Goal: Task Accomplishment & Management: Use online tool/utility

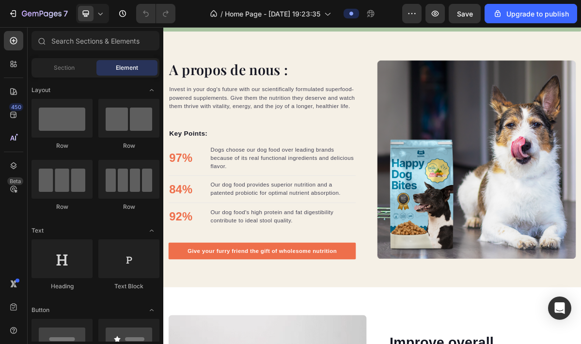
scroll to position [1475, 0]
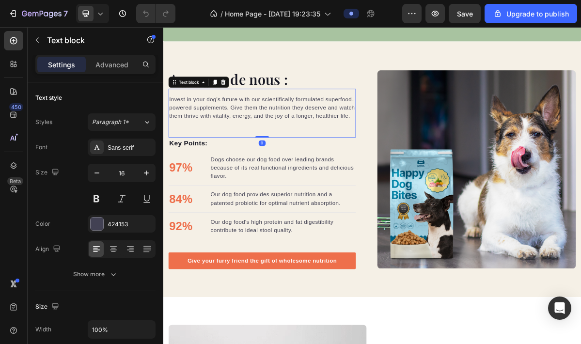
click at [267, 153] on p "Invest in your dog's future with our scientifically formulated superfood-powere…" at bounding box center [301, 139] width 259 height 35
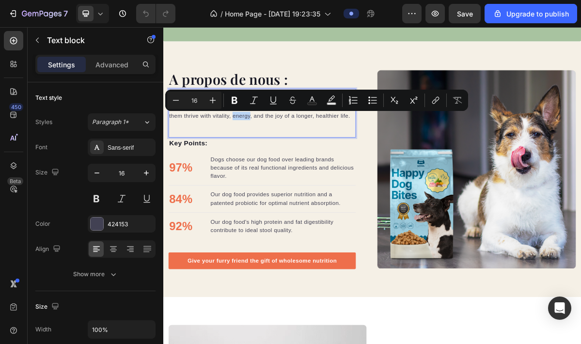
click at [267, 152] on p "Invest in your dog's future with our scientifically formulated superfood-powere…" at bounding box center [301, 139] width 259 height 35
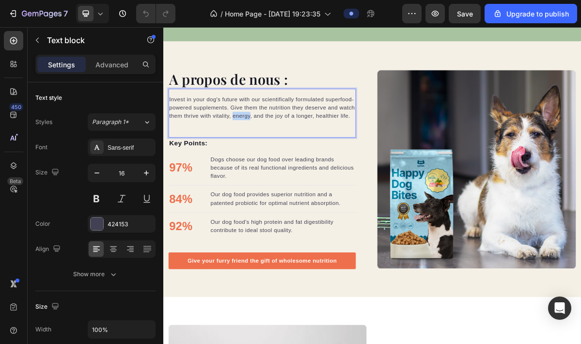
click at [267, 152] on p "Invest in your dog's future with our scientifically formulated superfood-powere…" at bounding box center [301, 139] width 259 height 35
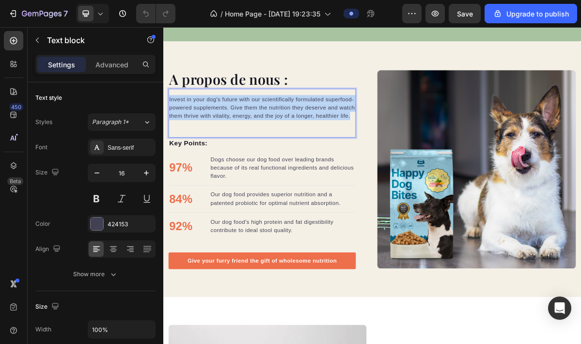
click at [267, 152] on p "Invest in your dog's future with our scientifically formulated superfood-powere…" at bounding box center [301, 139] width 259 height 35
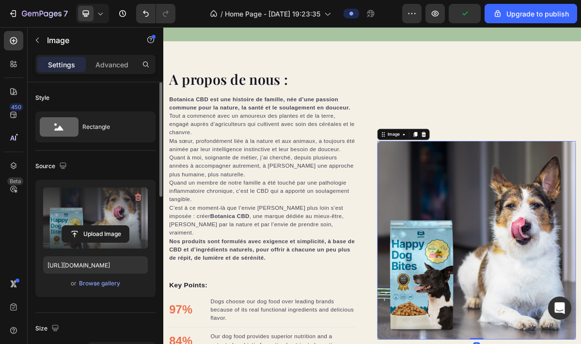
click at [133, 213] on label at bounding box center [95, 218] width 105 height 61
click at [129, 226] on input "file" at bounding box center [95, 234] width 67 height 16
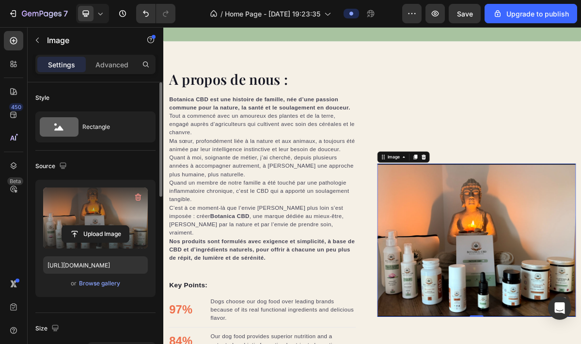
type input "https://cdn.shopify.com/s/files/1/0931/3212/8638/files/gempages_585191576335024…"
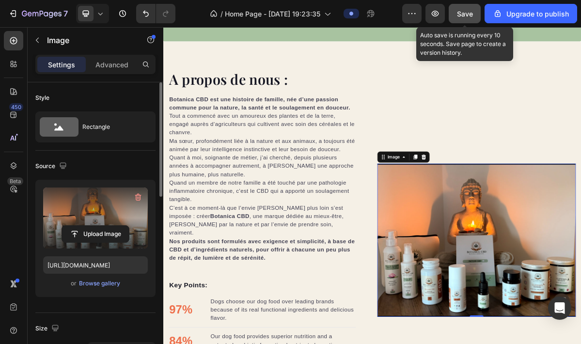
click at [466, 16] on span "Save" at bounding box center [465, 14] width 16 height 8
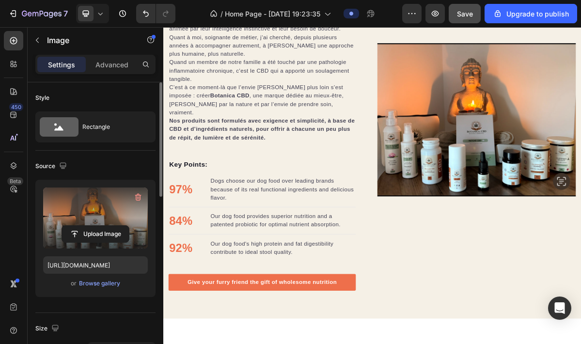
scroll to position [1669, 0]
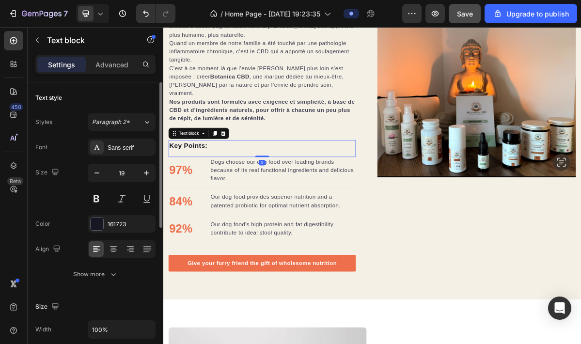
click at [203, 185] on p "Key Points:" at bounding box center [301, 192] width 259 height 14
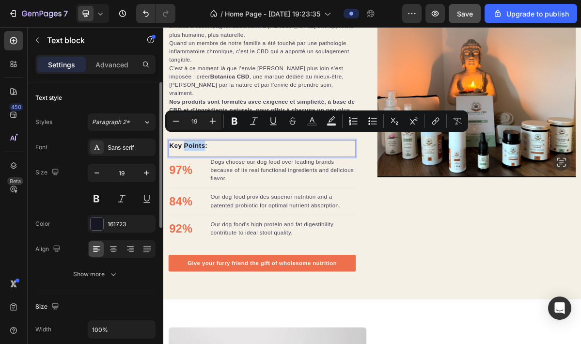
click at [203, 185] on p "Key Points:" at bounding box center [301, 192] width 259 height 14
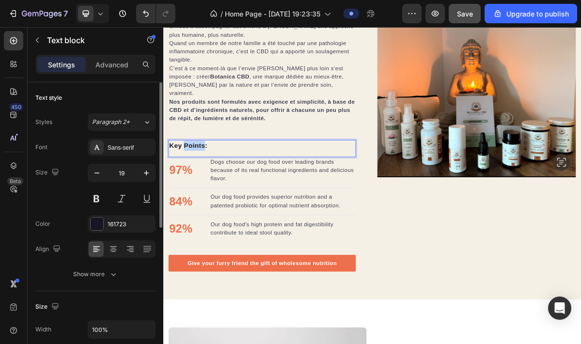
click at [203, 185] on p "Key Points:" at bounding box center [301, 192] width 259 height 14
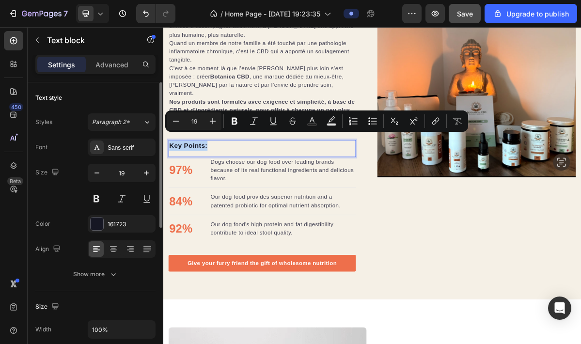
click at [203, 185] on p "Key Points:" at bounding box center [301, 192] width 259 height 14
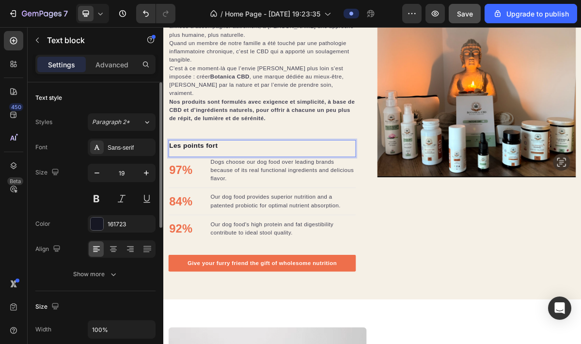
click at [183, 185] on p "Les points fort" at bounding box center [301, 192] width 259 height 14
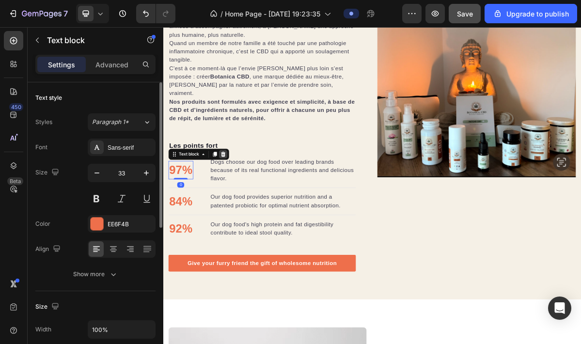
click at [247, 200] on icon at bounding box center [247, 204] width 8 height 8
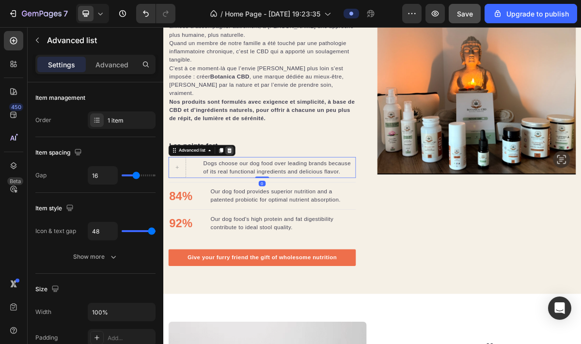
click at [261, 193] on div at bounding box center [256, 199] width 12 height 12
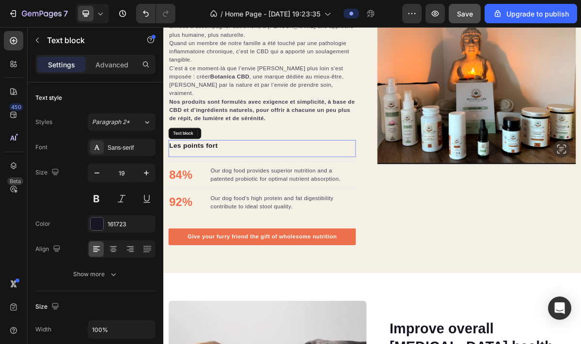
click at [227, 185] on p "Les points fort" at bounding box center [301, 192] width 259 height 14
click at [246, 171] on icon at bounding box center [247, 175] width 8 height 8
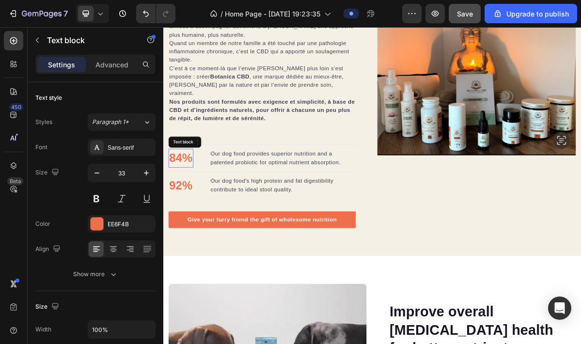
click at [184, 197] on p "84%" at bounding box center [188, 209] width 32 height 24
click at [247, 184] on icon at bounding box center [247, 187] width 6 height 7
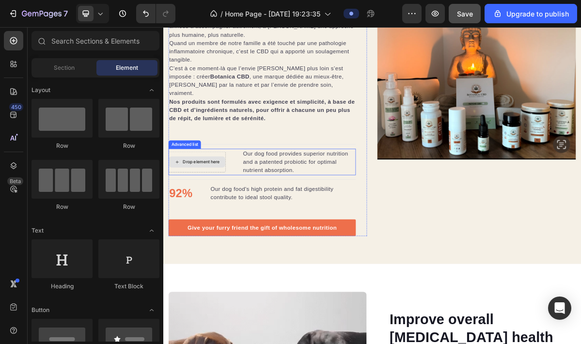
click at [210, 207] on div "Drop element here" at bounding box center [210, 215] width 79 height 16
click at [216, 200] on div "Drop element here" at bounding box center [210, 214] width 79 height 29
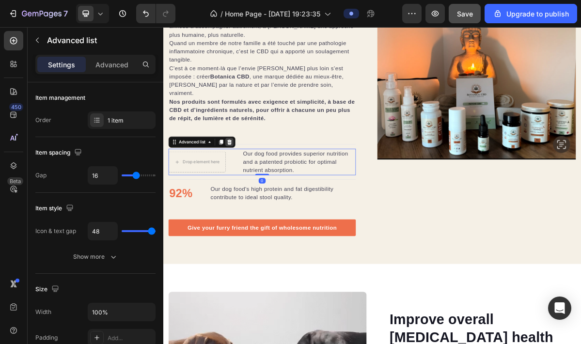
click at [256, 184] on icon at bounding box center [256, 187] width 6 height 7
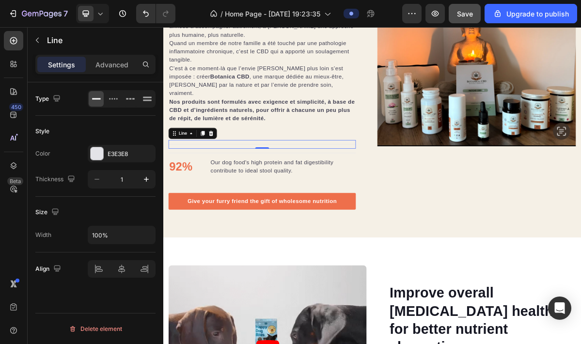
click at [203, 184] on div "Title Line 0" at bounding box center [301, 190] width 261 height 12
click at [231, 171] on icon at bounding box center [230, 175] width 8 height 8
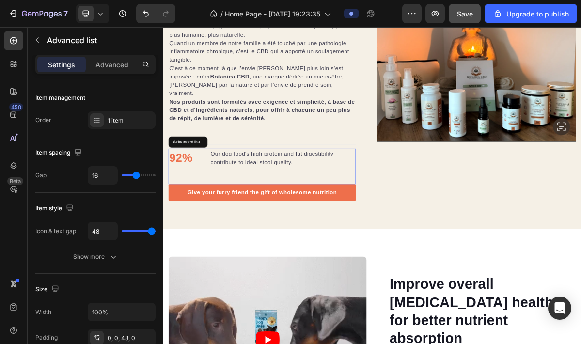
click at [210, 196] on li "92% Text block Our dog food's high protein and fat digestibility contribute to …" at bounding box center [301, 209] width 261 height 26
click at [260, 181] on div at bounding box center [256, 187] width 12 height 12
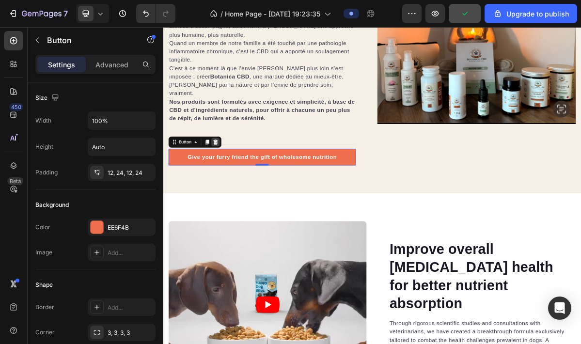
click at [241, 181] on div at bounding box center [236, 187] width 12 height 12
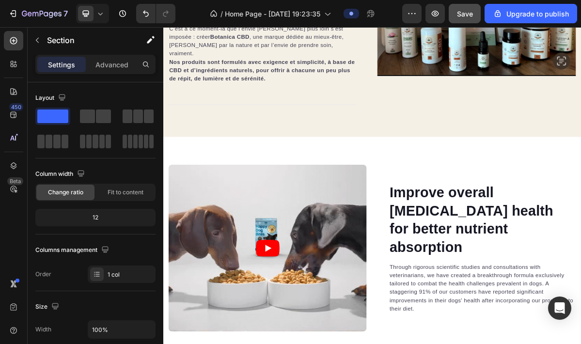
scroll to position [1738, 0]
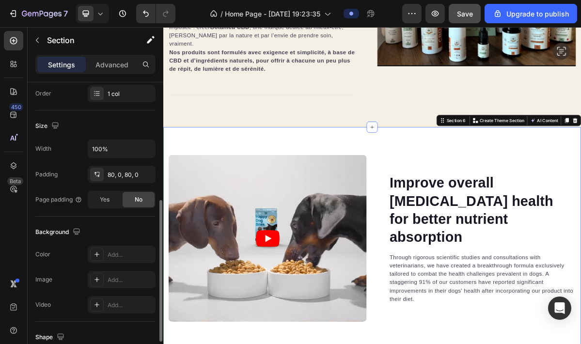
scroll to position [203, 0]
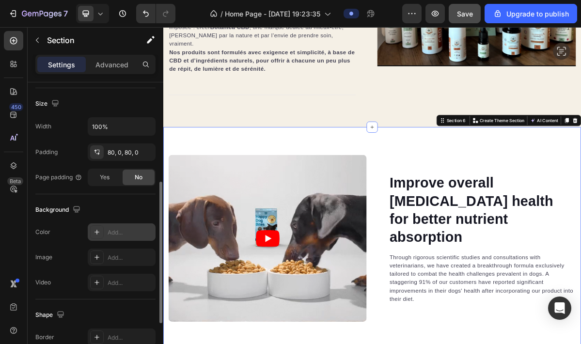
click at [94, 235] on icon at bounding box center [97, 232] width 8 height 8
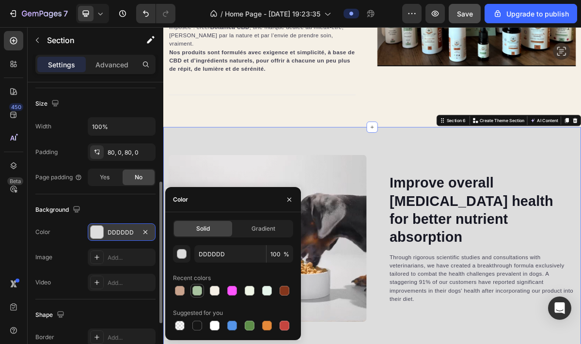
click at [200, 291] on div at bounding box center [197, 291] width 10 height 10
type input "A8C3A0"
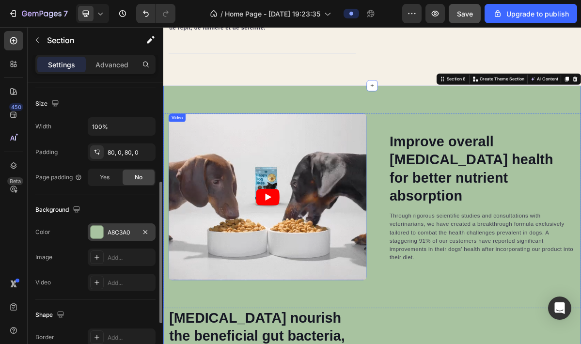
scroll to position [1805, 0]
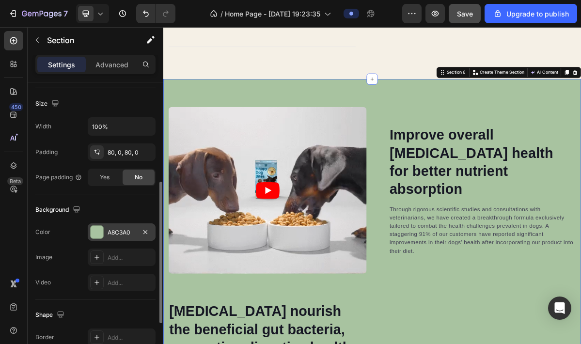
click at [245, 113] on div "Video Improve overall gastrointestinal health for better nutrient absorption He…" at bounding box center [454, 340] width 582 height 482
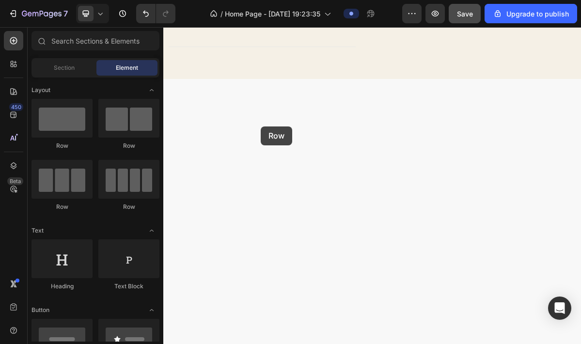
drag, startPoint x: 269, startPoint y: 213, endPoint x: 301, endPoint y: 164, distance: 58.7
drag, startPoint x: 294, startPoint y: 202, endPoint x: 310, endPoint y: 154, distance: 50.6
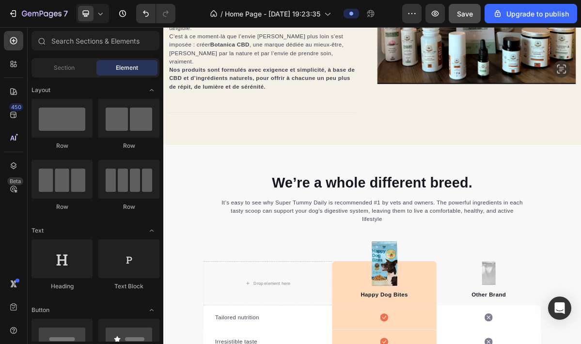
scroll to position [1715, 0]
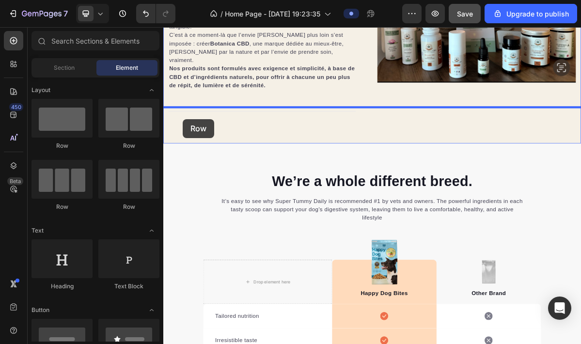
drag, startPoint x: 274, startPoint y: 207, endPoint x: 190, endPoint y: 155, distance: 98.2
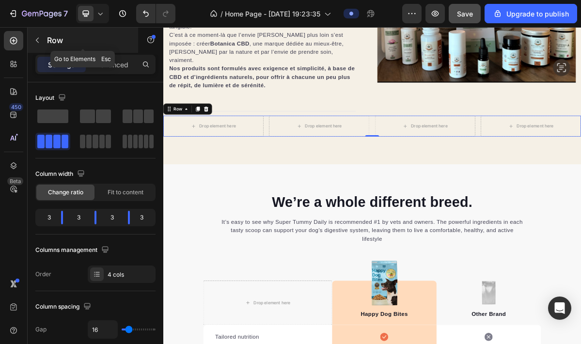
click at [38, 40] on icon "button" at bounding box center [37, 40] width 8 height 8
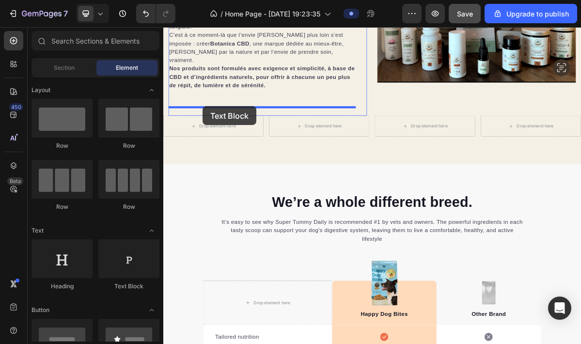
drag, startPoint x: 291, startPoint y: 294, endPoint x: 218, endPoint y: 135, distance: 175.0
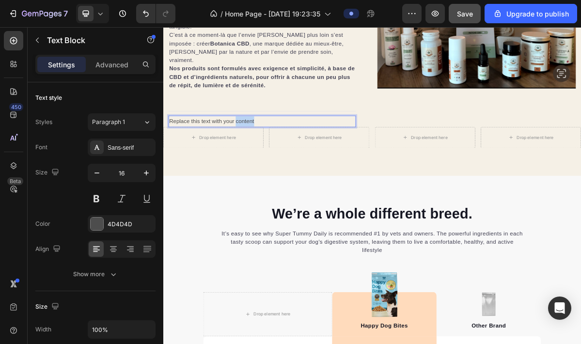
click at [282, 151] on p "Replace this text with your content" at bounding box center [301, 158] width 259 height 14
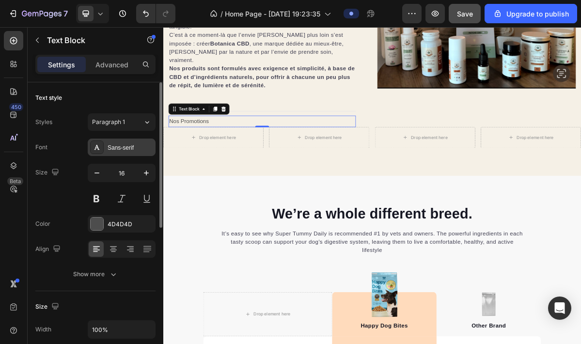
click at [129, 148] on div "Sans-serif" at bounding box center [131, 147] width 46 height 9
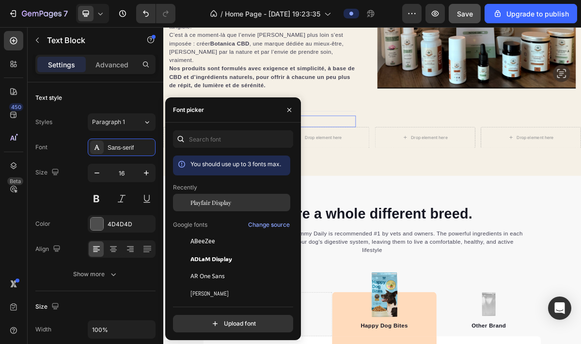
click at [194, 209] on div "Playfair Display" at bounding box center [231, 202] width 117 height 17
click at [292, 111] on icon "button" at bounding box center [289, 110] width 8 height 8
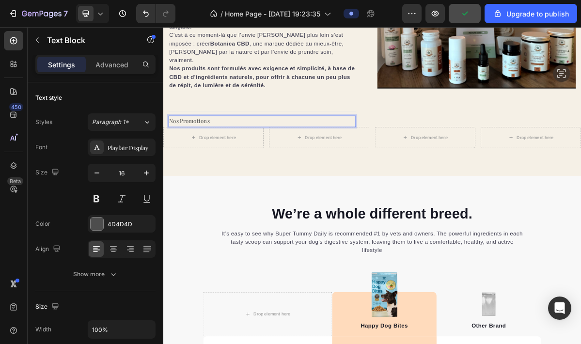
click at [229, 151] on p "Nos Promotions" at bounding box center [301, 158] width 259 height 14
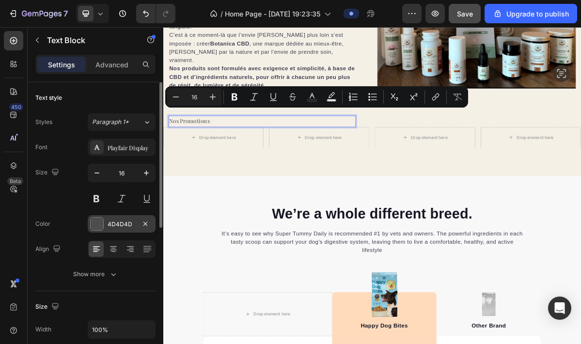
click at [100, 225] on div at bounding box center [97, 224] width 13 height 13
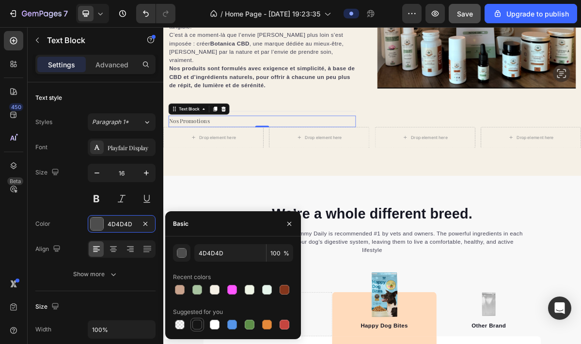
click at [198, 327] on div at bounding box center [197, 325] width 10 height 10
type input "151515"
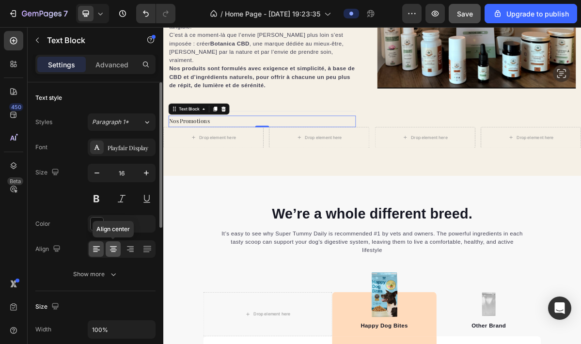
click at [115, 253] on icon at bounding box center [114, 249] width 10 height 10
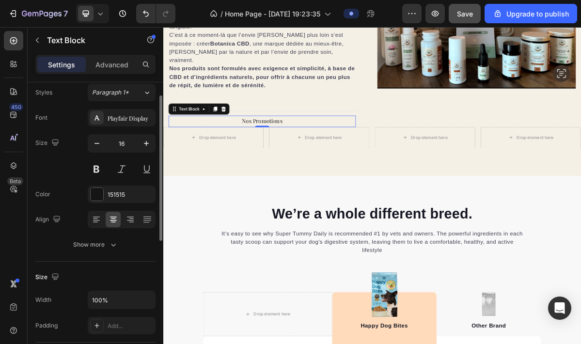
scroll to position [29, 0]
click at [148, 145] on icon "button" at bounding box center [147, 145] width 10 height 10
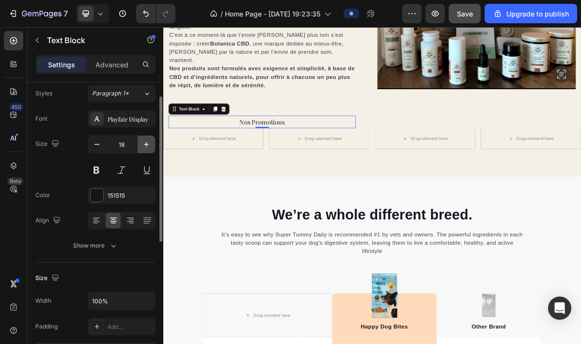
click at [148, 145] on icon "button" at bounding box center [147, 145] width 10 height 10
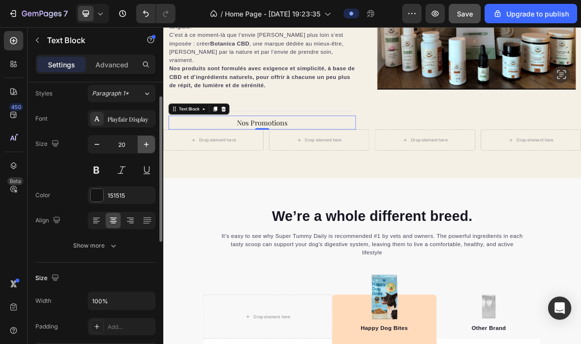
click at [148, 145] on icon "button" at bounding box center [147, 145] width 10 height 10
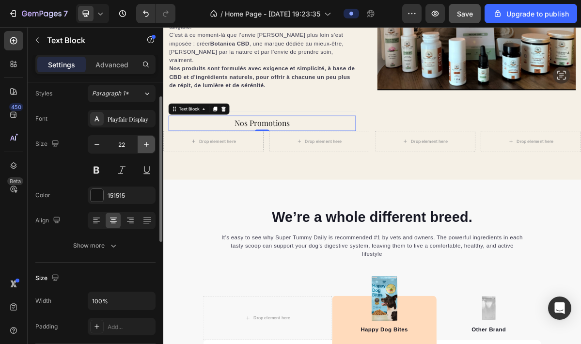
click at [148, 145] on icon "button" at bounding box center [147, 145] width 10 height 10
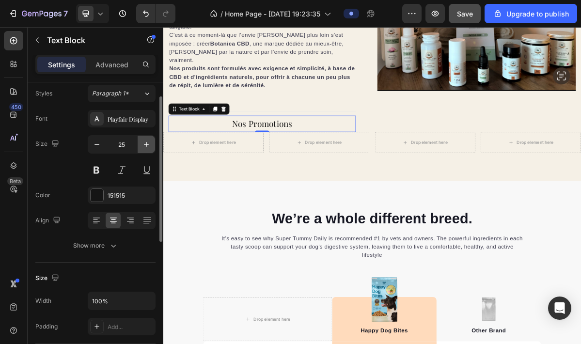
click at [148, 145] on icon "button" at bounding box center [147, 145] width 10 height 10
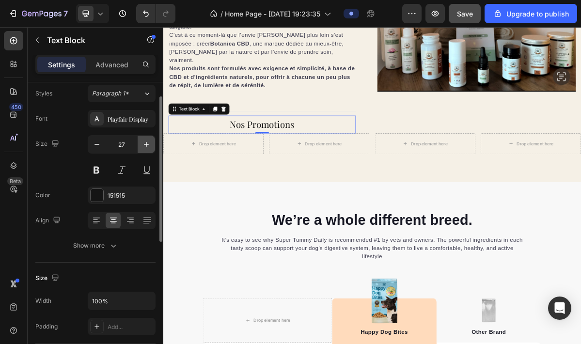
click at [148, 145] on icon "button" at bounding box center [147, 145] width 10 height 10
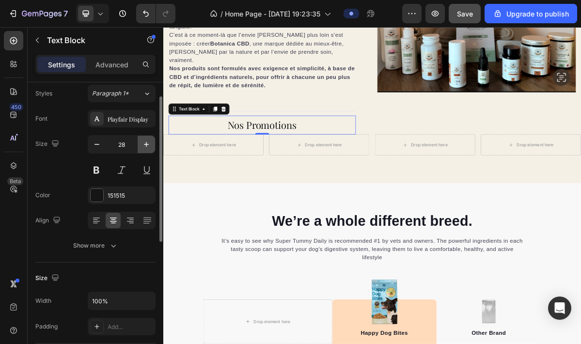
click at [148, 145] on icon "button" at bounding box center [147, 145] width 10 height 10
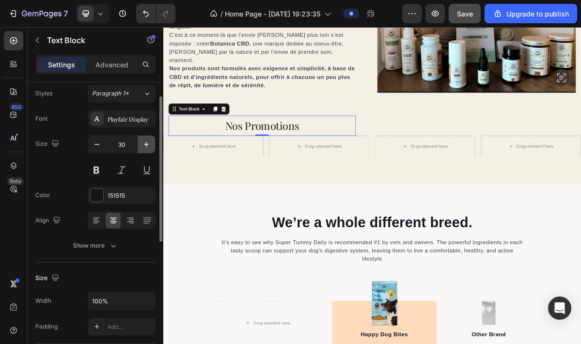
click at [148, 145] on icon "button" at bounding box center [147, 145] width 10 height 10
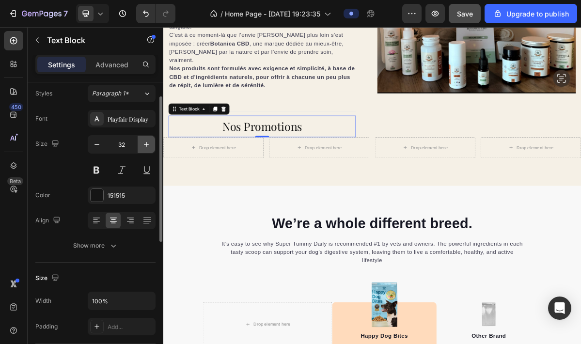
click at [148, 145] on icon "button" at bounding box center [147, 145] width 10 height 10
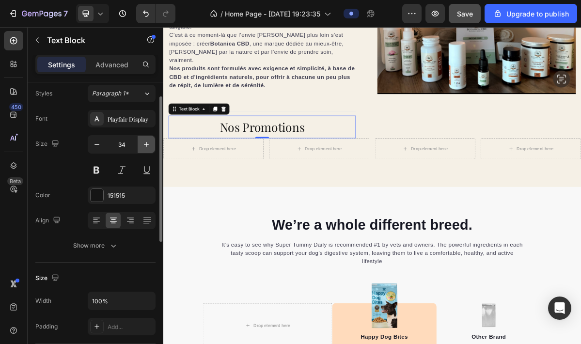
click at [148, 145] on icon "button" at bounding box center [147, 145] width 10 height 10
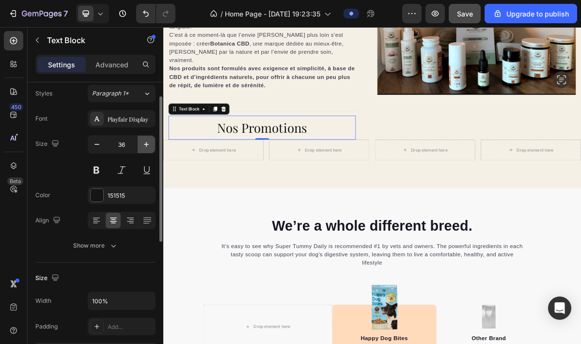
type input "37"
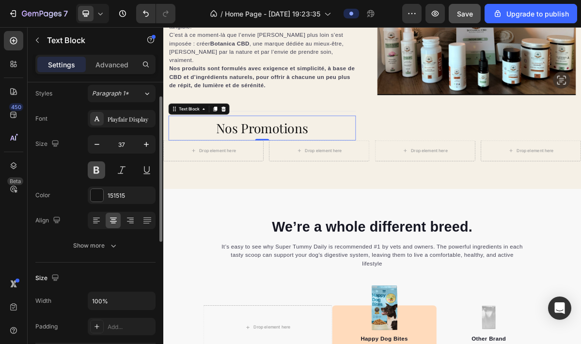
click at [91, 164] on button at bounding box center [96, 169] width 17 height 17
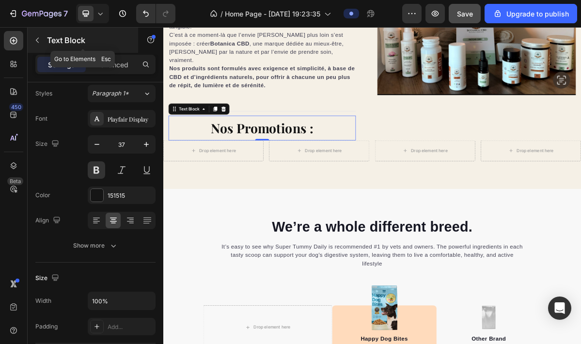
click at [36, 39] on icon "button" at bounding box center [37, 40] width 8 height 8
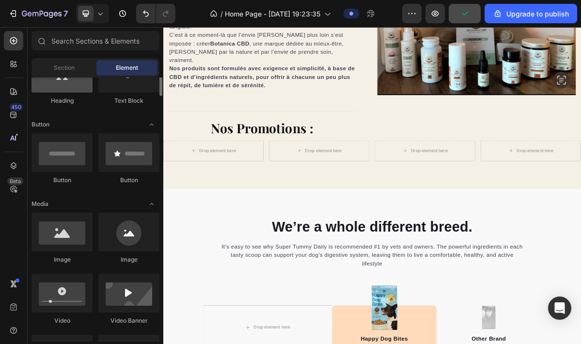
scroll to position [188, 0]
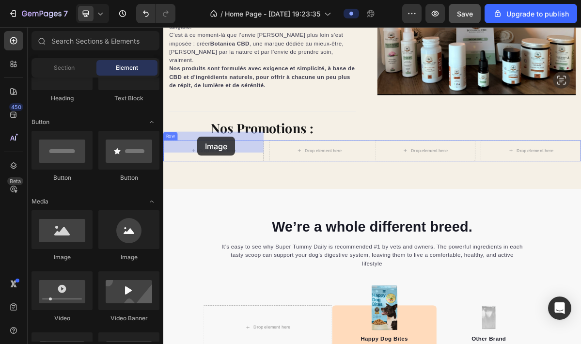
drag, startPoint x: 220, startPoint y: 267, endPoint x: 210, endPoint y: 180, distance: 87.2
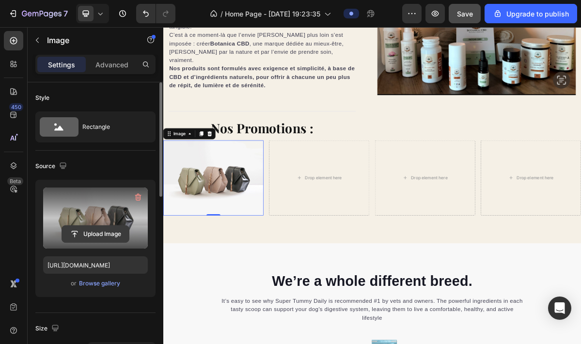
click at [111, 230] on input "file" at bounding box center [95, 234] width 67 height 16
click at [111, 211] on label at bounding box center [95, 218] width 105 height 61
click at [111, 226] on input "file" at bounding box center [95, 234] width 67 height 16
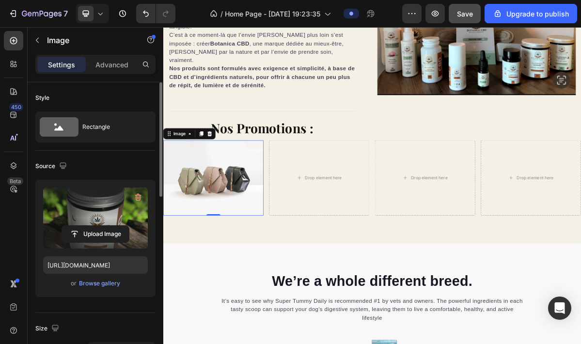
type input "[URL][DOMAIN_NAME]"
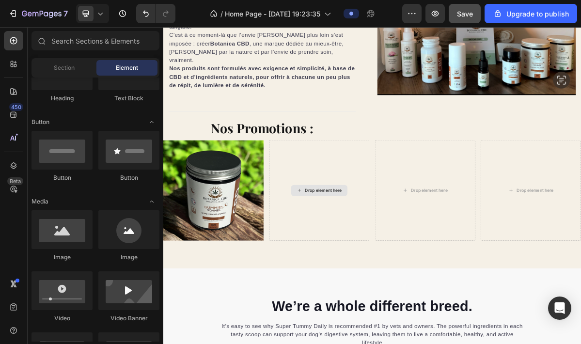
click at [381, 251] on div "Drop element here" at bounding box center [386, 255] width 51 height 8
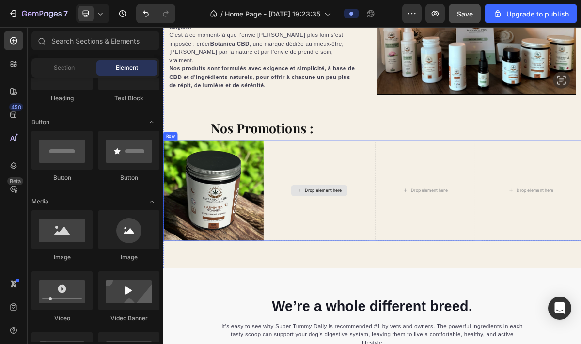
click at [373, 201] on div "Drop element here" at bounding box center [381, 255] width 140 height 140
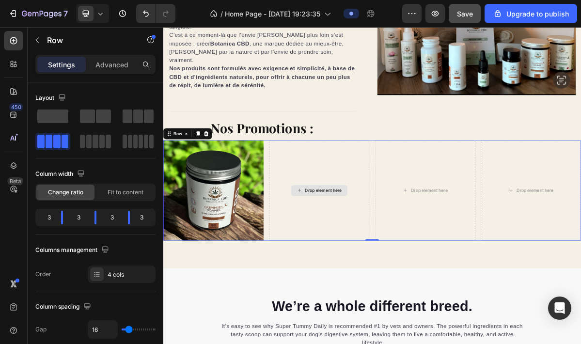
click at [379, 210] on div "Drop element here" at bounding box center [381, 255] width 140 height 140
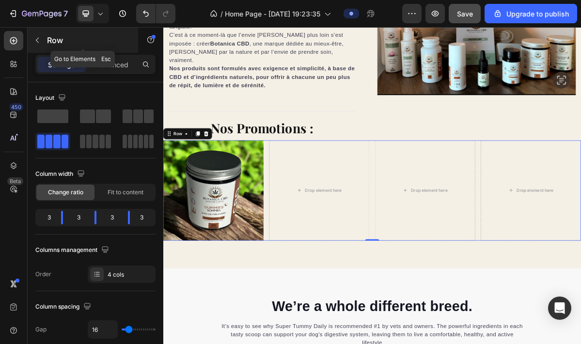
click at [39, 41] on icon "button" at bounding box center [37, 40] width 8 height 8
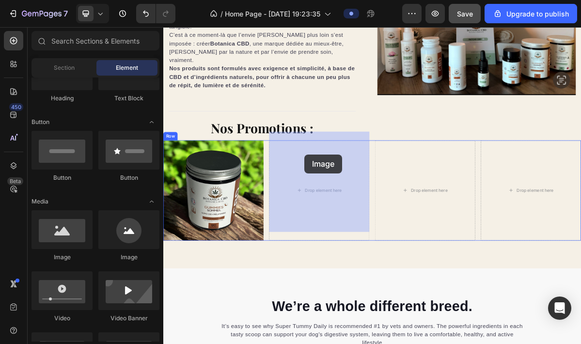
drag, startPoint x: 228, startPoint y: 255, endPoint x: 358, endPoint y: 206, distance: 139.4
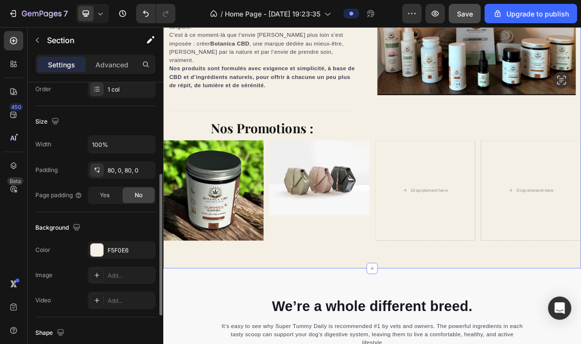
scroll to position [188, 0]
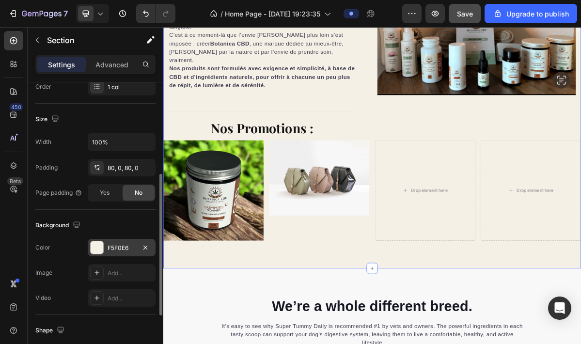
click at [97, 247] on div at bounding box center [97, 247] width 13 height 13
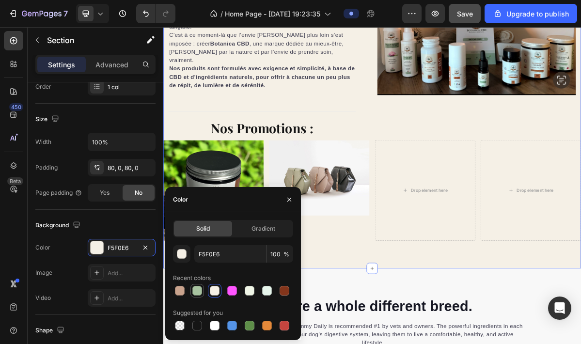
click at [195, 291] on div at bounding box center [197, 291] width 10 height 10
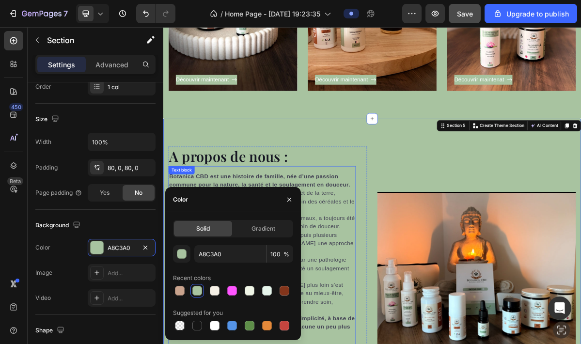
scroll to position [1374, 0]
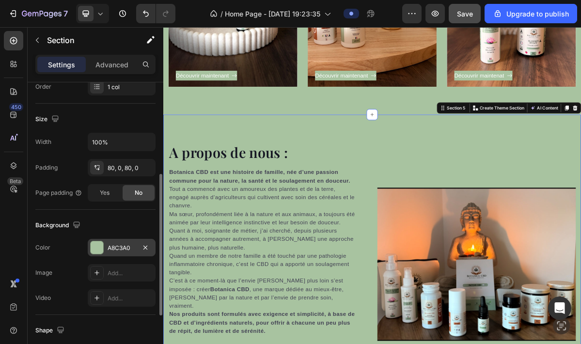
click at [97, 246] on div at bounding box center [97, 247] width 13 height 13
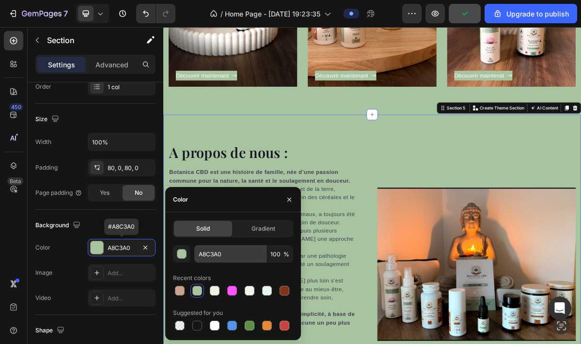
scroll to position [188, 0]
click at [214, 292] on div at bounding box center [215, 291] width 10 height 10
type input "F5F0E6"
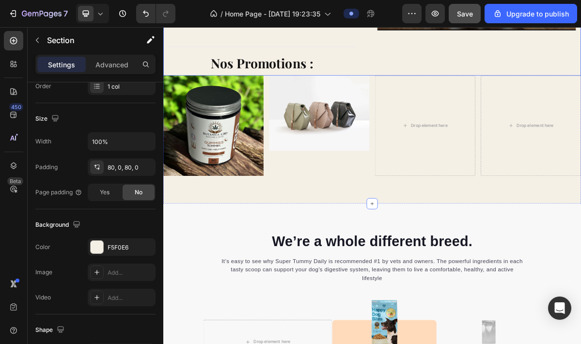
scroll to position [1810, 0]
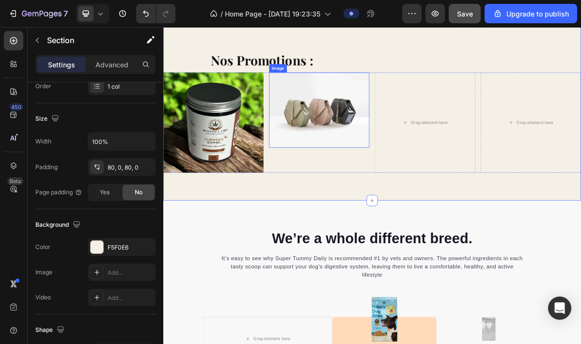
click at [372, 148] on img at bounding box center [381, 142] width 140 height 105
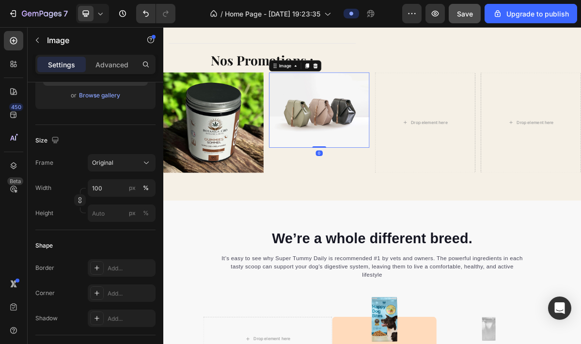
scroll to position [0, 0]
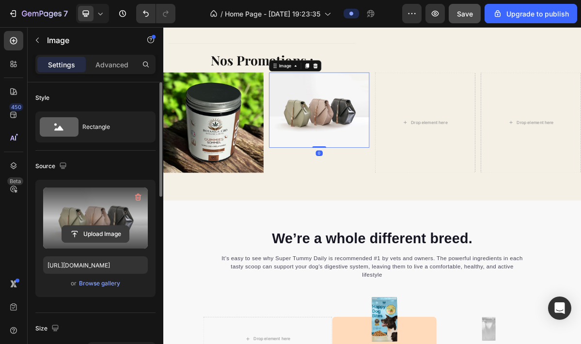
click at [107, 226] on input "file" at bounding box center [95, 234] width 67 height 16
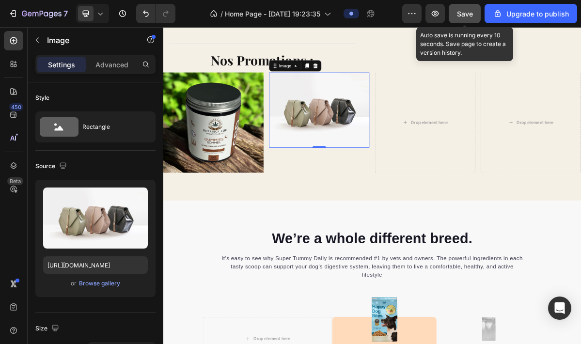
click at [464, 17] on span "Save" at bounding box center [465, 14] width 16 height 8
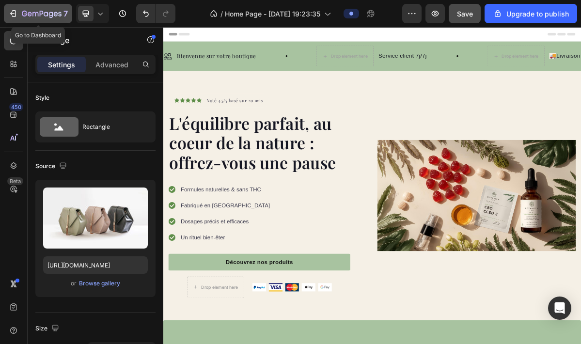
click at [15, 17] on icon "button" at bounding box center [14, 13] width 4 height 7
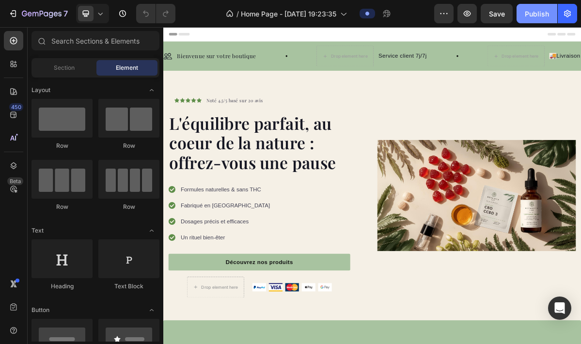
click at [540, 16] on div "Publish" at bounding box center [537, 14] width 24 height 10
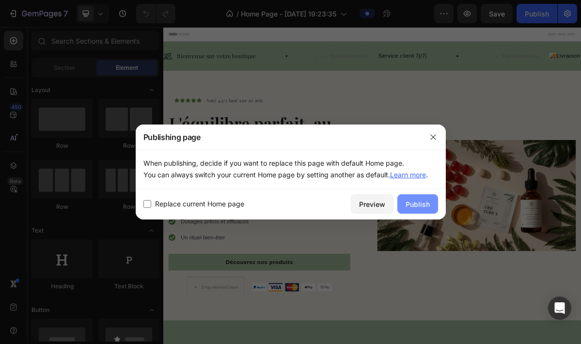
click at [422, 205] on div "Publish" at bounding box center [418, 204] width 24 height 10
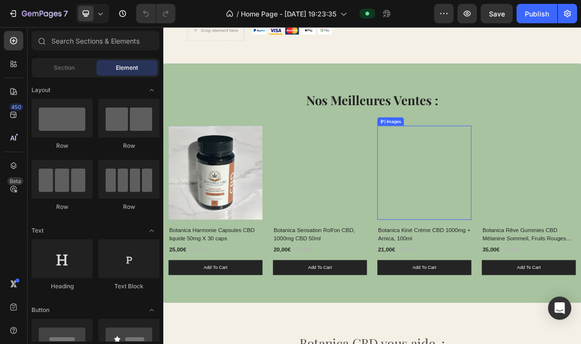
scroll to position [355, 0]
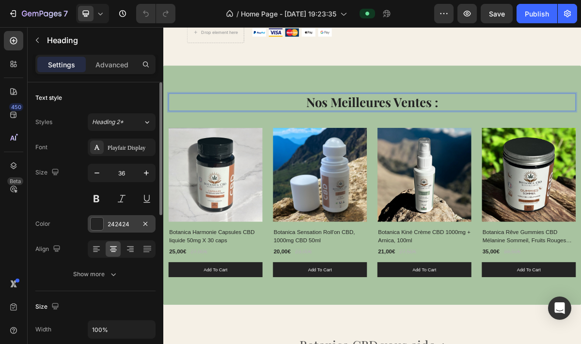
click at [96, 228] on div at bounding box center [97, 224] width 13 height 13
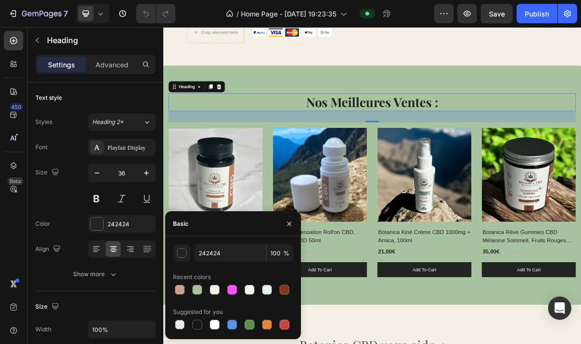
click at [407, 125] on p "Nos Meilleures Ventes :" at bounding box center [454, 131] width 565 height 23
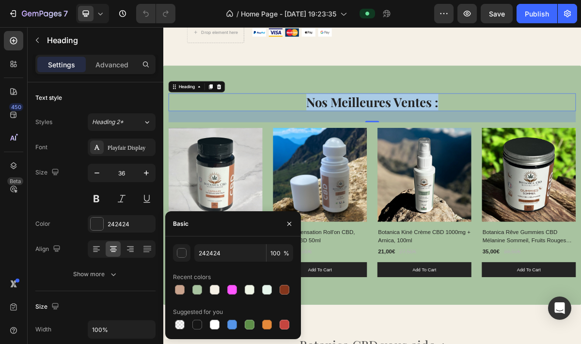
click at [407, 125] on p "Nos Meilleures Ventes :" at bounding box center [454, 131] width 565 height 23
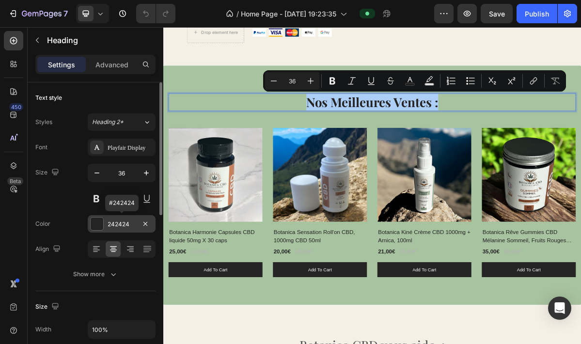
click at [98, 223] on div at bounding box center [97, 224] width 13 height 13
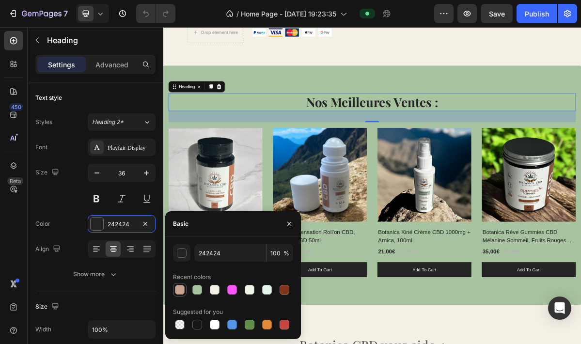
click at [182, 289] on div at bounding box center [180, 290] width 10 height 10
click at [285, 288] on div at bounding box center [285, 290] width 10 height 10
type input "83351B"
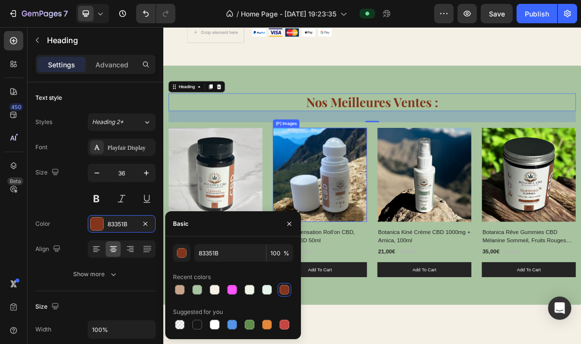
scroll to position [469, 0]
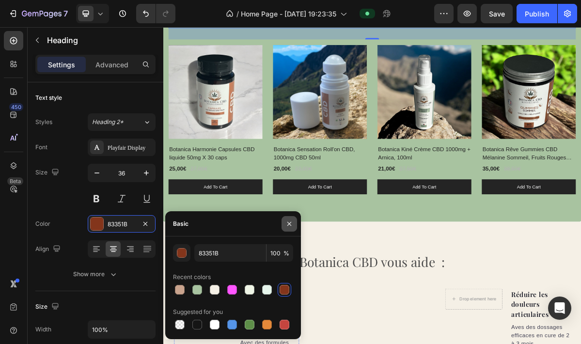
click at [291, 223] on icon "button" at bounding box center [289, 224] width 8 height 8
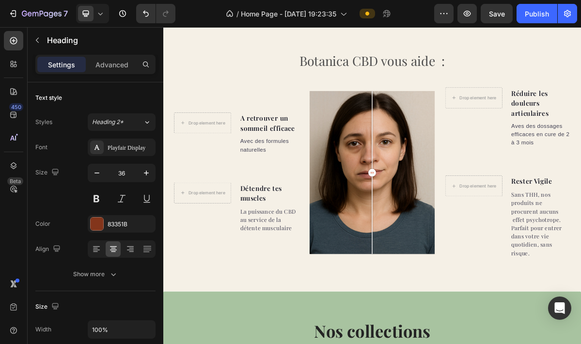
scroll to position [618, 0]
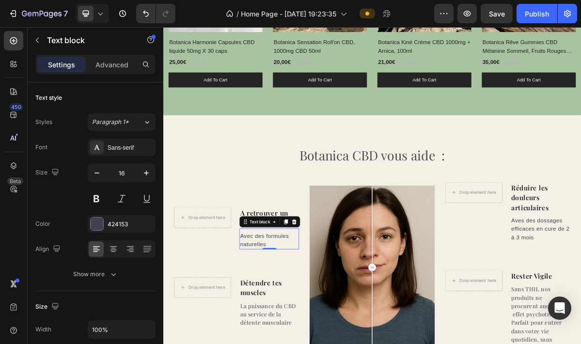
click at [300, 326] on p "Avec des formules naturelles" at bounding box center [310, 323] width 81 height 23
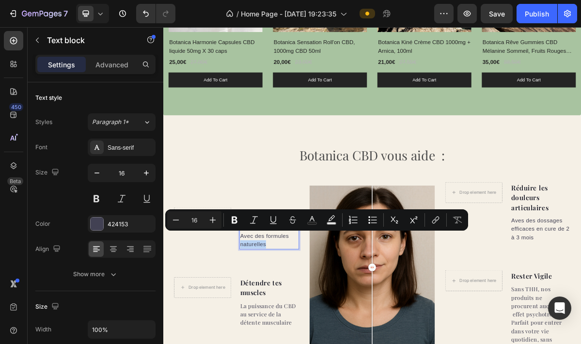
click at [300, 326] on p "Avec des formules naturelles" at bounding box center [310, 323] width 81 height 23
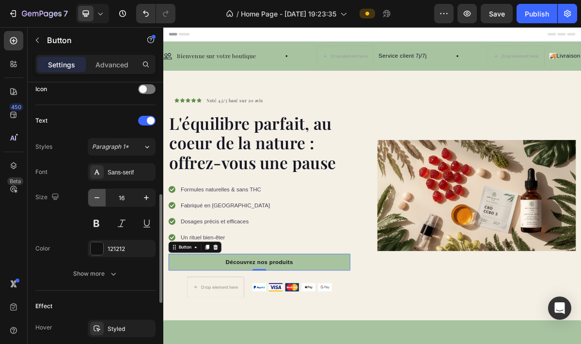
scroll to position [301, 0]
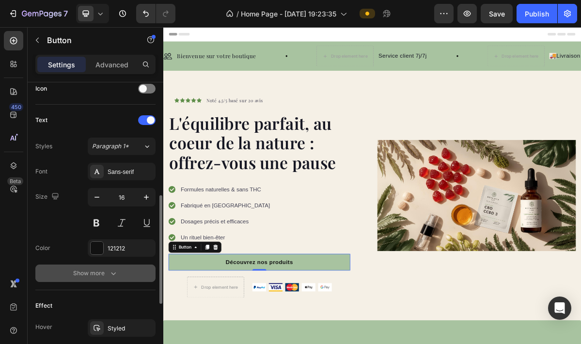
click at [111, 273] on icon "button" at bounding box center [114, 274] width 10 height 10
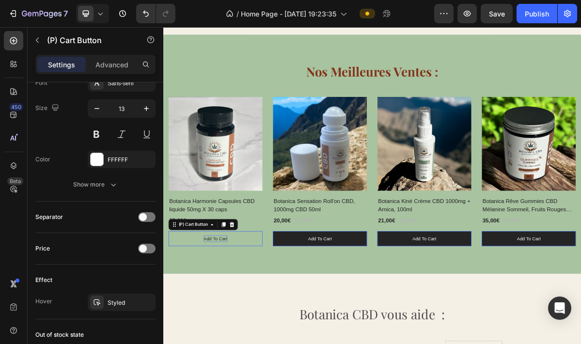
scroll to position [0, 0]
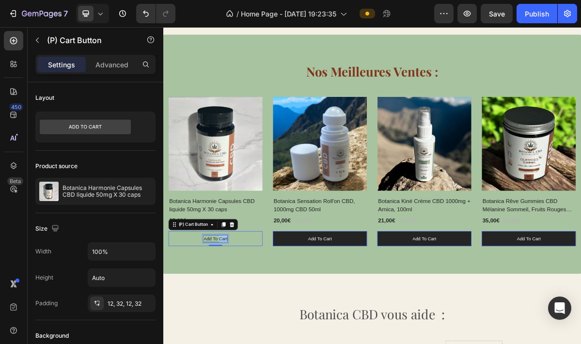
click at [244, 319] on p "Add to cart" at bounding box center [236, 322] width 33 height 10
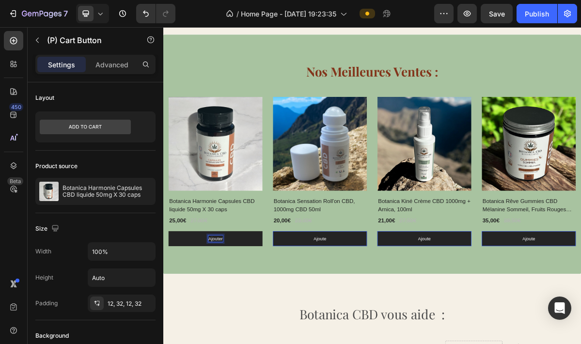
click at [236, 320] on button "Ajouter" at bounding box center [236, 321] width 131 height 21
click at [236, 320] on button "Ajouter a" at bounding box center [236, 321] width 131 height 21
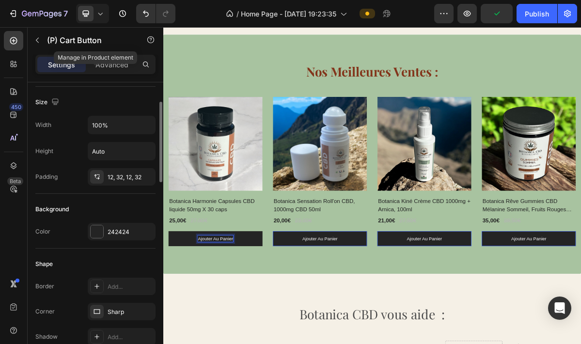
scroll to position [140, 0]
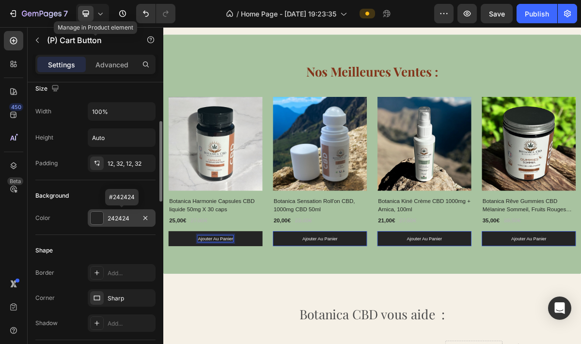
click at [94, 220] on div at bounding box center [97, 218] width 13 height 13
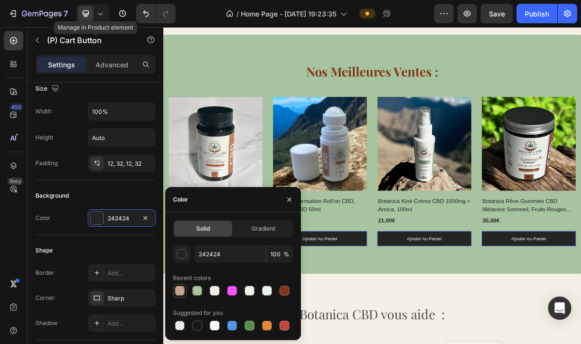
click at [182, 290] on div at bounding box center [180, 291] width 10 height 10
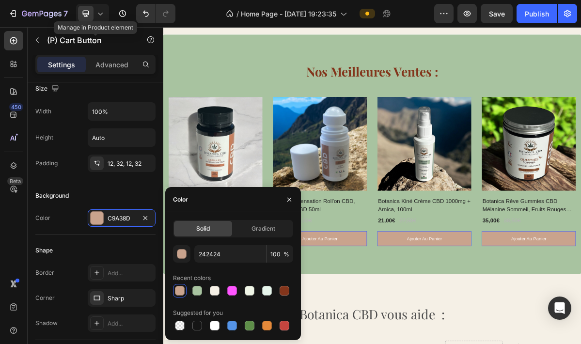
type input "C9A38D"
click at [292, 201] on icon "button" at bounding box center [289, 200] width 8 height 8
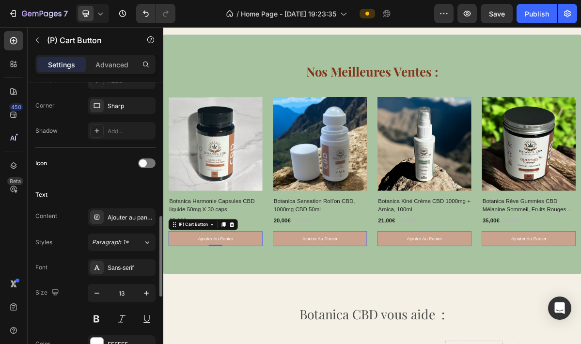
scroll to position [378, 0]
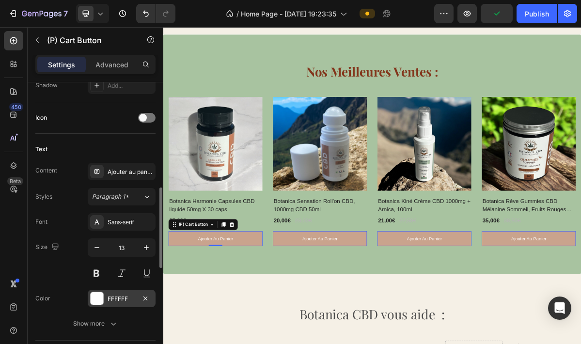
click at [97, 302] on div at bounding box center [97, 298] width 13 height 13
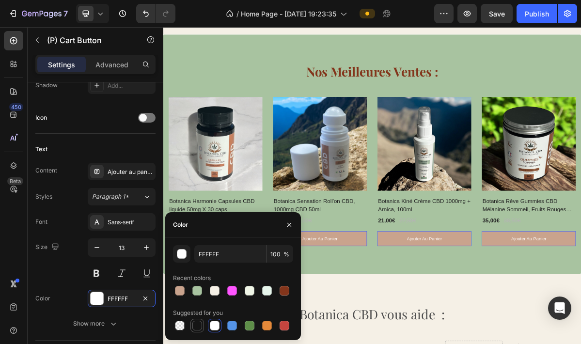
click at [196, 327] on div at bounding box center [197, 326] width 10 height 10
type input "151515"
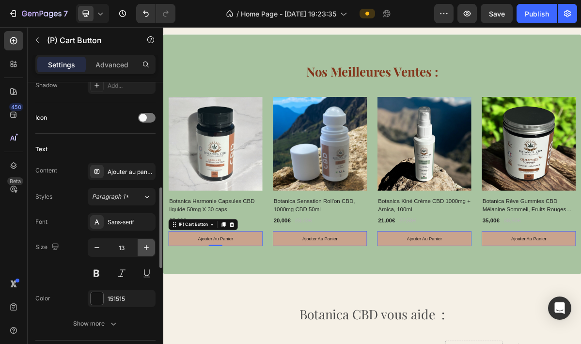
click at [147, 248] on icon "button" at bounding box center [146, 247] width 5 height 5
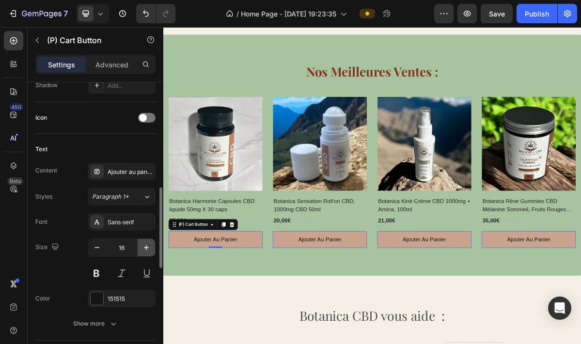
click at [147, 248] on icon "button" at bounding box center [146, 247] width 5 height 5
type input "17"
click at [235, 319] on p "Ajouter au panier" at bounding box center [236, 323] width 64 height 13
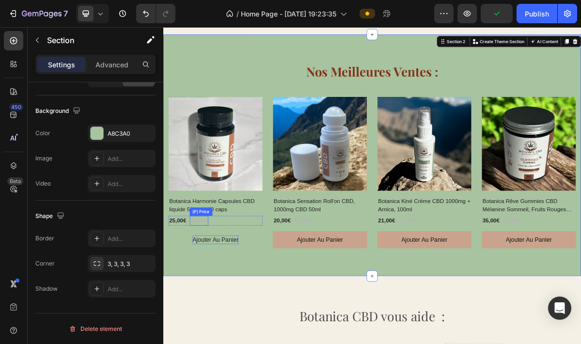
scroll to position [0, 0]
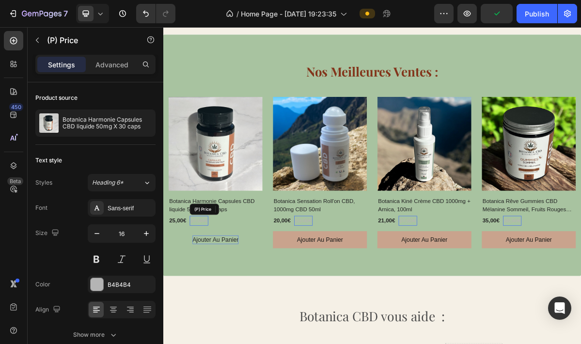
click at [216, 295] on div "27,00€" at bounding box center [213, 297] width 26 height 14
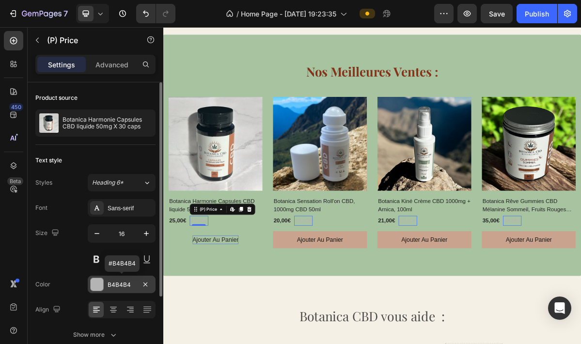
click at [97, 287] on div at bounding box center [97, 284] width 13 height 13
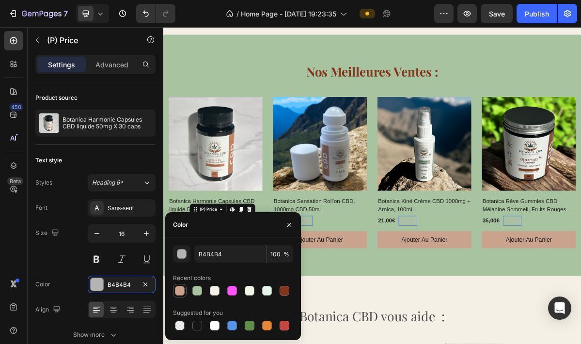
click at [180, 292] on div at bounding box center [180, 291] width 10 height 10
click at [283, 290] on div at bounding box center [285, 291] width 10 height 10
type input "83351B"
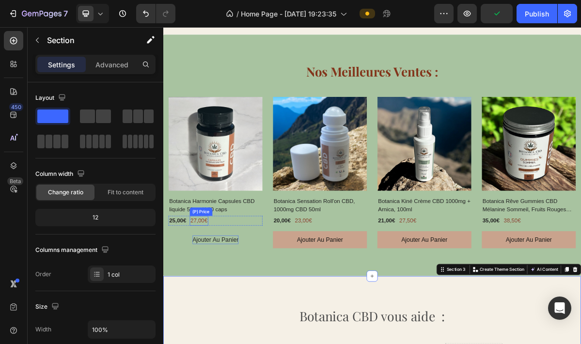
click at [213, 296] on div "27,00€" at bounding box center [213, 297] width 26 height 14
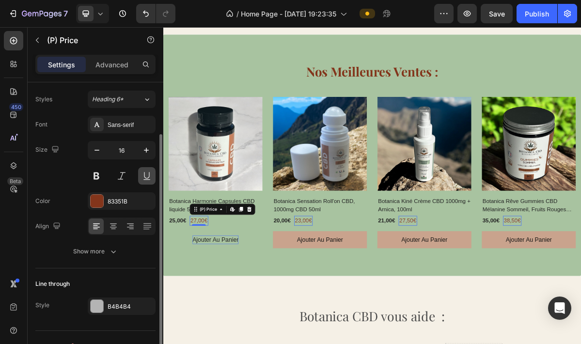
scroll to position [101, 0]
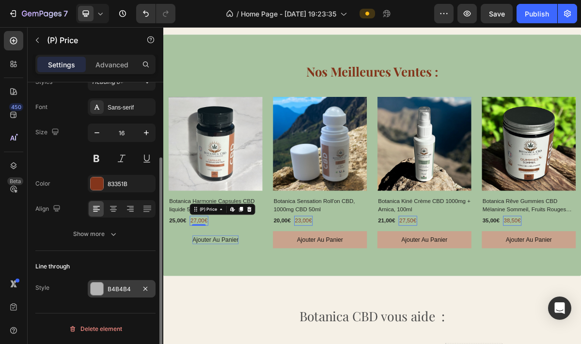
click at [98, 294] on div at bounding box center [97, 289] width 13 height 13
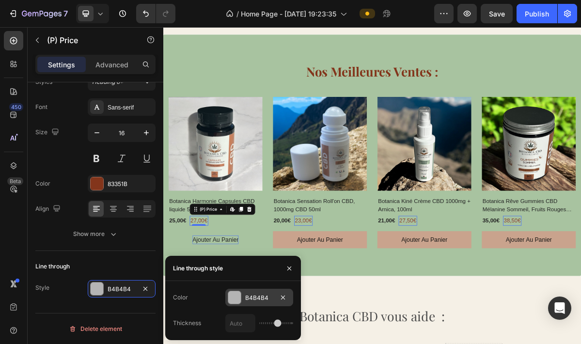
click at [231, 298] on div at bounding box center [234, 297] width 13 height 13
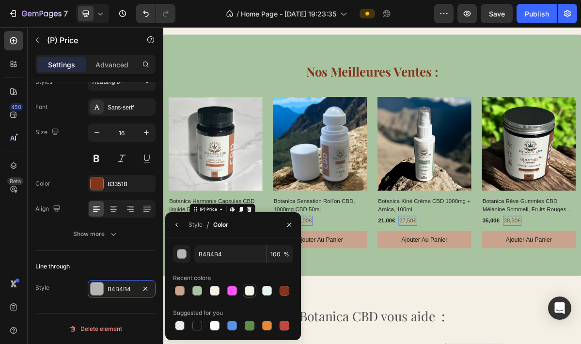
click at [251, 293] on div at bounding box center [250, 291] width 10 height 10
type input "EFF5E6"
click at [288, 223] on icon "button" at bounding box center [289, 224] width 4 height 4
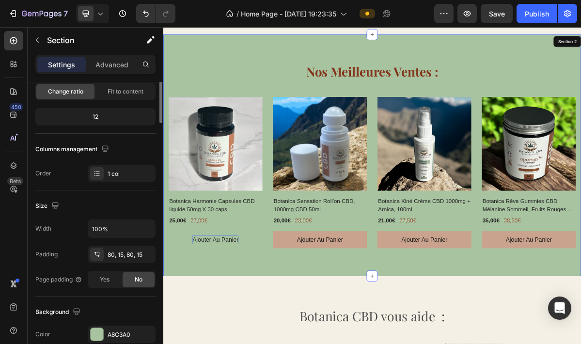
click at [296, 344] on div "Nos Meilleures Ventes : Heading Row (P) Images Row Botanica Harmonie Capsules C…" at bounding box center [454, 205] width 582 height 336
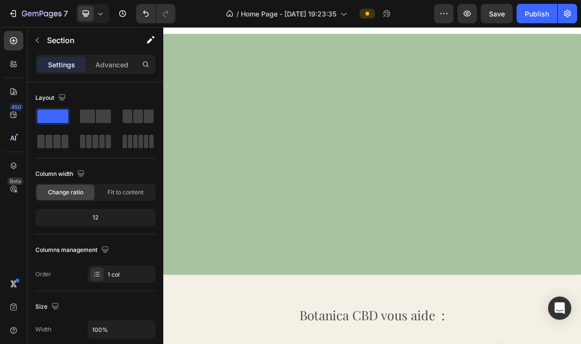
scroll to position [782, 0]
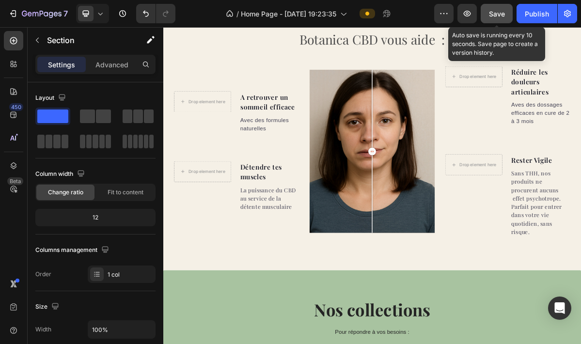
click at [493, 16] on span "Save" at bounding box center [497, 14] width 16 height 8
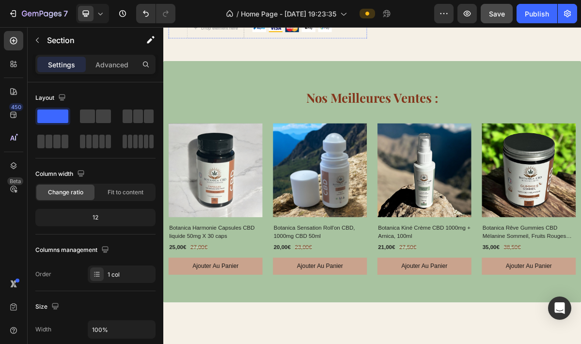
scroll to position [0, 0]
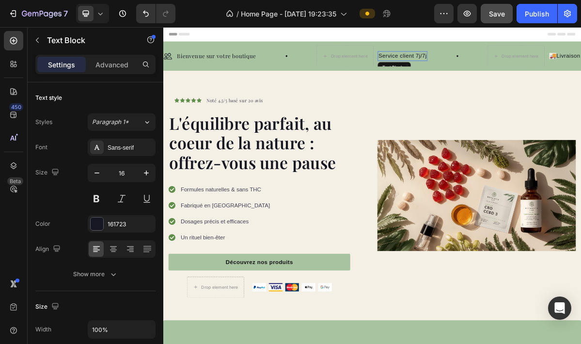
click at [492, 70] on p "Service client 7j/7j" at bounding box center [496, 68] width 67 height 12
click at [132, 151] on div "Sans-serif" at bounding box center [131, 147] width 46 height 9
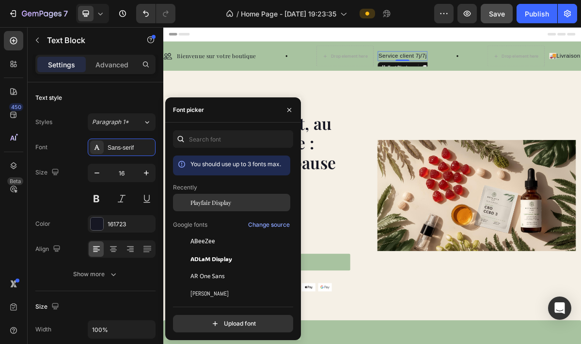
click at [202, 206] on span "Playfair Display" at bounding box center [210, 202] width 41 height 9
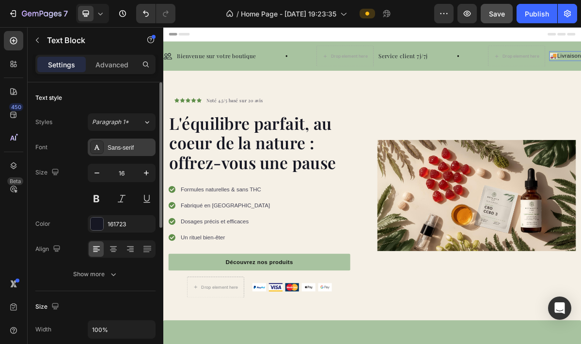
click at [122, 151] on div "Sans-serif" at bounding box center [131, 147] width 46 height 9
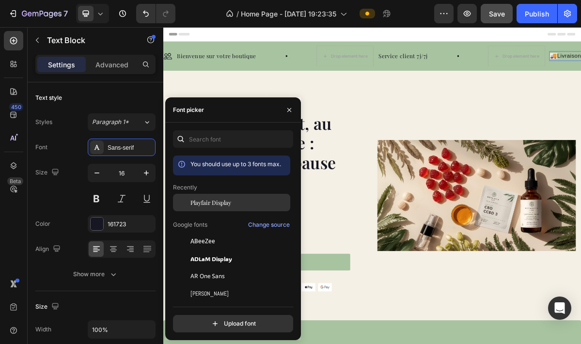
click at [197, 203] on span "Playfair Display" at bounding box center [210, 202] width 41 height 9
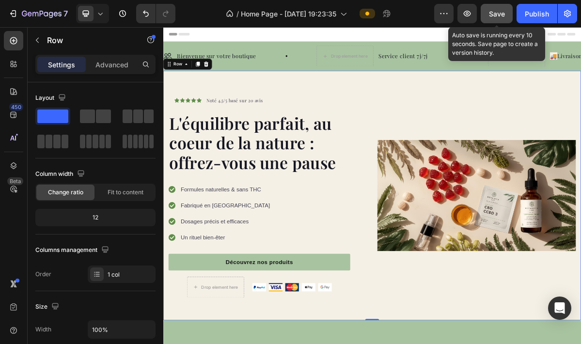
click at [496, 15] on span "Save" at bounding box center [497, 14] width 16 height 8
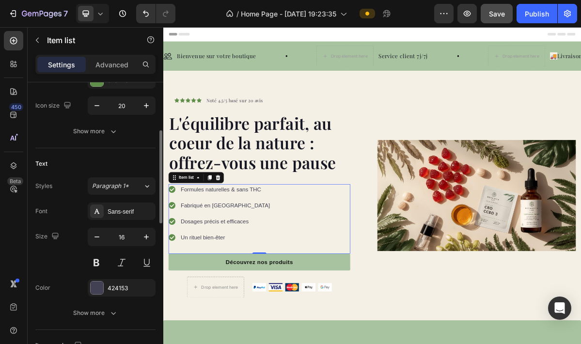
scroll to position [146, 0]
click at [130, 215] on div "Sans-serif" at bounding box center [131, 210] width 46 height 9
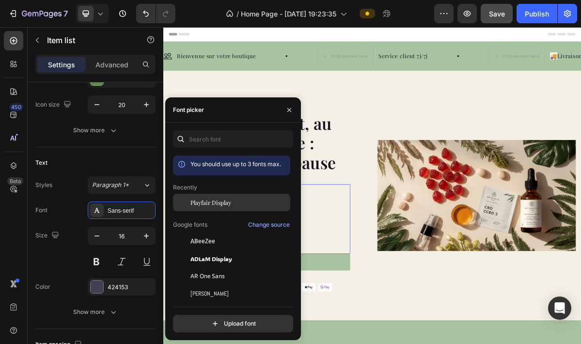
click at [191, 202] on span "Playfair Display" at bounding box center [210, 202] width 41 height 9
click at [289, 108] on icon "button" at bounding box center [289, 110] width 8 height 8
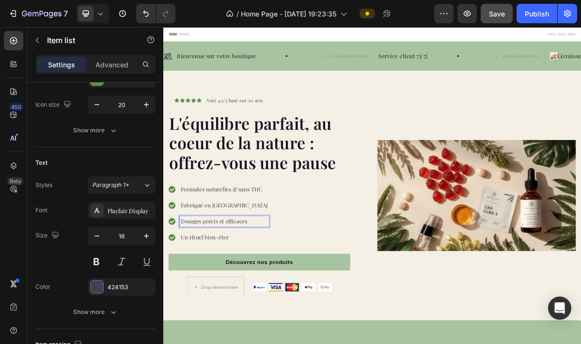
click at [227, 300] on p "Dosages précis et efficaces" at bounding box center [248, 298] width 121 height 12
click at [223, 319] on p "Un rituel bien-êter" at bounding box center [248, 320] width 121 height 12
click at [260, 318] on p "Un rituel bien-êter" at bounding box center [248, 320] width 121 height 12
click at [351, 297] on div "Formules naturelles & sans THC Fabriqué en France Dosages précis et efficaces U…" at bounding box center [297, 294] width 253 height 97
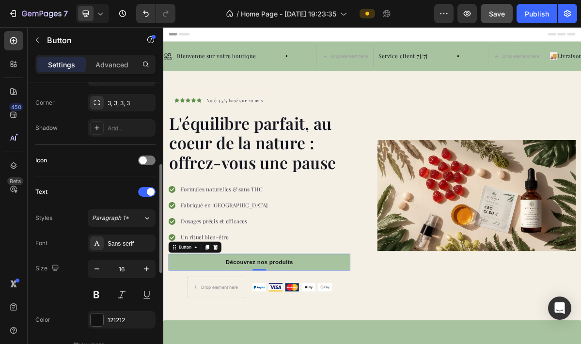
scroll to position [230, 0]
click at [147, 269] on icon "button" at bounding box center [147, 269] width 10 height 10
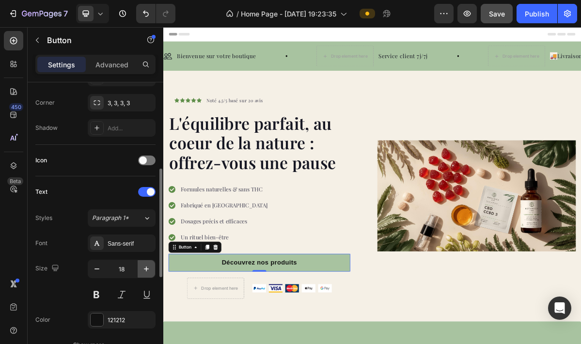
click at [147, 269] on icon "button" at bounding box center [147, 269] width 10 height 10
type input "20"
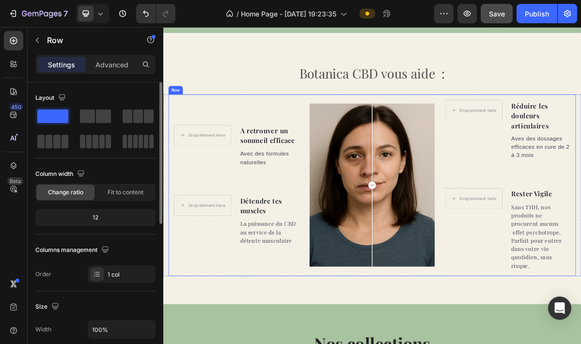
scroll to position [759, 0]
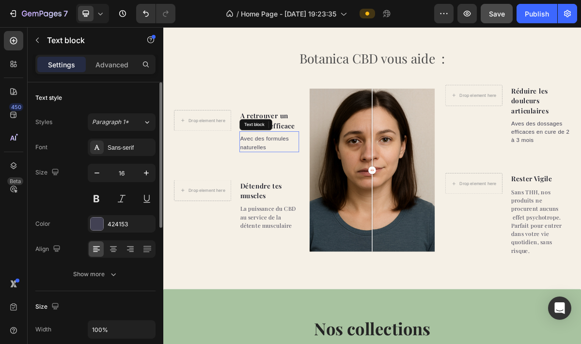
click at [292, 188] on p "Avec des formules naturelles" at bounding box center [310, 188] width 81 height 23
click at [130, 150] on div "Sans-serif" at bounding box center [131, 147] width 46 height 9
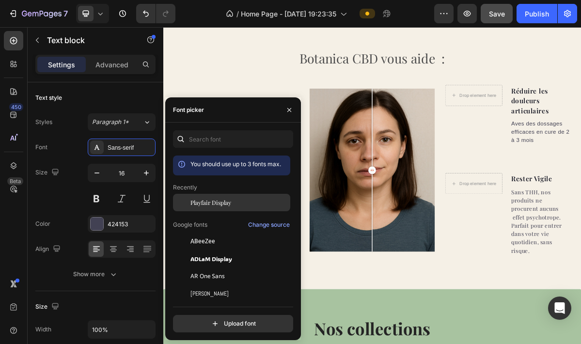
click at [201, 206] on div "Playfair Display" at bounding box center [231, 202] width 117 height 17
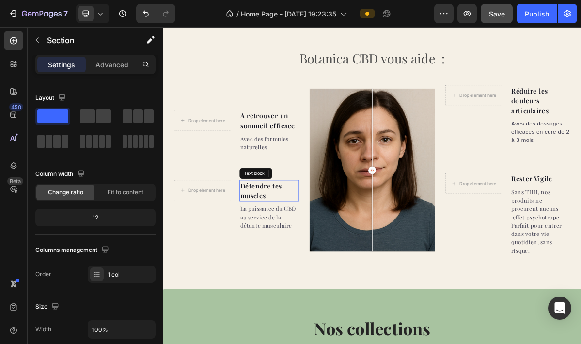
click at [283, 249] on p "Détendre tes muscles" at bounding box center [310, 255] width 81 height 28
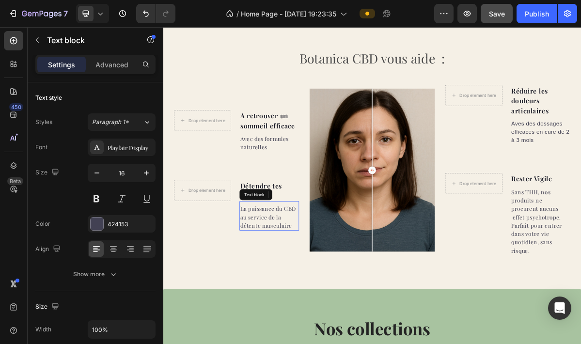
click at [289, 282] on p "La puissance du CBD au service de la détente musculaire" at bounding box center [310, 291] width 81 height 35
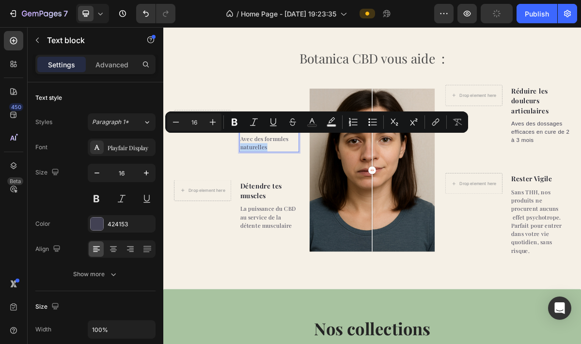
click at [290, 188] on p "Avec des formules naturelles" at bounding box center [310, 188] width 81 height 23
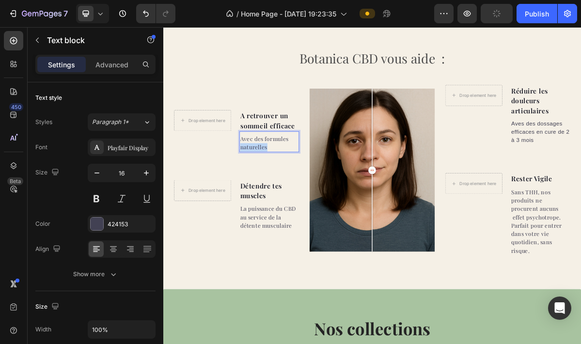
click at [290, 188] on p "Avec des formules naturelles" at bounding box center [310, 188] width 81 height 23
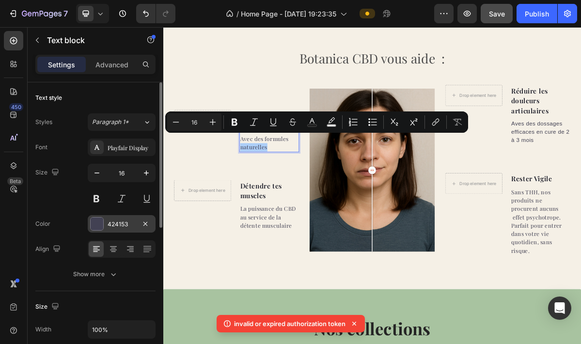
click at [95, 227] on div at bounding box center [97, 224] width 13 height 13
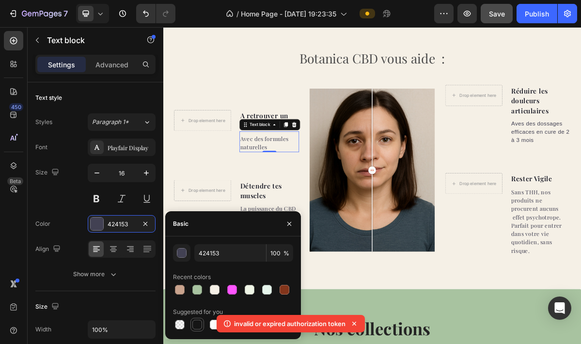
click at [199, 328] on div at bounding box center [197, 325] width 10 height 10
type input "151515"
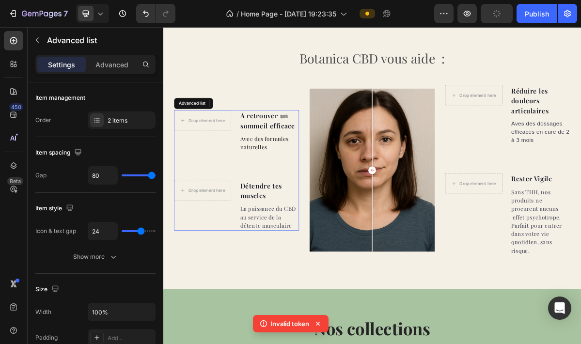
click at [335, 227] on ul "Drop element here A retrouver un sommeil efficace Text block Avec des formules …" at bounding box center [265, 226] width 174 height 168
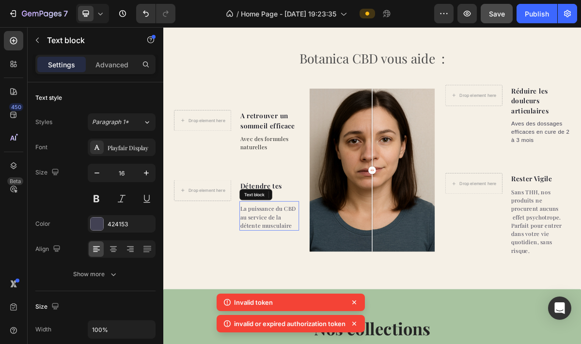
click at [305, 288] on p "La puissance du CBD au service de la détente musculaire" at bounding box center [310, 291] width 81 height 35
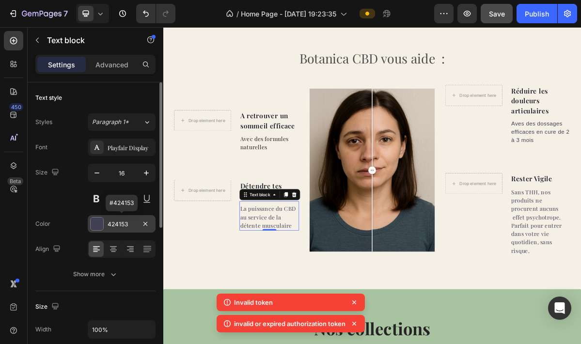
click at [99, 222] on div at bounding box center [97, 224] width 13 height 13
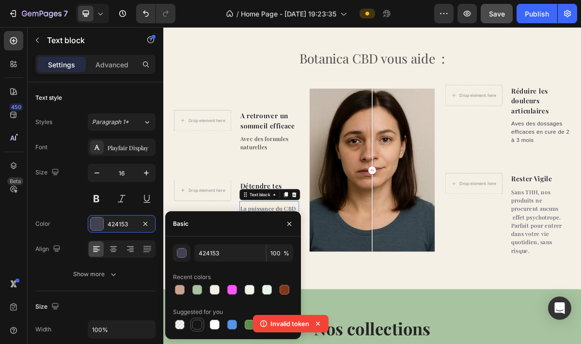
click at [197, 327] on div at bounding box center [197, 325] width 10 height 10
type input "151515"
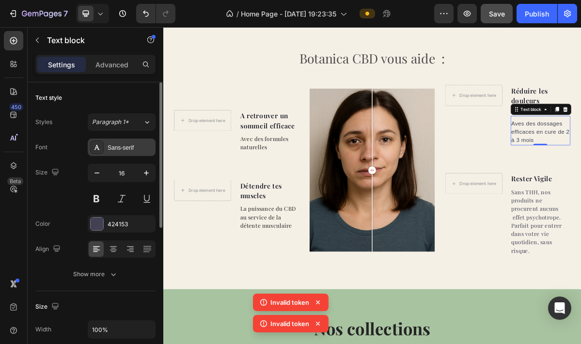
click at [129, 151] on div "Sans-serif" at bounding box center [131, 147] width 46 height 9
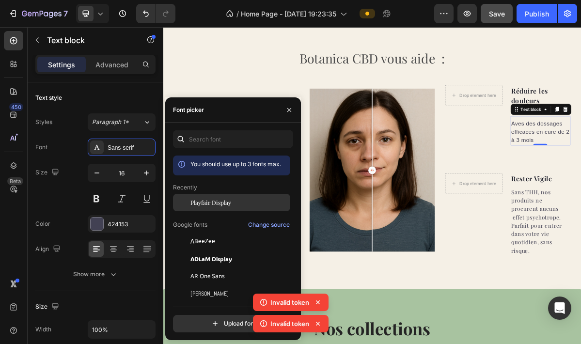
click at [203, 202] on span "Playfair Display" at bounding box center [210, 202] width 41 height 9
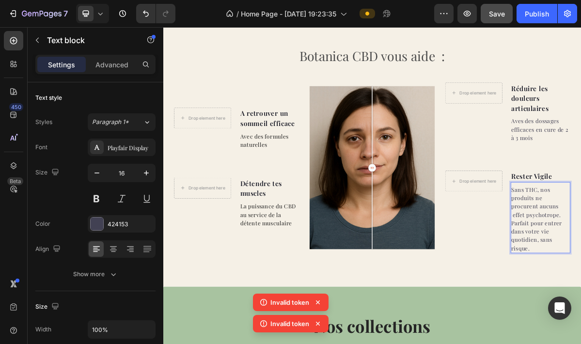
scroll to position [762, 0]
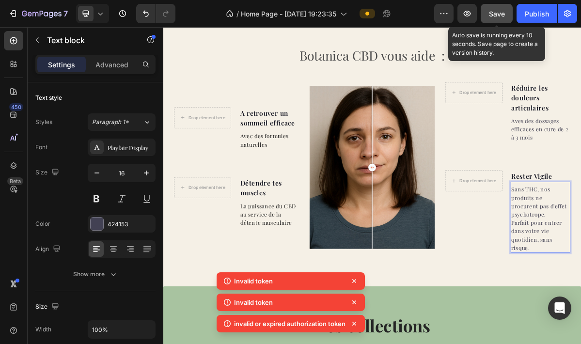
click at [497, 13] on span "Save" at bounding box center [497, 14] width 16 height 8
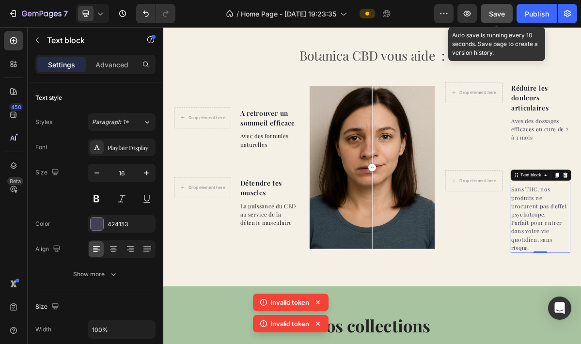
click at [493, 13] on span "Save" at bounding box center [497, 14] width 16 height 8
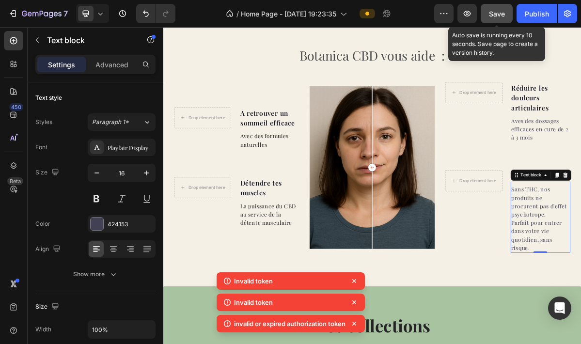
click at [493, 13] on span "Save" at bounding box center [497, 14] width 16 height 8
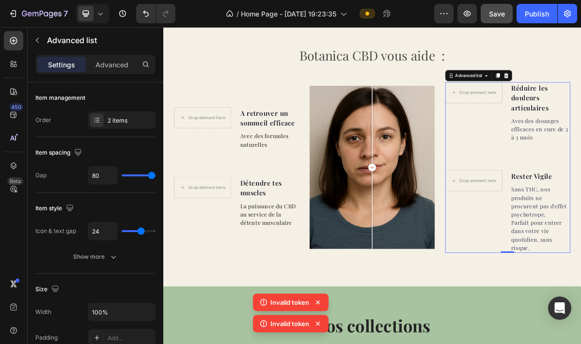
click at [317, 301] on icon at bounding box center [318, 303] width 10 height 10
click at [317, 321] on icon at bounding box center [318, 324] width 10 height 10
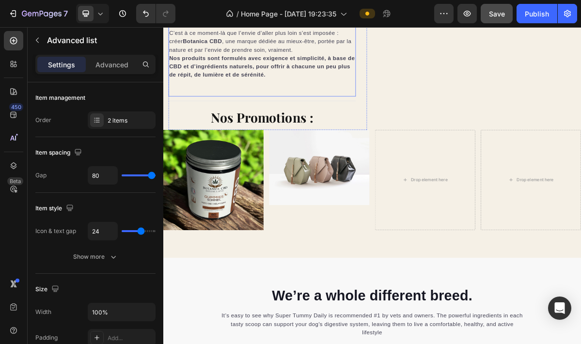
scroll to position [1725, 0]
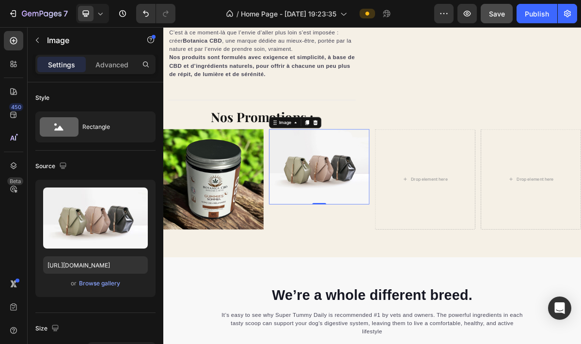
click at [370, 231] on img at bounding box center [381, 221] width 140 height 105
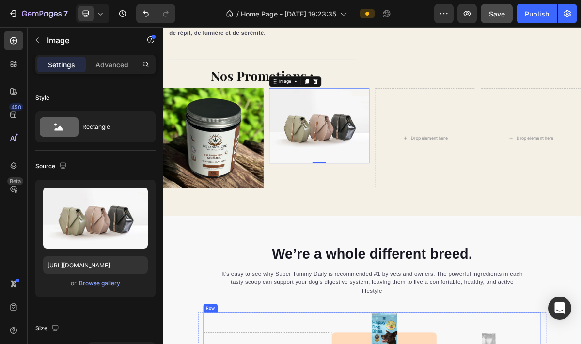
scroll to position [1775, 0]
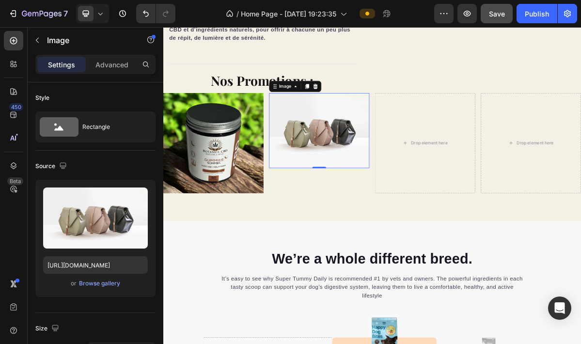
click at [360, 203] on img at bounding box center [381, 171] width 140 height 105
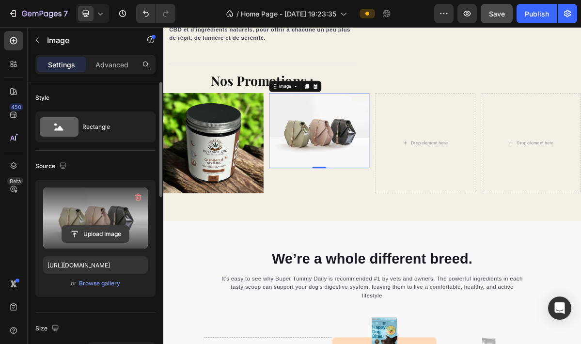
click at [125, 231] on input "file" at bounding box center [95, 234] width 67 height 16
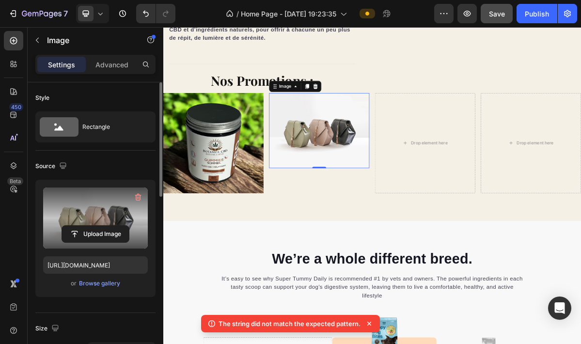
click at [116, 206] on label at bounding box center [95, 218] width 105 height 61
click at [116, 226] on input "file" at bounding box center [95, 234] width 67 height 16
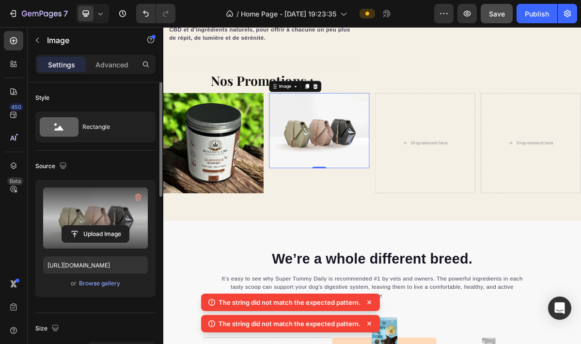
click at [106, 212] on label at bounding box center [95, 218] width 105 height 61
click at [106, 226] on input "file" at bounding box center [95, 234] width 67 height 16
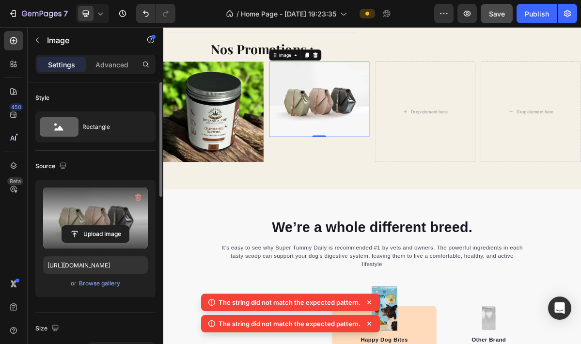
scroll to position [1818, 0]
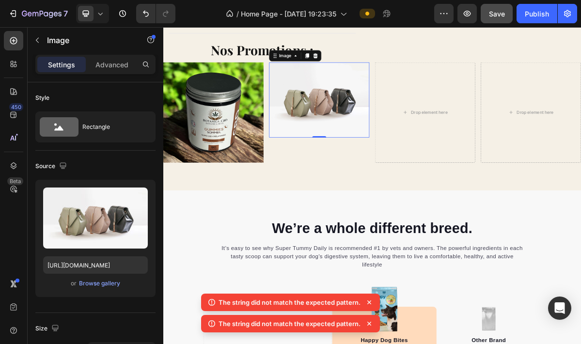
click at [370, 300] on icon at bounding box center [369, 303] width 10 height 10
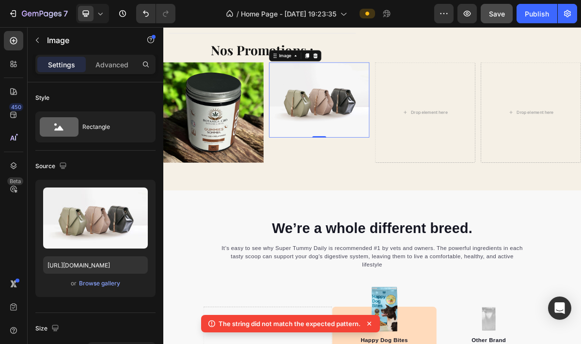
click at [368, 323] on icon at bounding box center [369, 324] width 4 height 4
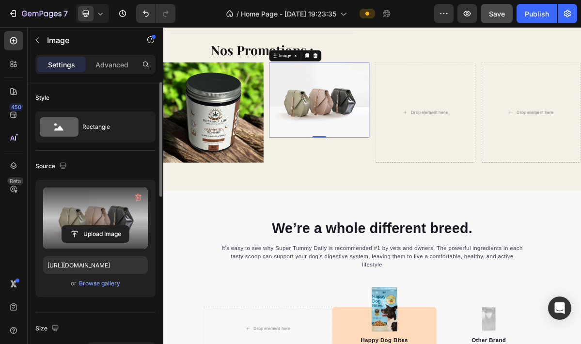
click at [103, 208] on label at bounding box center [95, 218] width 105 height 61
click at [103, 226] on input "file" at bounding box center [95, 234] width 67 height 16
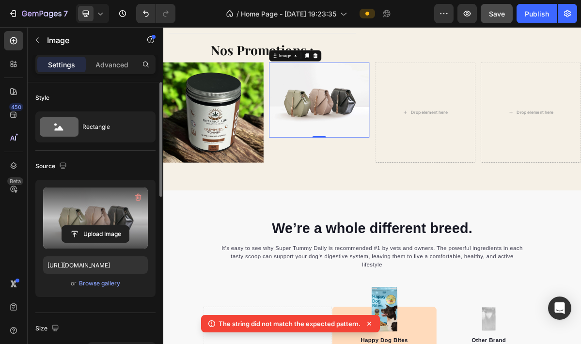
click at [369, 324] on icon at bounding box center [369, 324] width 4 height 4
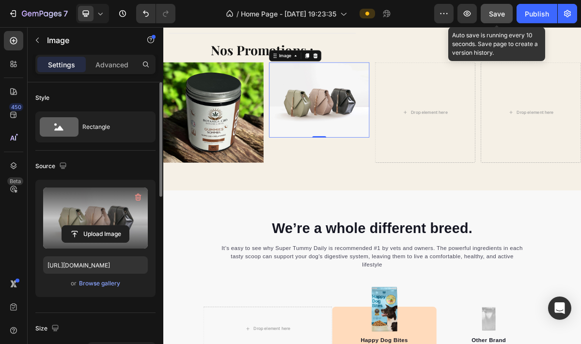
click at [492, 20] on button "Save" at bounding box center [497, 13] width 32 height 19
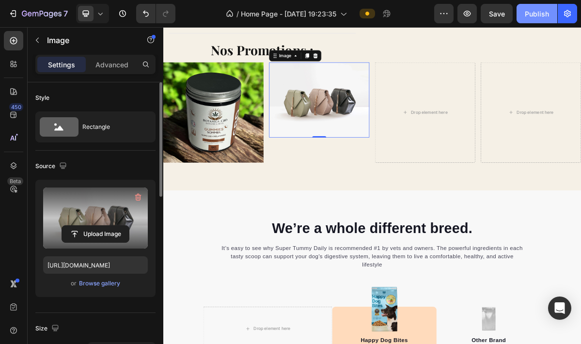
click at [535, 11] on div "Publish" at bounding box center [537, 14] width 24 height 10
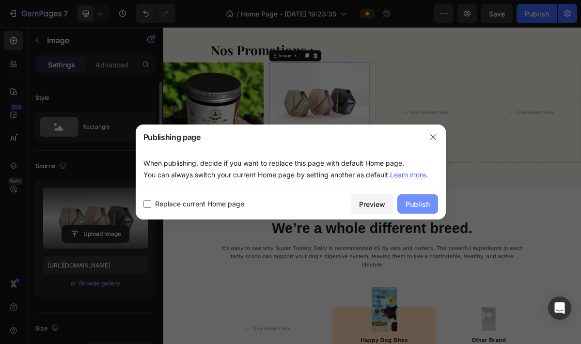
click at [420, 210] on button "Publish" at bounding box center [417, 203] width 41 height 19
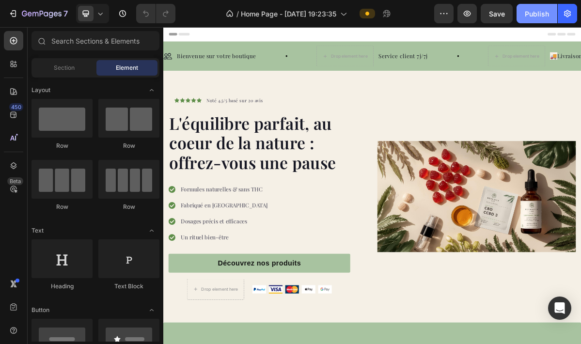
click at [531, 16] on div "Publish" at bounding box center [537, 14] width 24 height 10
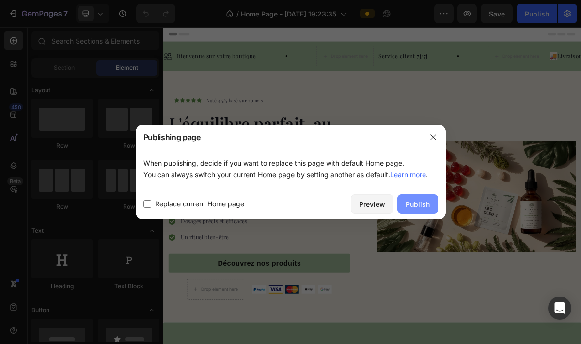
click at [417, 206] on div "Publish" at bounding box center [418, 204] width 24 height 10
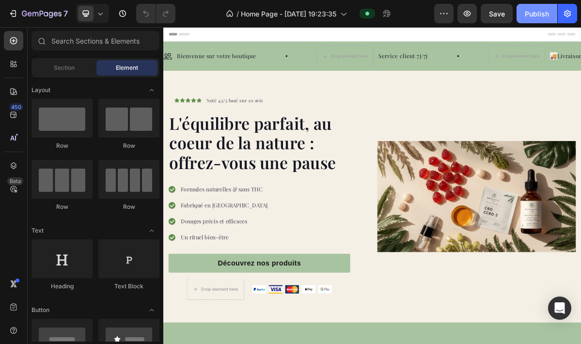
click at [535, 10] on div "Publish" at bounding box center [537, 14] width 24 height 10
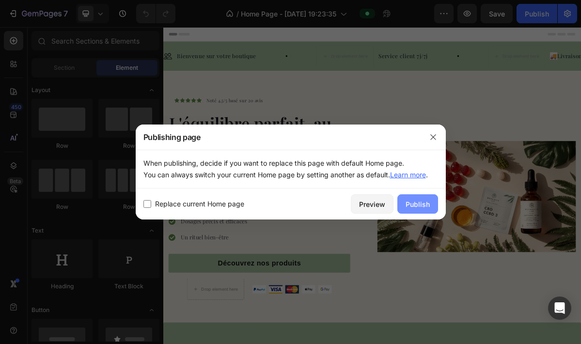
click at [415, 205] on div "Publish" at bounding box center [418, 204] width 24 height 10
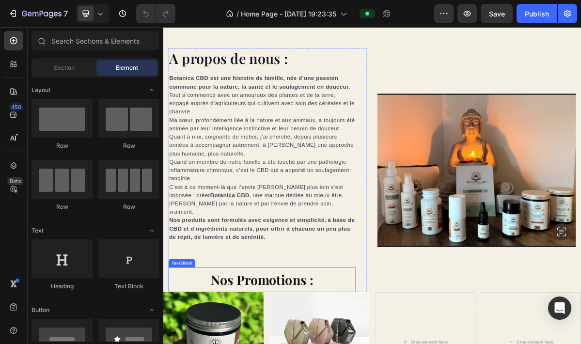
scroll to position [1506, 0]
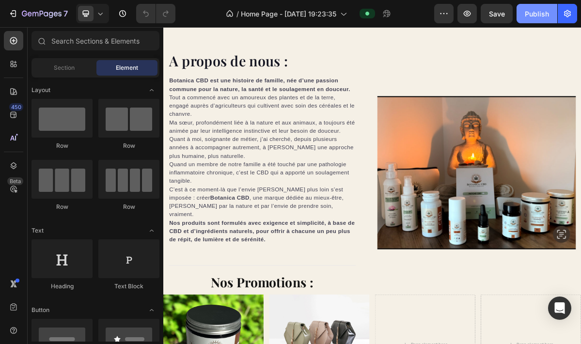
click at [543, 9] on div "Publish" at bounding box center [537, 14] width 24 height 10
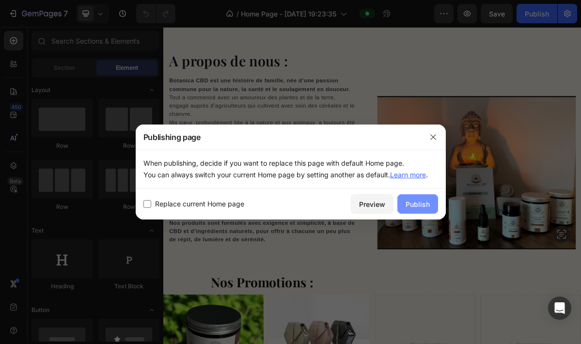
click at [420, 206] on div "Publish" at bounding box center [418, 204] width 24 height 10
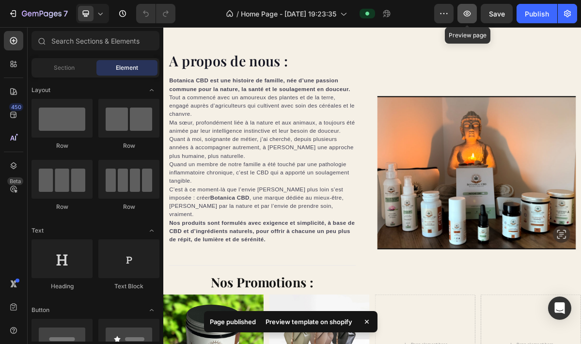
click at [467, 15] on icon "button" at bounding box center [467, 14] width 10 height 10
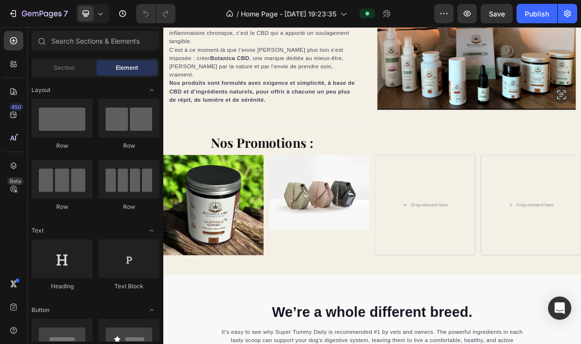
scroll to position [1702, 0]
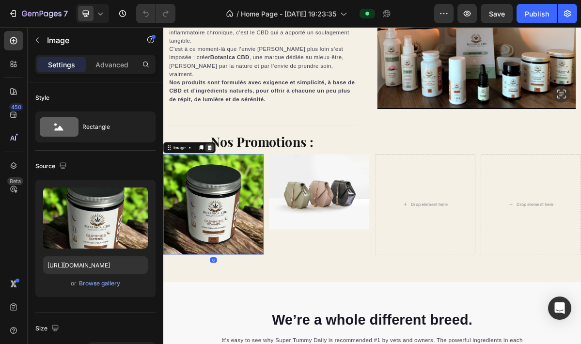
click at [230, 191] on icon at bounding box center [228, 194] width 6 height 7
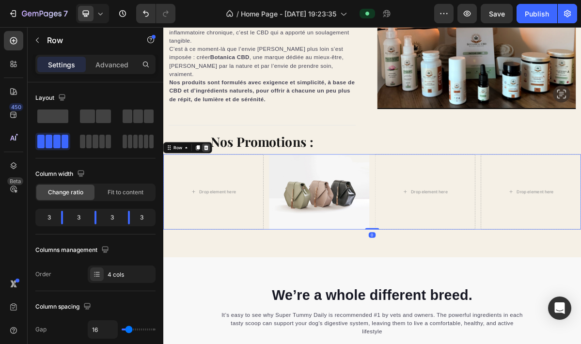
click at [225, 191] on icon at bounding box center [223, 194] width 6 height 7
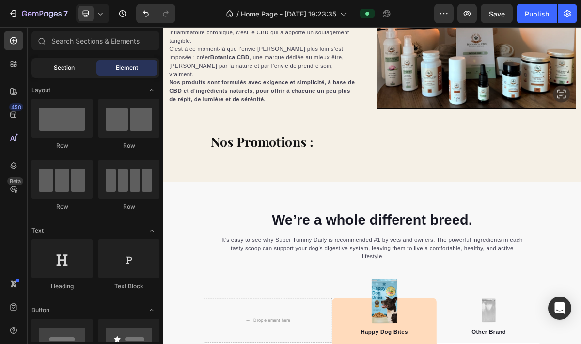
click at [59, 65] on span "Section" at bounding box center [64, 67] width 21 height 9
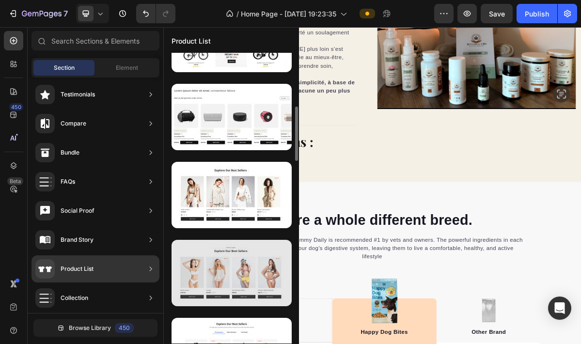
scroll to position [205, 0]
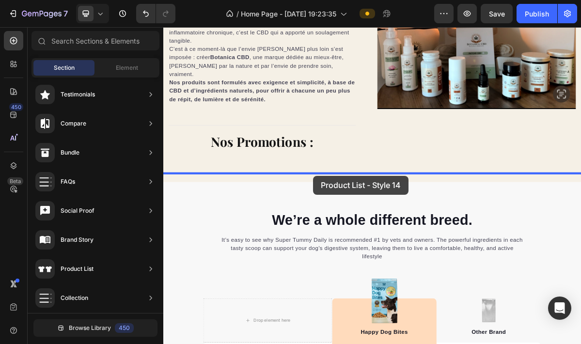
drag, startPoint x: 352, startPoint y: 200, endPoint x: 371, endPoint y: 233, distance: 38.7
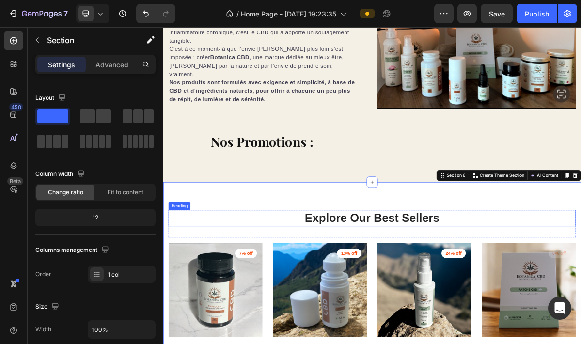
click at [430, 283] on p "Explore Our Best Sellers" at bounding box center [454, 293] width 565 height 21
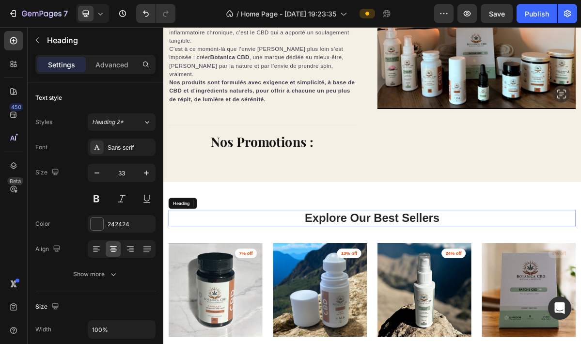
click at [430, 283] on p "Explore Our Best Sellers" at bounding box center [454, 293] width 565 height 21
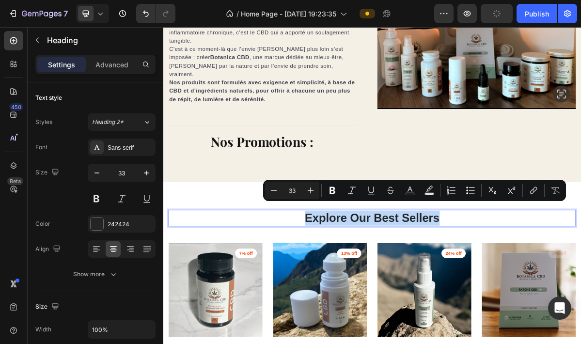
drag, startPoint x: 557, startPoint y: 280, endPoint x: 352, endPoint y: 277, distance: 204.6
click at [352, 283] on p "Explore Our Best Sellers" at bounding box center [454, 293] width 565 height 21
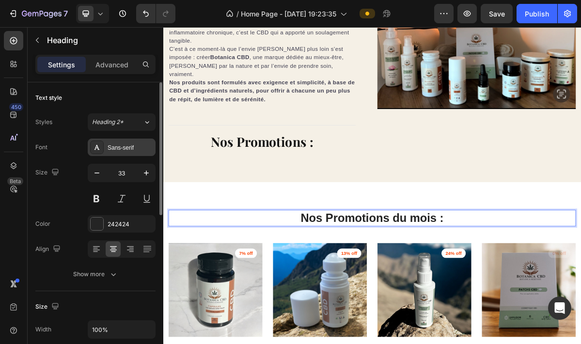
click at [135, 150] on div "Sans-serif" at bounding box center [131, 147] width 46 height 9
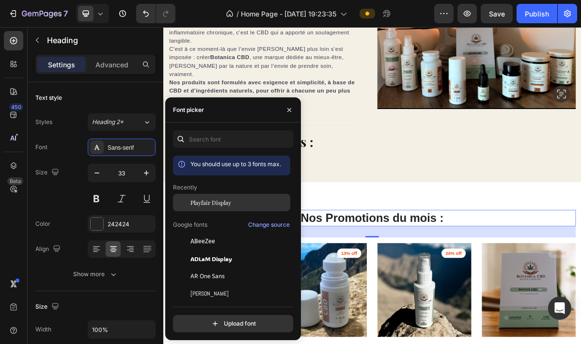
click at [193, 201] on span "Playfair Display" at bounding box center [210, 202] width 41 height 9
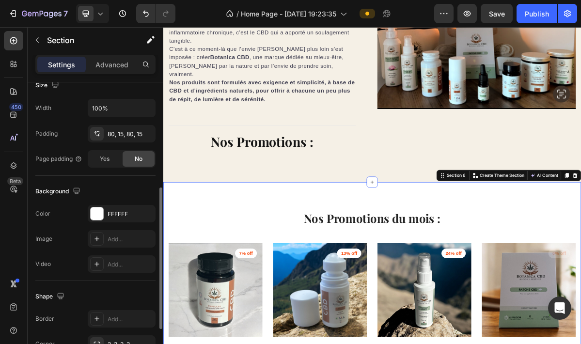
scroll to position [227, 0]
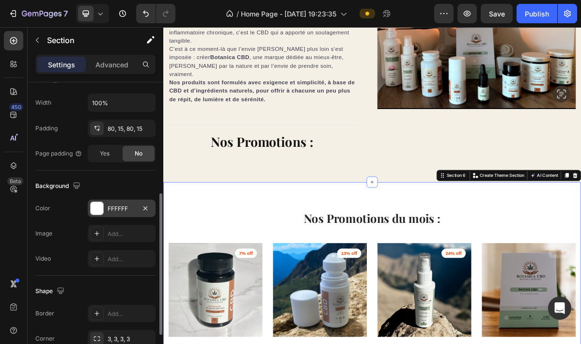
click at [97, 210] on div at bounding box center [97, 208] width 13 height 13
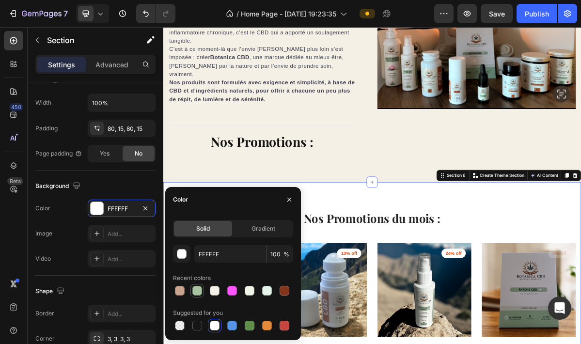
click at [198, 291] on div at bounding box center [197, 291] width 10 height 10
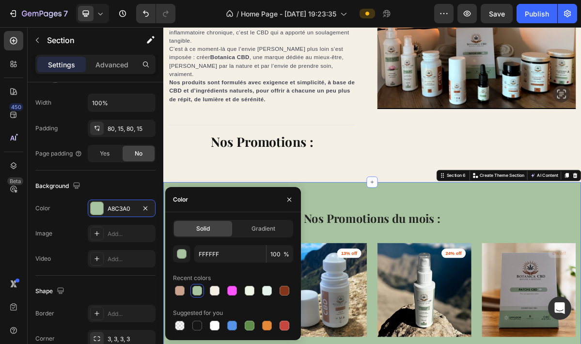
type input "A8C3A0"
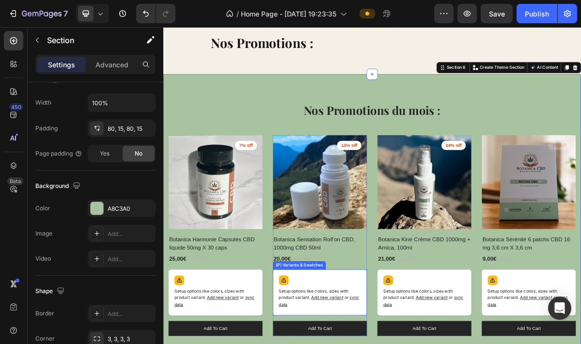
scroll to position [1963, 0]
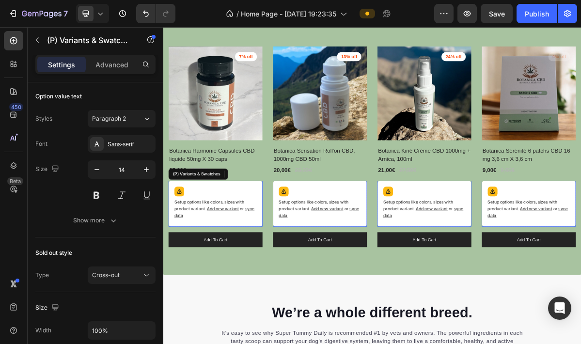
click at [267, 254] on div "Setup options like colors, sizes with product variant. Add new variant or sync …" at bounding box center [236, 272] width 122 height 55
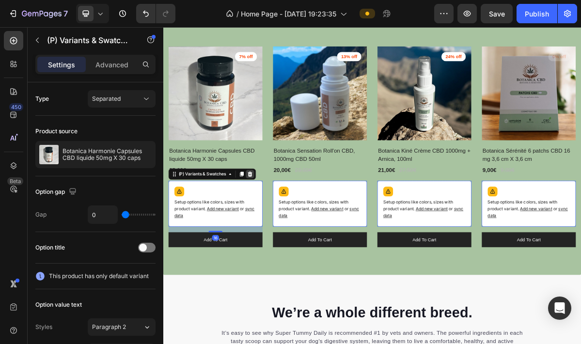
click at [285, 230] on icon at bounding box center [284, 231] width 6 height 7
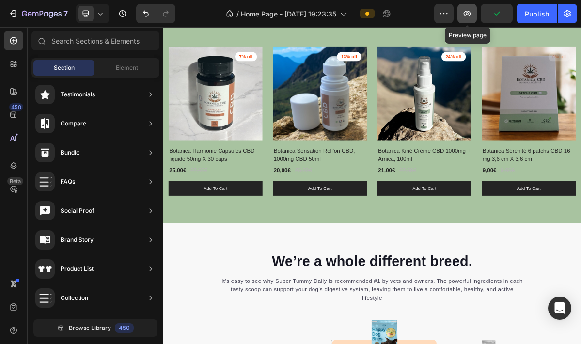
click at [472, 15] on icon "button" at bounding box center [467, 14] width 10 height 10
click at [535, 15] on div "Publish" at bounding box center [537, 14] width 24 height 10
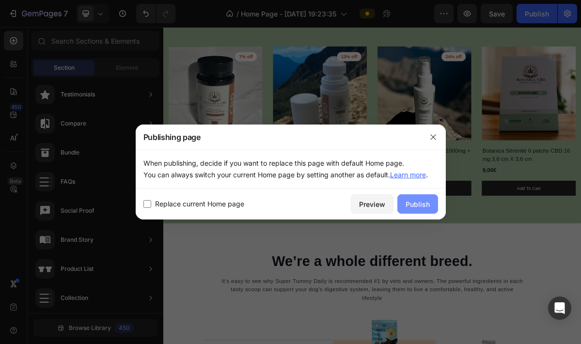
click at [417, 208] on div "Publish" at bounding box center [418, 204] width 24 height 10
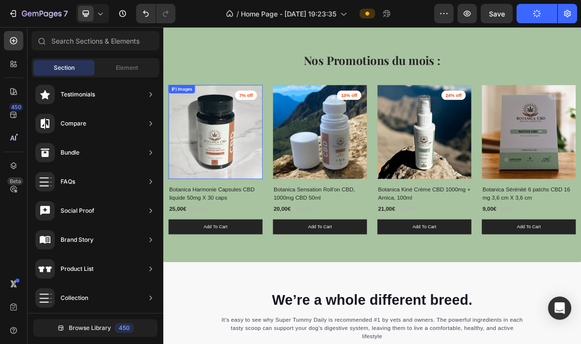
scroll to position [1907, 0]
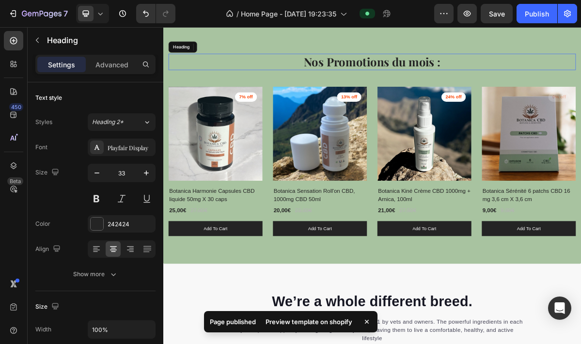
click at [442, 79] on p "Nos Promotions du mois :" at bounding box center [454, 75] width 565 height 21
click at [442, 78] on p "Nos Promotions du mois :" at bounding box center [454, 75] width 565 height 21
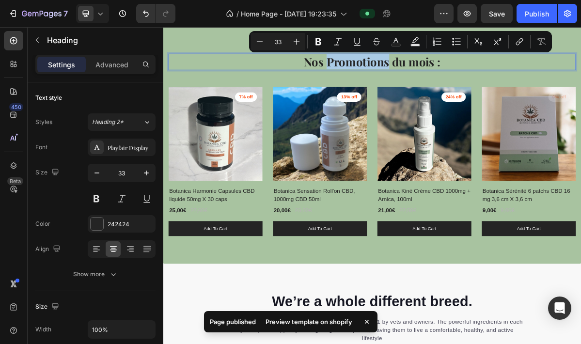
click at [442, 78] on p "Nos Promotions du mois :" at bounding box center [454, 75] width 565 height 21
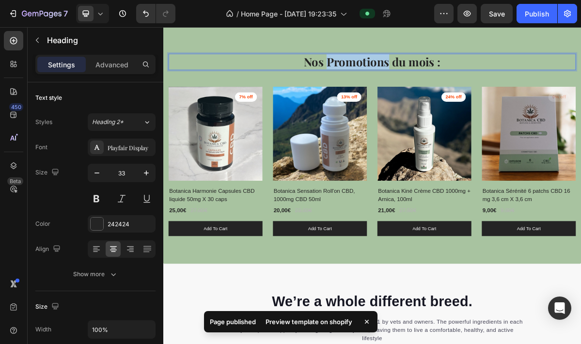
click at [442, 78] on p "Nos Promotions du mois :" at bounding box center [454, 75] width 565 height 21
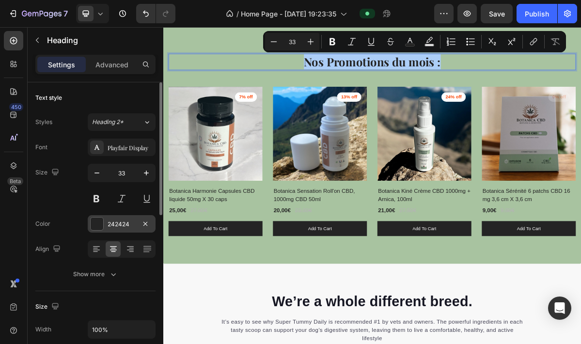
click at [99, 226] on div at bounding box center [97, 224] width 13 height 13
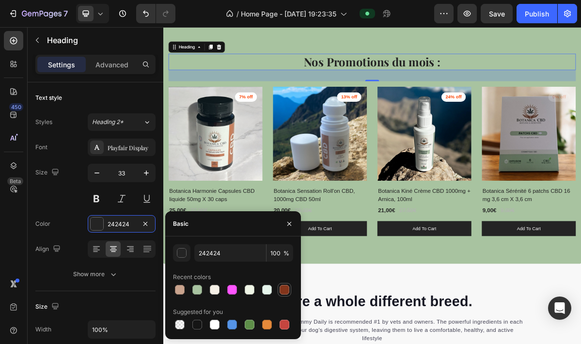
click at [284, 292] on div at bounding box center [285, 290] width 10 height 10
type input "83351B"
click at [291, 225] on icon "button" at bounding box center [289, 223] width 4 height 4
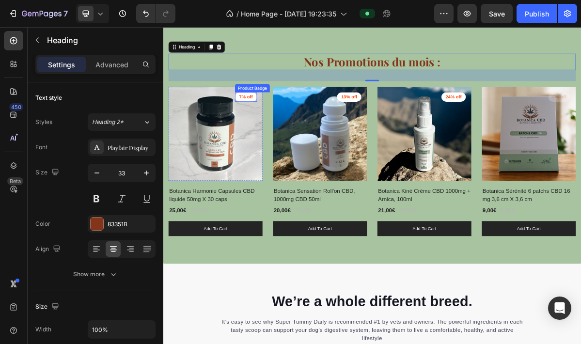
click at [279, 124] on pre "7% off" at bounding box center [278, 125] width 31 height 14
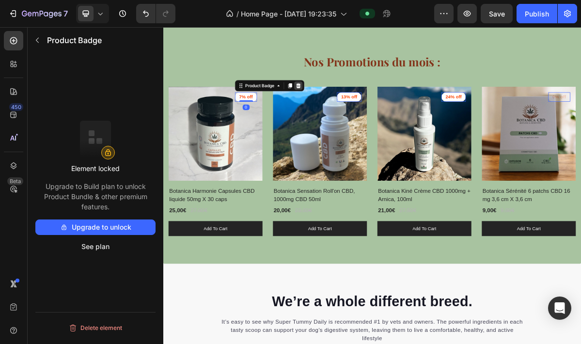
click at [356, 108] on div at bounding box center [352, 109] width 12 height 12
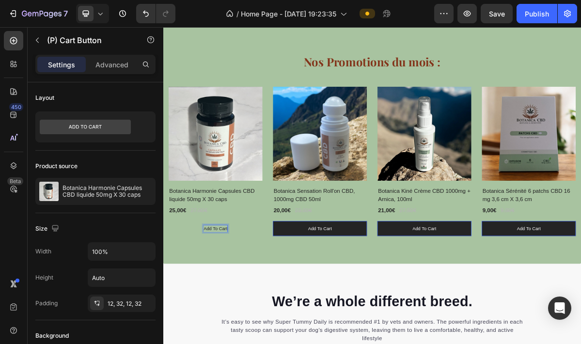
click at [234, 306] on p "Add to cart" at bounding box center [236, 308] width 33 height 10
click at [236, 307] on button "Ajouter" at bounding box center [236, 307] width 131 height 21
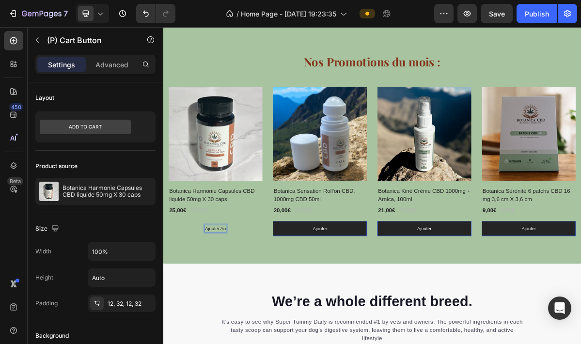
click at [236, 307] on button "Ajouter au" at bounding box center [236, 307] width 131 height 21
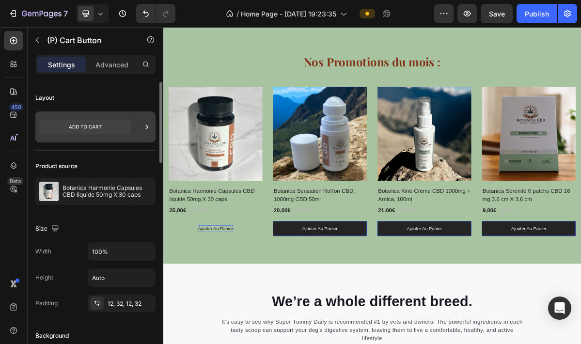
click at [101, 127] on icon at bounding box center [85, 127] width 91 height 15
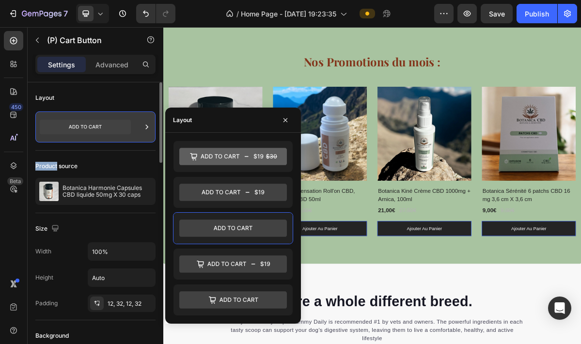
click at [101, 127] on icon at bounding box center [85, 127] width 91 height 15
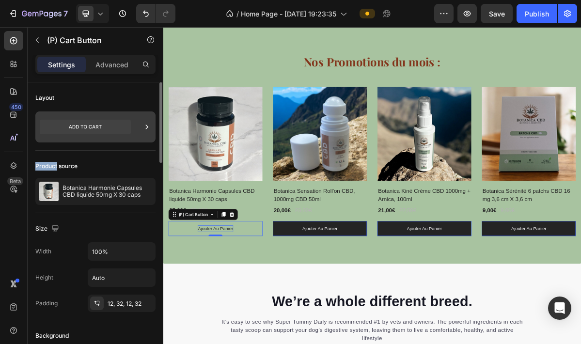
click at [101, 127] on icon at bounding box center [85, 127] width 91 height 15
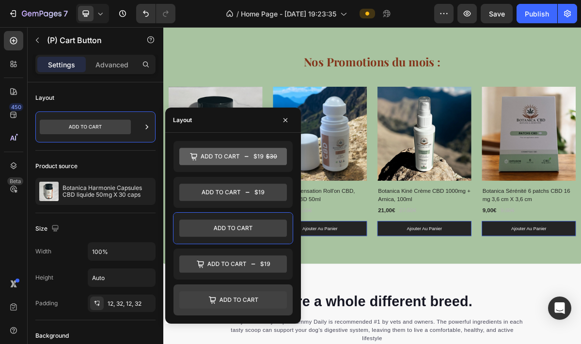
click at [215, 301] on icon at bounding box center [212, 300] width 7 height 6
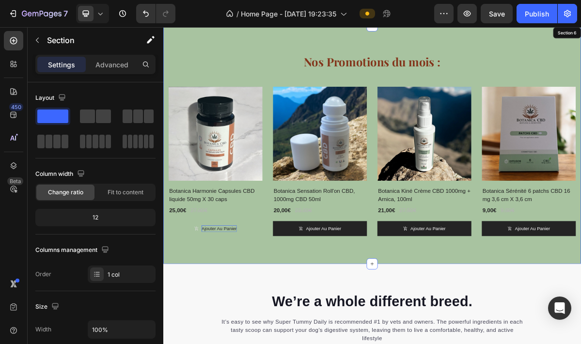
click at [395, 334] on div "Nos Promotions du mois : Heading Row (P) Images Row Botanica Harmonie Capsules …" at bounding box center [454, 191] width 582 height 332
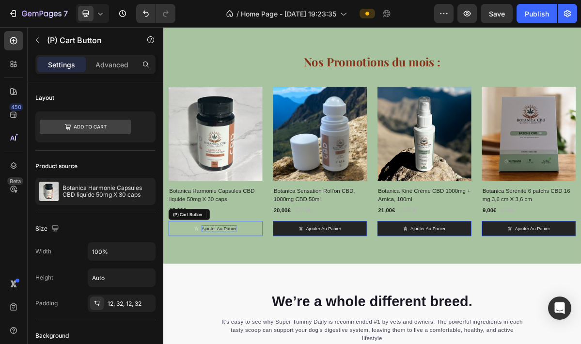
click at [183, 309] on button "Ajouter au panier" at bounding box center [236, 307] width 131 height 21
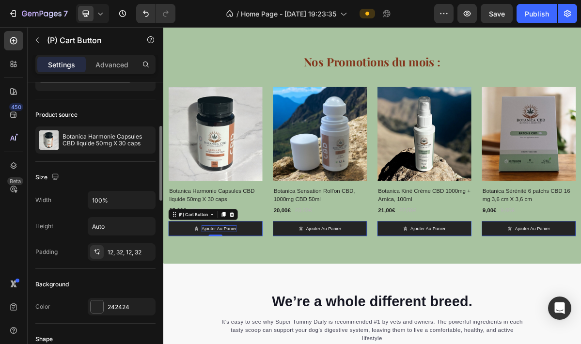
scroll to position [0, 0]
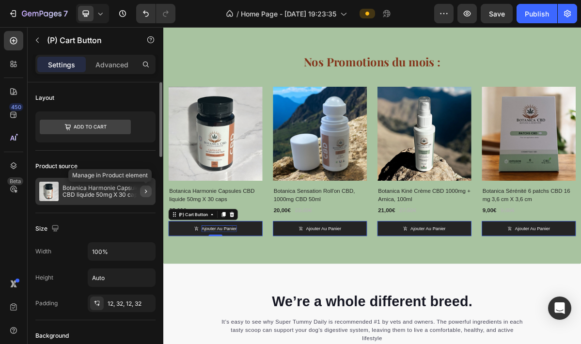
click at [146, 192] on icon "button" at bounding box center [146, 192] width 2 height 4
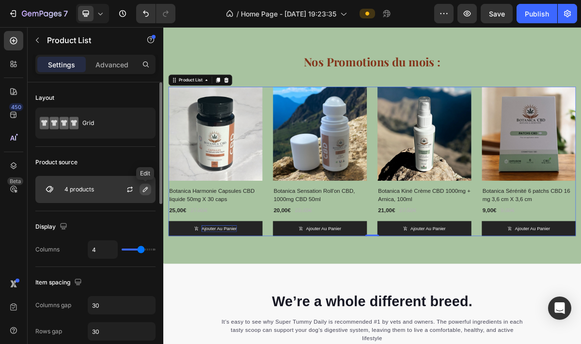
click at [147, 190] on icon "button" at bounding box center [145, 189] width 5 height 5
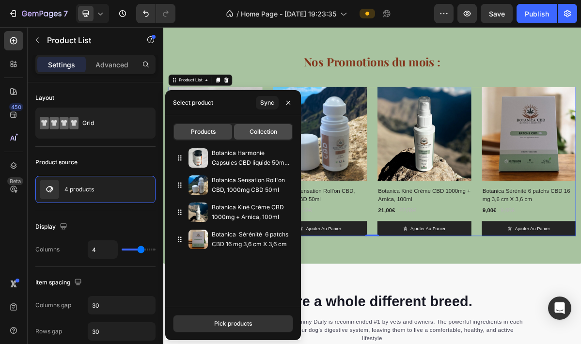
click at [270, 130] on span "Collection" at bounding box center [264, 131] width 28 height 9
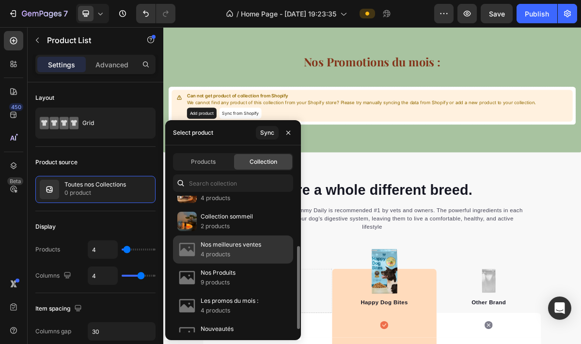
scroll to position [77, 0]
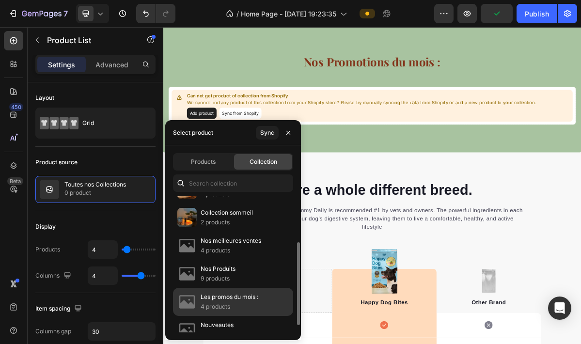
click at [230, 304] on p "4 products" at bounding box center [230, 307] width 58 height 10
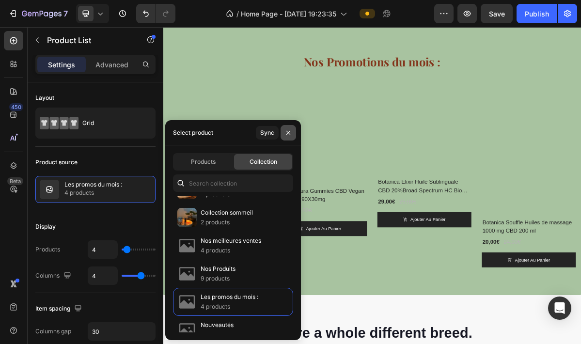
click at [289, 134] on icon "button" at bounding box center [288, 132] width 4 height 4
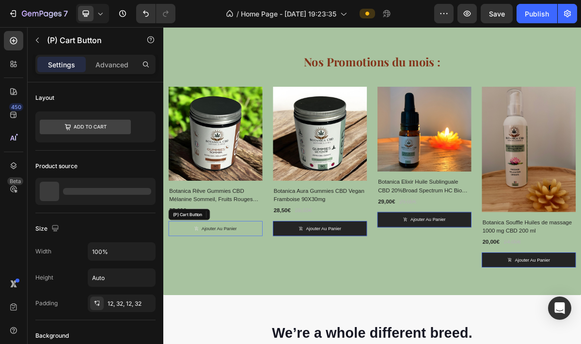
click at [186, 309] on button "Ajouter au panier" at bounding box center [236, 307] width 131 height 21
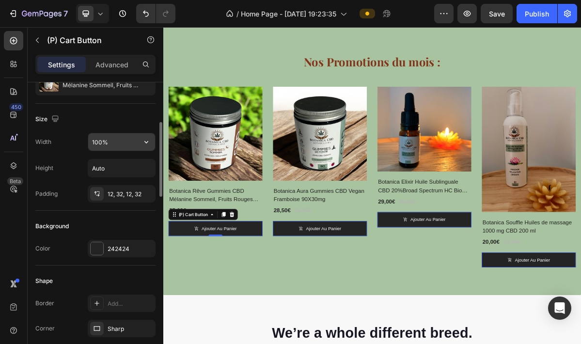
scroll to position [119, 0]
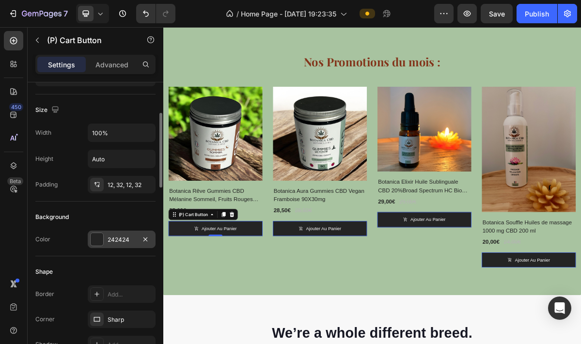
click at [100, 242] on div at bounding box center [97, 239] width 13 height 13
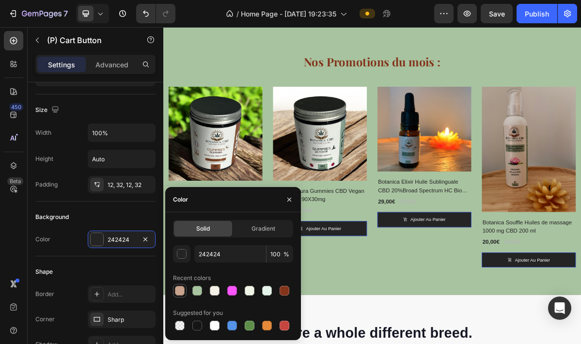
click at [179, 293] on div at bounding box center [180, 291] width 10 height 10
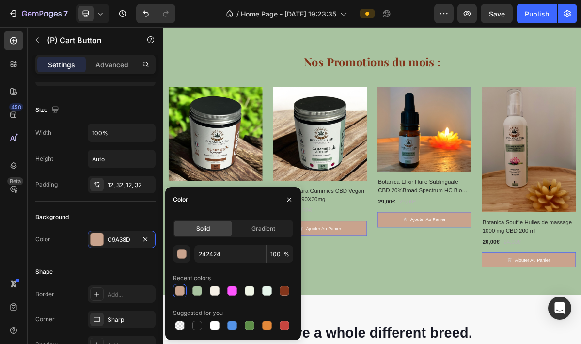
type input "C9A38D"
click at [435, 338] on div "(P) Images Row Botanica Aura Gummies CBD Vegan Framboise 90X30mg (P) Title 28,5…" at bounding box center [381, 236] width 131 height 252
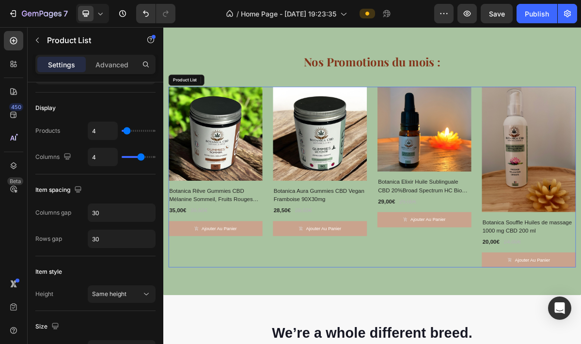
scroll to position [0, 0]
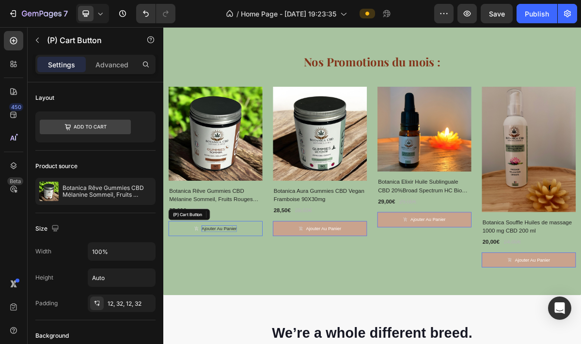
click at [249, 307] on div "Ajouter au panier" at bounding box center [241, 308] width 49 height 10
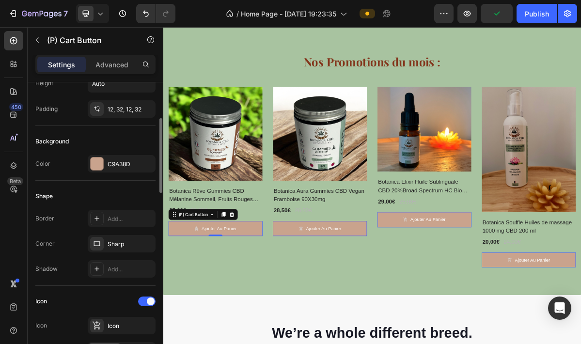
scroll to position [179, 0]
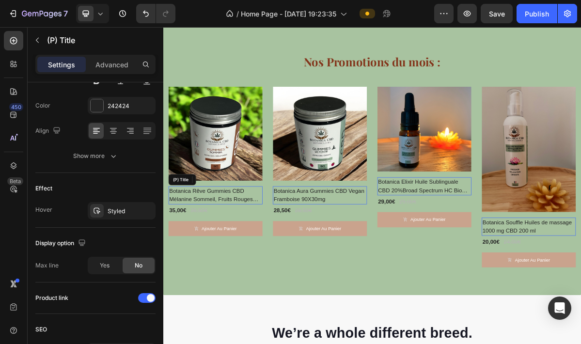
click at [212, 261] on h2 "Botanica Rêve Gummies CBD Mélanine Sommeil, Fruits Rouges X90" at bounding box center [236, 261] width 131 height 25
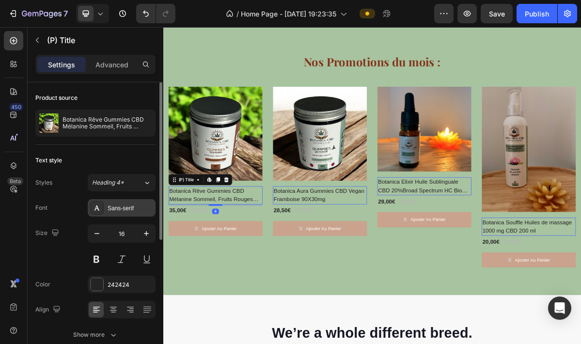
click at [117, 211] on div "Sans-serif" at bounding box center [131, 208] width 46 height 9
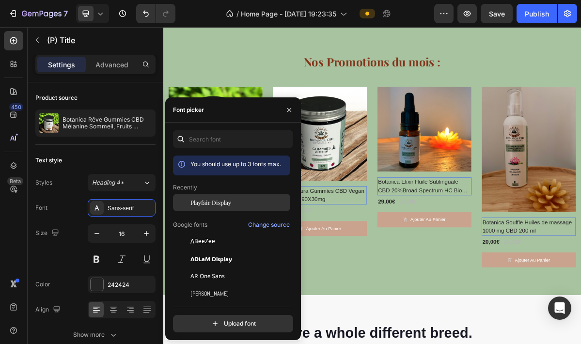
click at [197, 205] on span "Playfair Display" at bounding box center [210, 202] width 41 height 9
drag, startPoint x: 403, startPoint y: 364, endPoint x: 364, endPoint y: 364, distance: 38.3
click at [403, 344] on div "Nos Promotions du mois : Heading Row (P) Images Row Botanica Rêve Gummies CBD M…" at bounding box center [454, 212] width 582 height 375
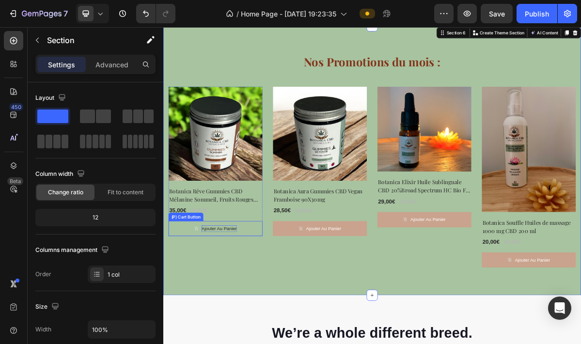
click at [244, 304] on div "Ajouter au panier" at bounding box center [241, 308] width 49 height 10
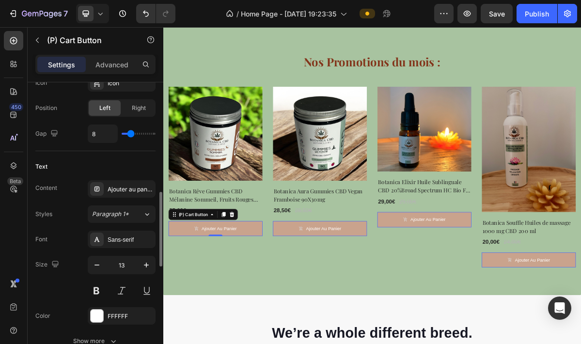
scroll to position [440, 0]
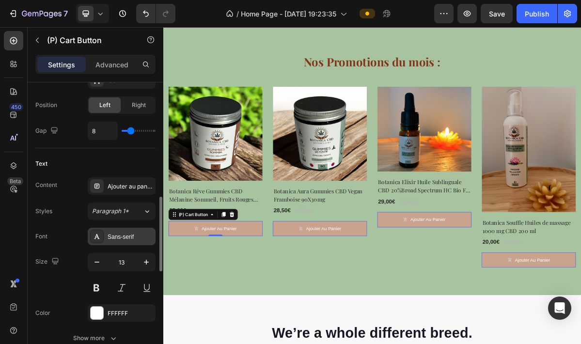
click at [122, 238] on div "Sans-serif" at bounding box center [131, 237] width 46 height 9
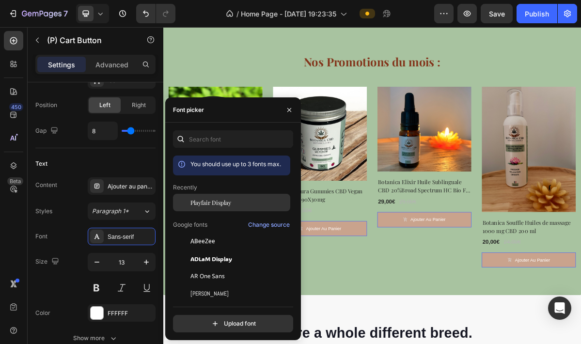
click at [199, 202] on span "Playfair Display" at bounding box center [210, 202] width 41 height 9
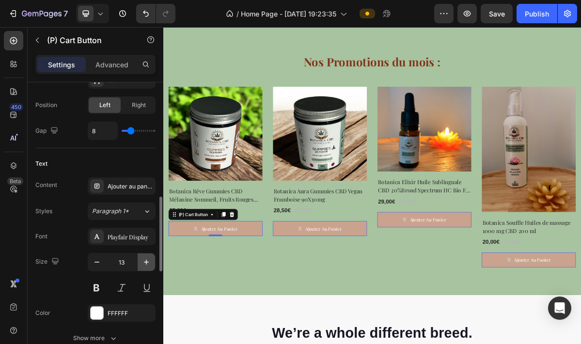
click at [147, 264] on icon "button" at bounding box center [147, 262] width 10 height 10
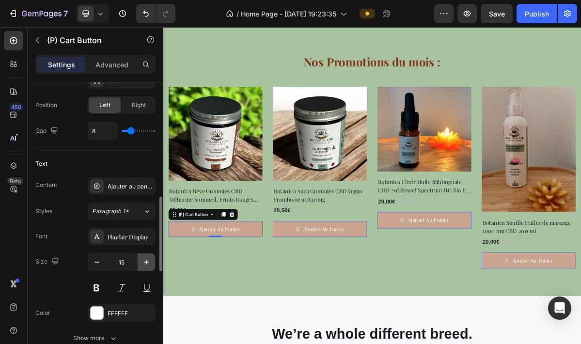
click at [147, 264] on icon "button" at bounding box center [147, 262] width 10 height 10
type input "16"
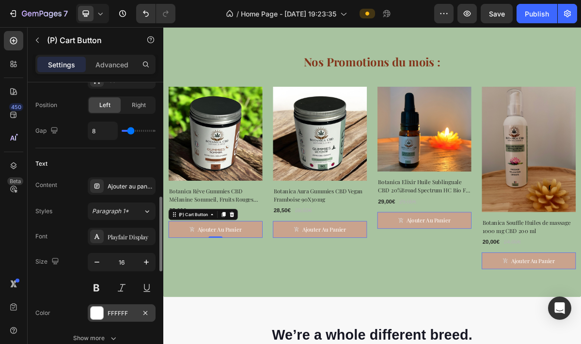
click at [96, 310] on div at bounding box center [97, 313] width 13 height 13
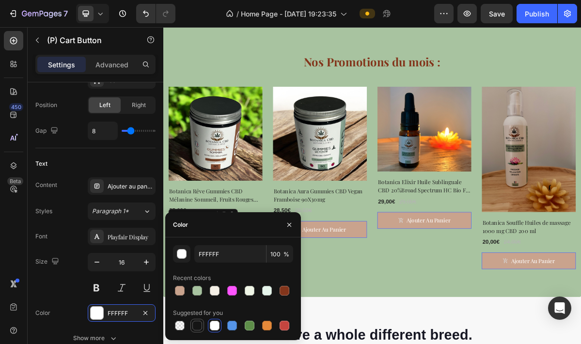
click at [194, 326] on div at bounding box center [197, 326] width 10 height 10
type input "151515"
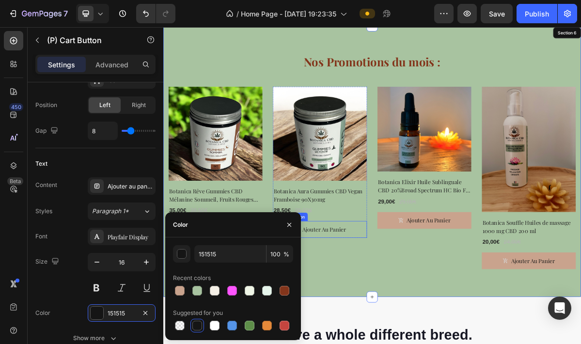
click at [337, 300] on button "Ajouter au panier" at bounding box center [381, 308] width 131 height 23
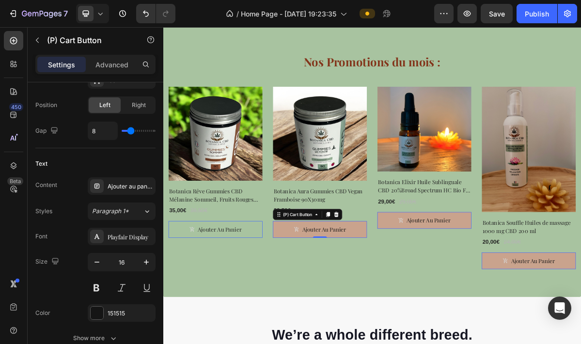
scroll to position [0, 0]
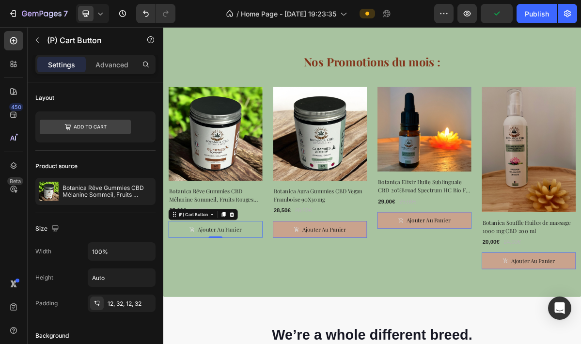
click at [203, 308] on icon "Ajouter au panier" at bounding box center [204, 309] width 8 height 8
click at [205, 309] on icon "Ajouter au panier" at bounding box center [203, 308] width 6 height 7
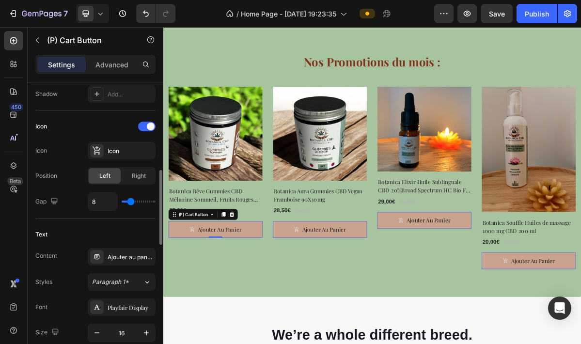
scroll to position [371, 0]
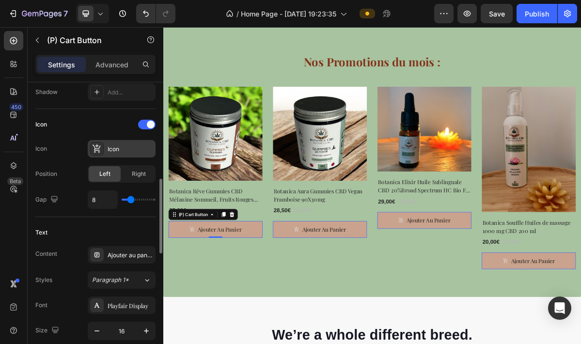
click at [99, 150] on icon at bounding box center [97, 149] width 10 height 10
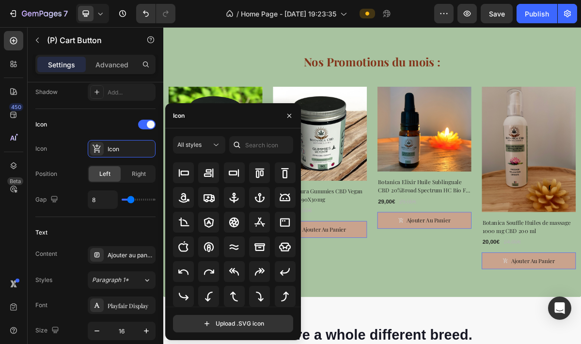
scroll to position [107, 0]
click at [291, 113] on icon "button" at bounding box center [289, 116] width 8 height 8
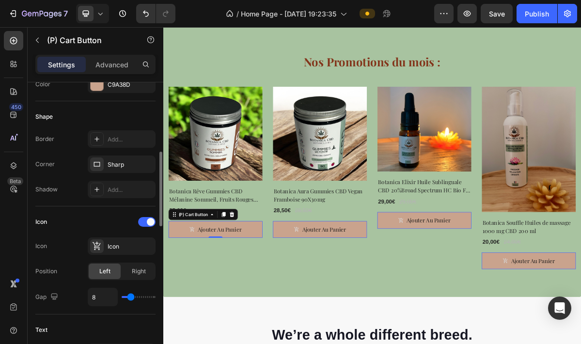
scroll to position [271, 0]
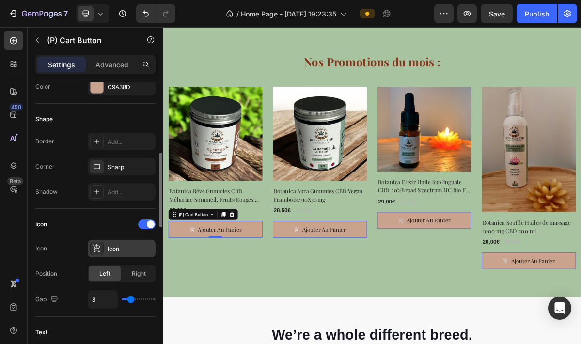
click at [95, 249] on icon at bounding box center [97, 248] width 8 height 9
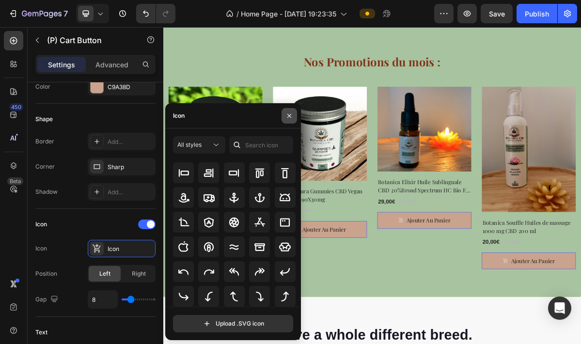
click at [284, 116] on button "button" at bounding box center [290, 116] width 16 height 16
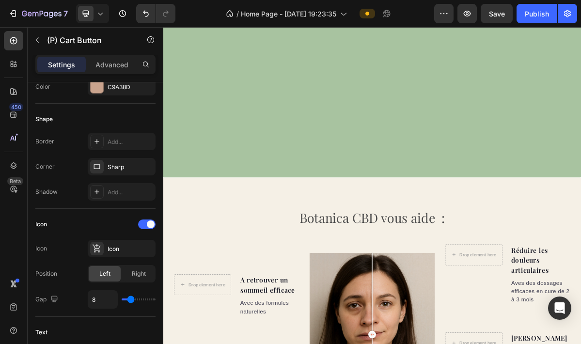
scroll to position [538, 0]
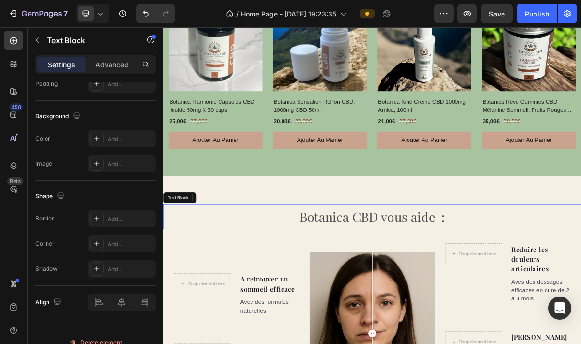
click at [427, 294] on p "Botanica CBD vous aide :" at bounding box center [454, 291] width 580 height 32
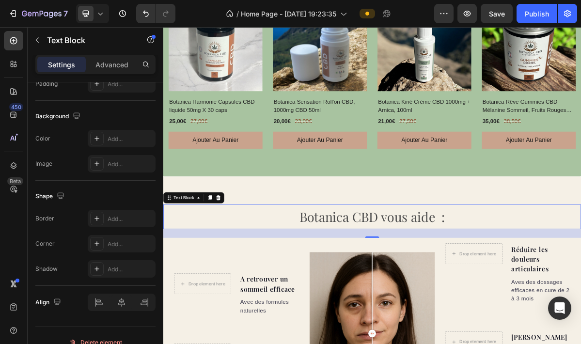
scroll to position [0, 0]
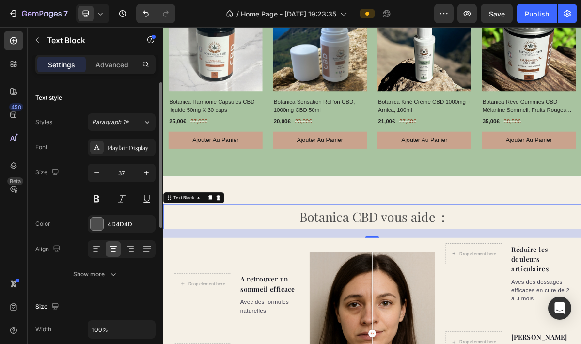
click at [427, 294] on p "Botanica CBD vous aide :" at bounding box center [454, 291] width 580 height 32
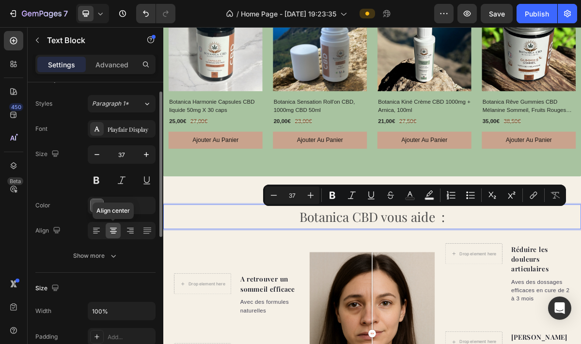
scroll to position [12, 0]
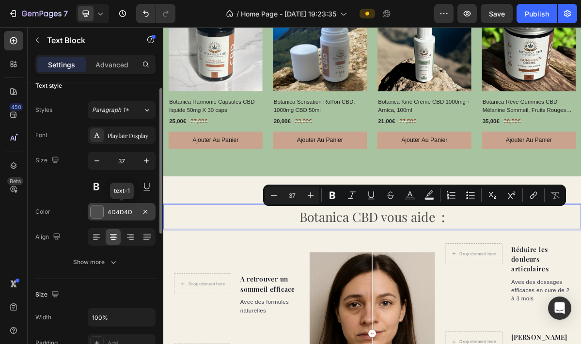
click at [96, 214] on div at bounding box center [97, 212] width 13 height 13
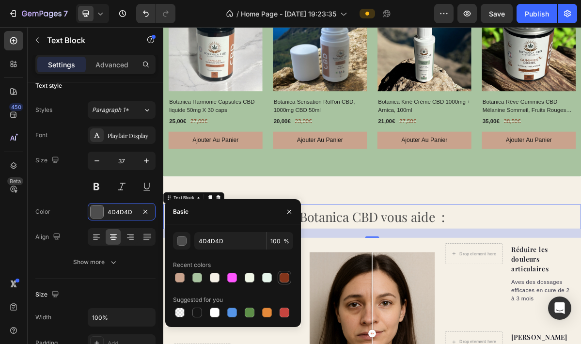
click at [287, 275] on div at bounding box center [285, 278] width 10 height 10
type input "83351B"
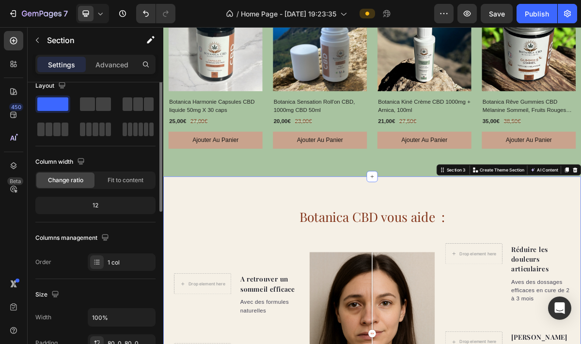
scroll to position [0, 0]
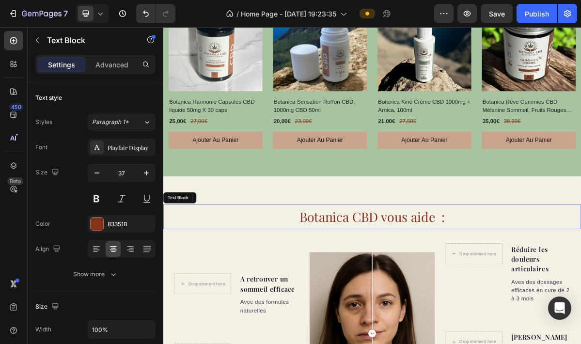
click at [409, 292] on p "Botanica CBD vous aide :" at bounding box center [454, 291] width 580 height 32
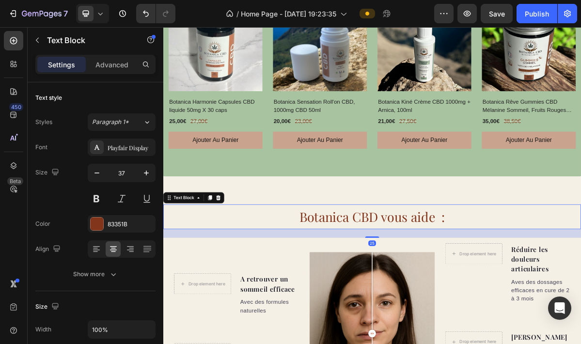
click at [409, 292] on p "Botanica CBD vous aide :" at bounding box center [454, 291] width 580 height 32
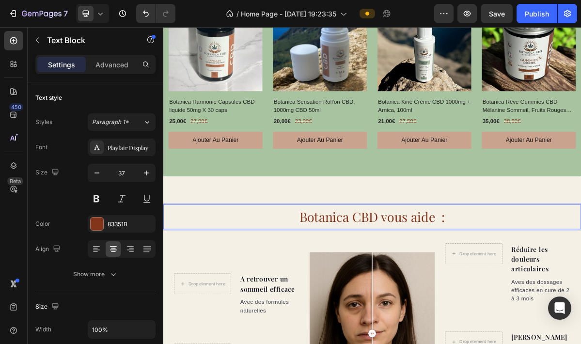
click at [409, 292] on p "Botanica CBD vous aide :" at bounding box center [454, 291] width 580 height 32
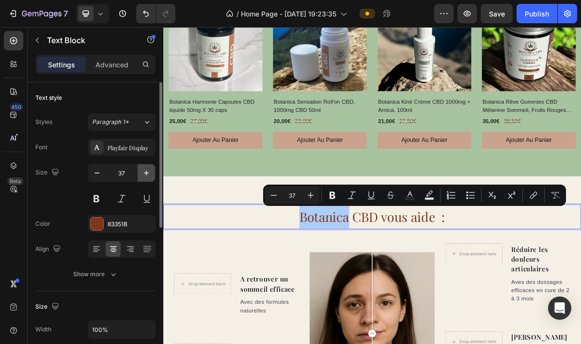
click at [147, 169] on icon "button" at bounding box center [147, 173] width 10 height 10
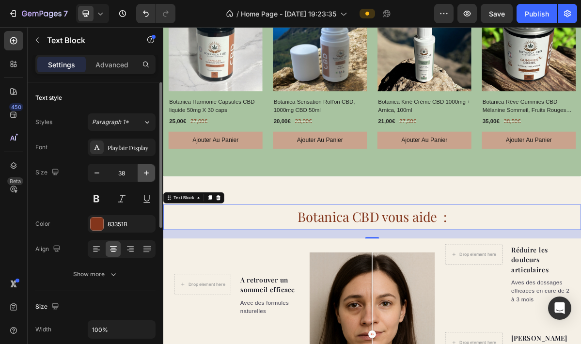
type input "39"
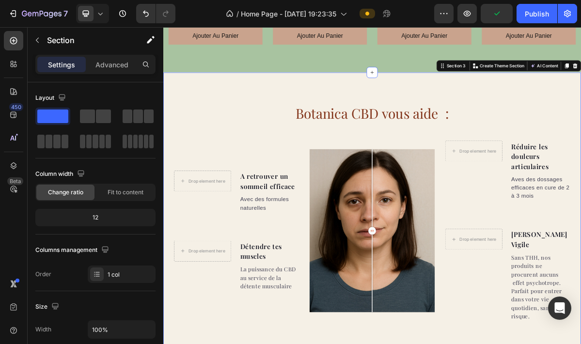
scroll to position [684, 0]
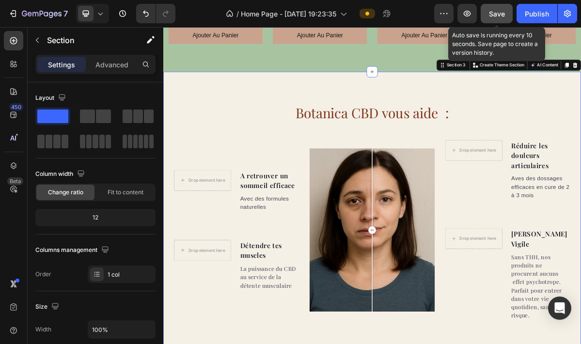
click at [493, 18] on div "Save" at bounding box center [497, 14] width 16 height 10
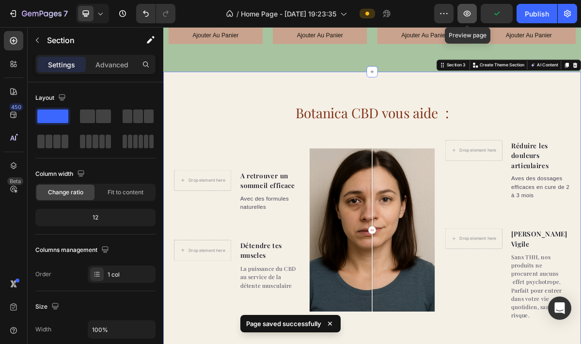
click at [469, 16] on icon "button" at bounding box center [467, 14] width 10 height 10
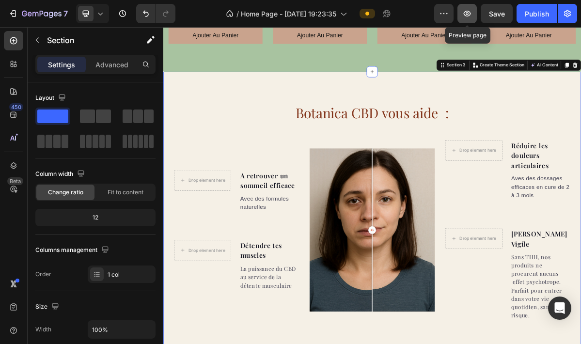
click at [471, 10] on icon "button" at bounding box center [467, 14] width 10 height 10
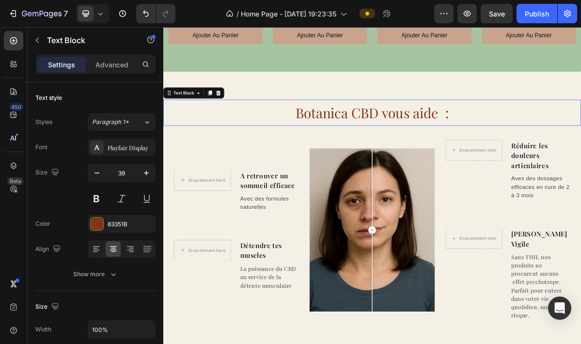
click at [445, 146] on p "Botanica CBD vous aide :" at bounding box center [454, 146] width 580 height 34
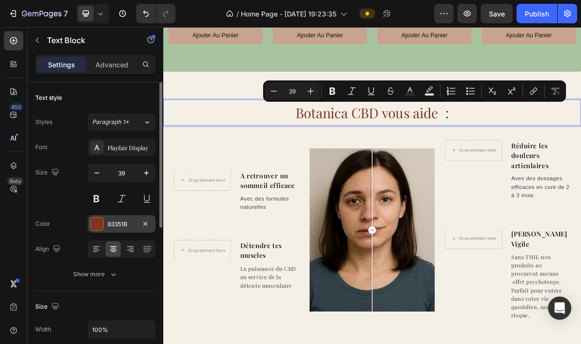
click at [104, 222] on div "83351B" at bounding box center [122, 223] width 68 height 17
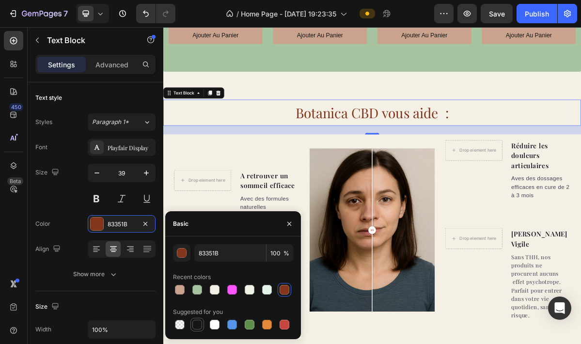
click at [197, 324] on div at bounding box center [197, 325] width 10 height 10
type input "151515"
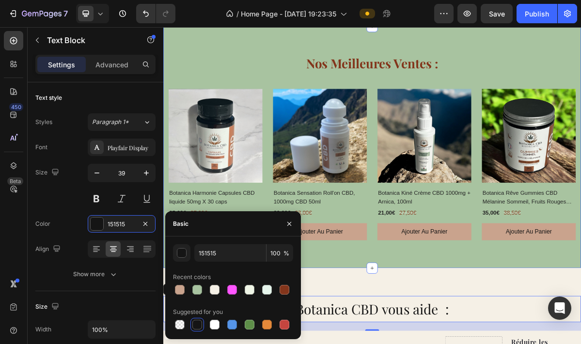
scroll to position [337, 0]
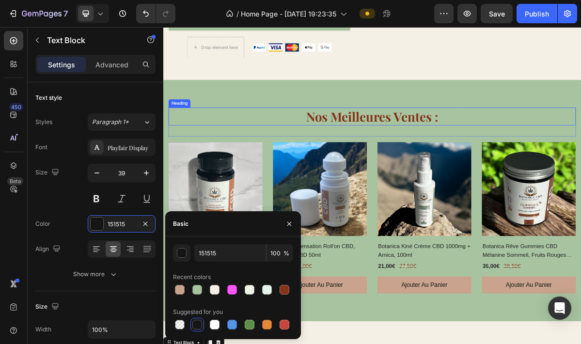
click at [389, 153] on h2 "Nos Meilleures Ventes :" at bounding box center [454, 151] width 567 height 25
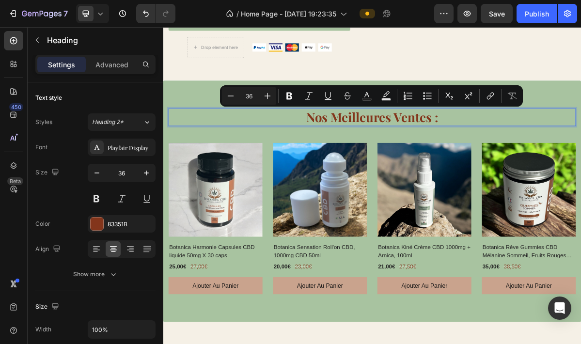
click at [389, 153] on p "Nos Meilleures Ventes :" at bounding box center [454, 152] width 565 height 23
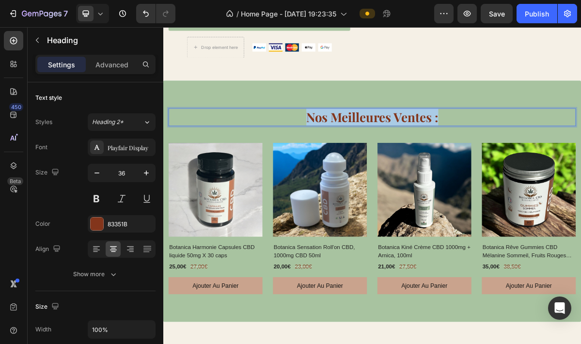
click at [389, 153] on p "Nos Meilleures Ventes :" at bounding box center [454, 152] width 565 height 23
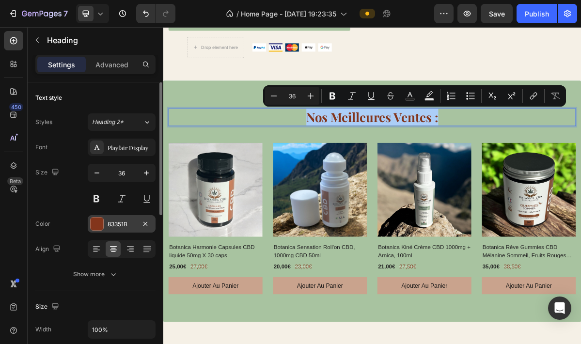
click at [97, 221] on div at bounding box center [97, 224] width 13 height 13
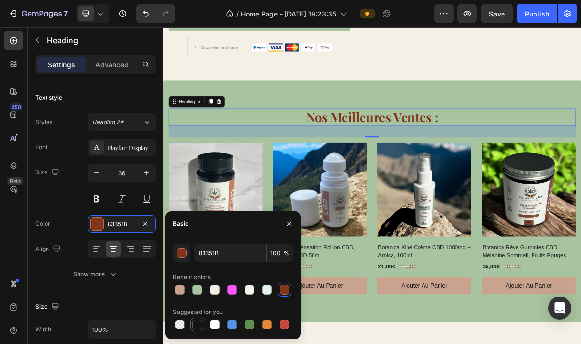
click at [197, 324] on div at bounding box center [197, 325] width 10 height 10
type input "151515"
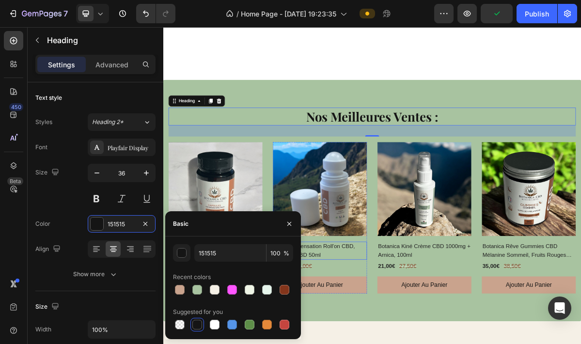
scroll to position [602, 0]
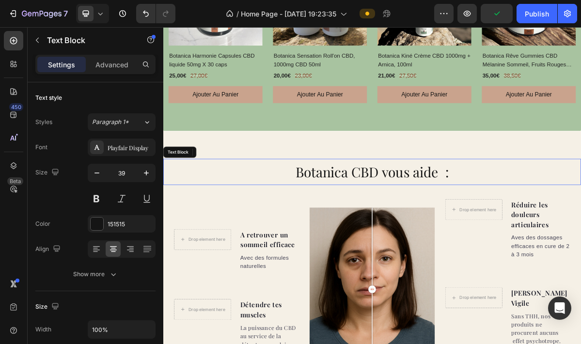
click at [375, 229] on p "Botanica CBD vous aide :" at bounding box center [454, 228] width 580 height 34
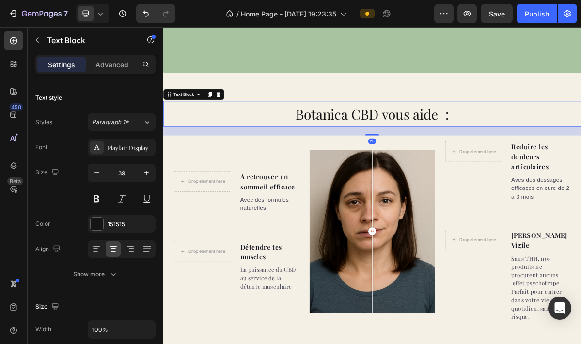
scroll to position [944, 0]
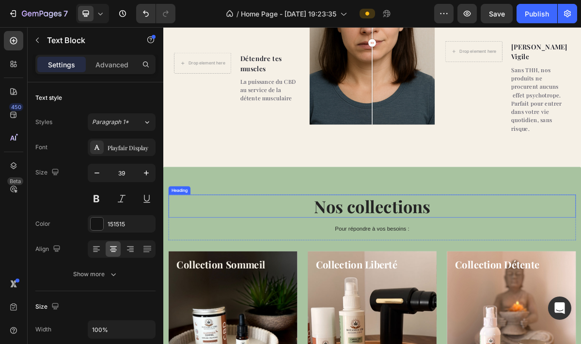
click at [404, 265] on h2 "Nos collections" at bounding box center [454, 276] width 567 height 32
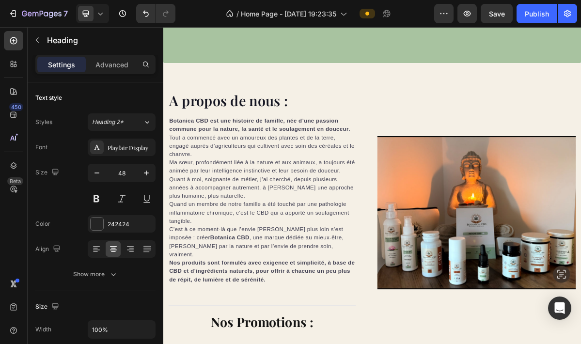
scroll to position [1713, 0]
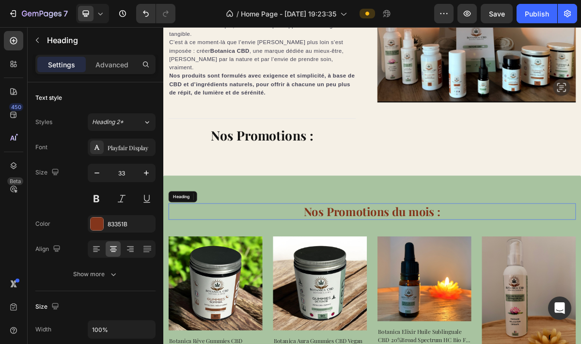
click at [393, 272] on h2 "Nos Promotions du mois :" at bounding box center [454, 283] width 567 height 23
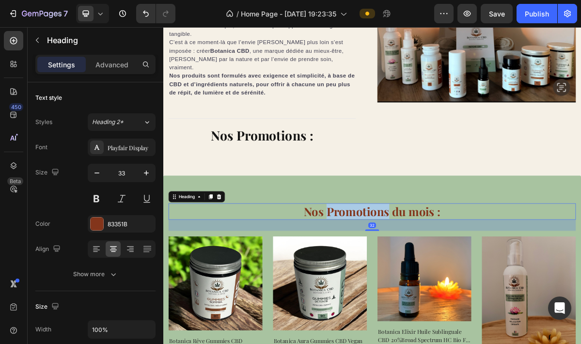
click at [393, 273] on p "Nos Promotions du mois :" at bounding box center [454, 283] width 565 height 21
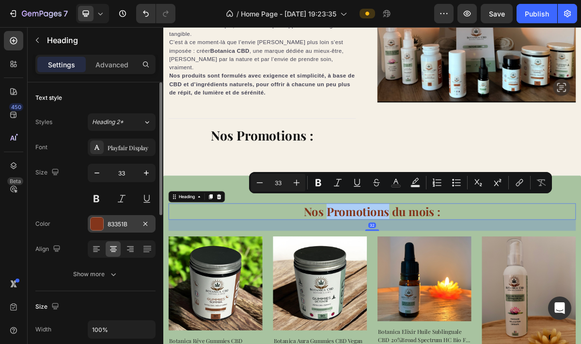
click at [103, 226] on div at bounding box center [97, 224] width 13 height 13
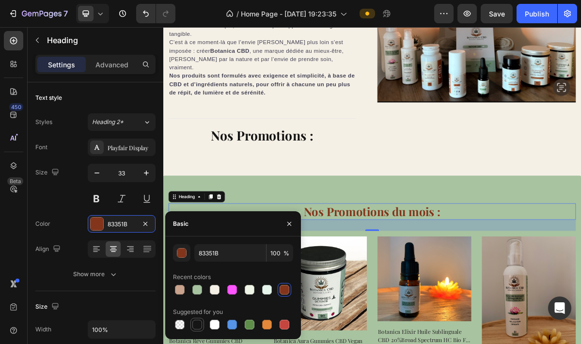
click at [198, 323] on div at bounding box center [197, 325] width 10 height 10
type input "151515"
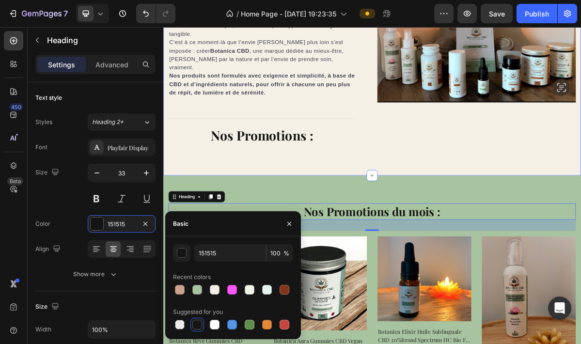
click at [406, 197] on div "A propos de nous : Heading Botanica CBD est une histoire de famille, née d’une …" at bounding box center [454, 25] width 582 height 417
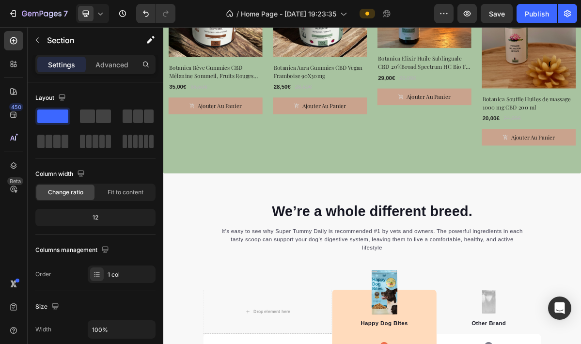
scroll to position [2087, 0]
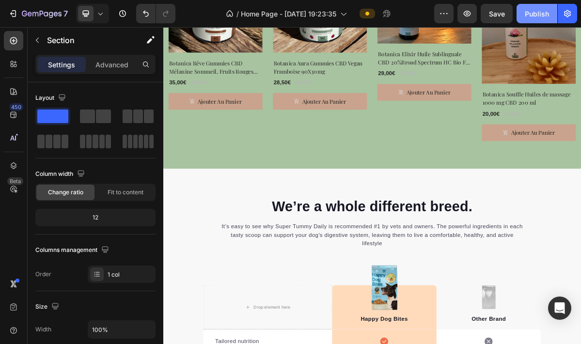
click at [533, 11] on div "Publish" at bounding box center [537, 14] width 24 height 10
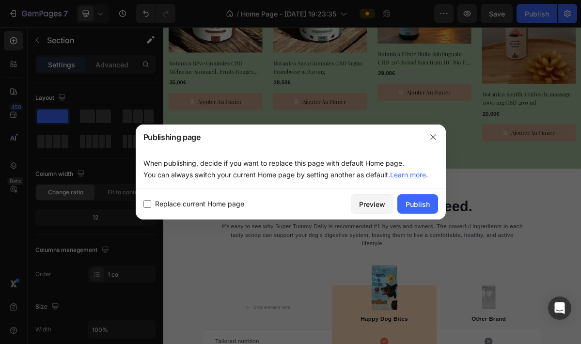
click at [145, 204] on input "checkbox" at bounding box center [147, 204] width 8 height 8
checkbox input "true"
click at [414, 206] on div "Publish" at bounding box center [418, 204] width 24 height 10
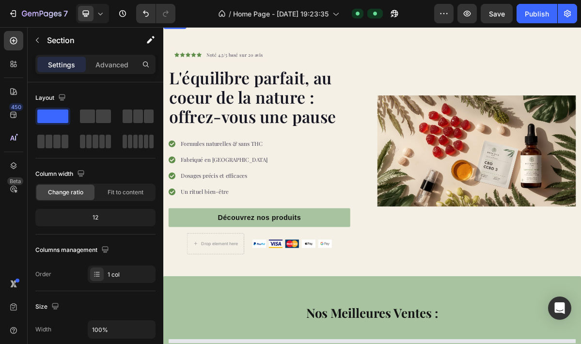
scroll to position [0, 0]
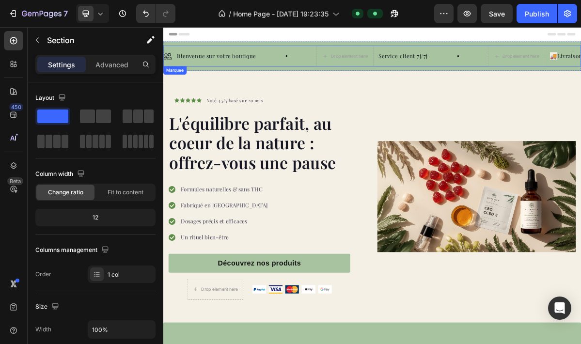
click at [300, 65] on div "Image Bienvenue sur votre boutique Text [GEOGRAPHIC_DATA]" at bounding box center [270, 68] width 213 height 14
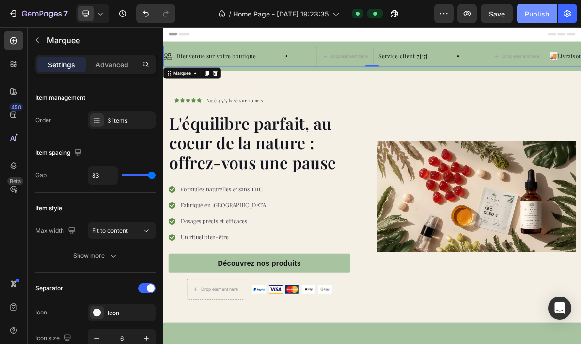
click at [522, 14] on button "Publish" at bounding box center [537, 13] width 41 height 19
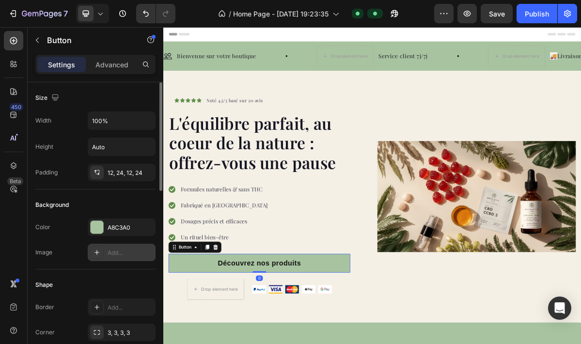
click at [96, 254] on icon at bounding box center [97, 253] width 8 height 8
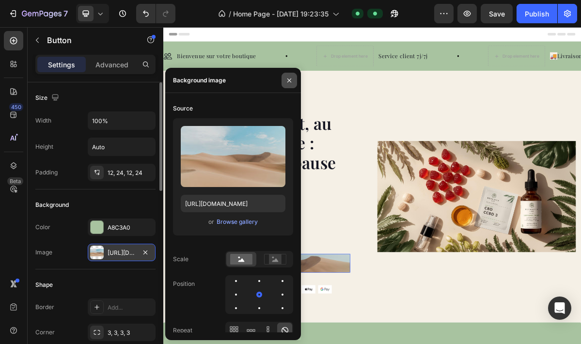
click at [289, 79] on icon "button" at bounding box center [289, 81] width 8 height 8
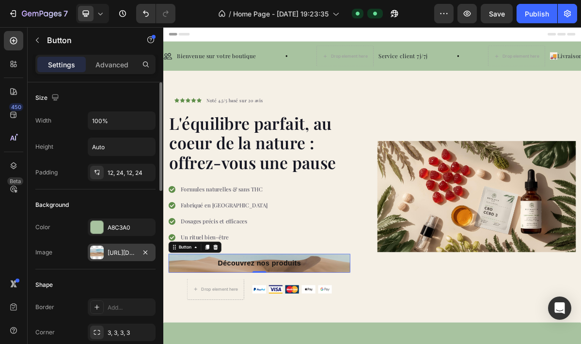
click at [148, 251] on icon "button" at bounding box center [146, 253] width 8 height 8
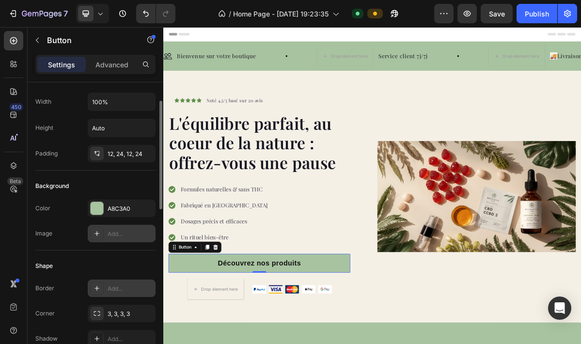
scroll to position [34, 0]
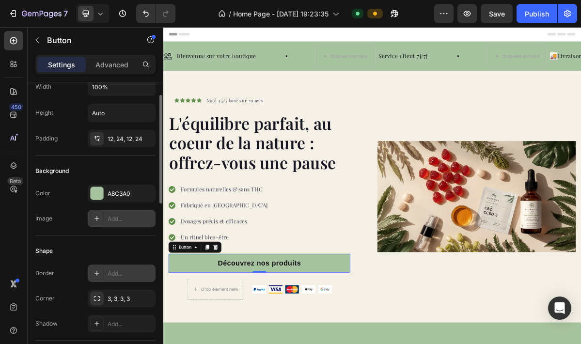
click at [97, 272] on icon at bounding box center [97, 273] width 5 height 5
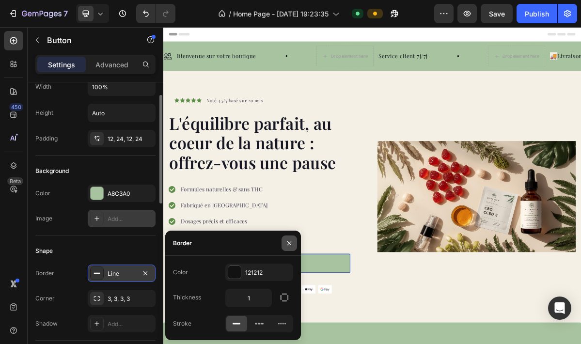
click at [287, 247] on icon "button" at bounding box center [289, 243] width 8 height 8
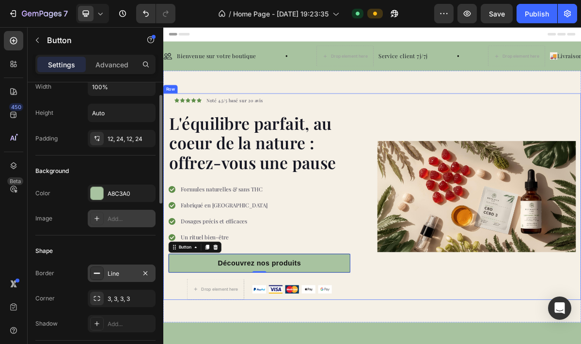
scroll to position [47, 0]
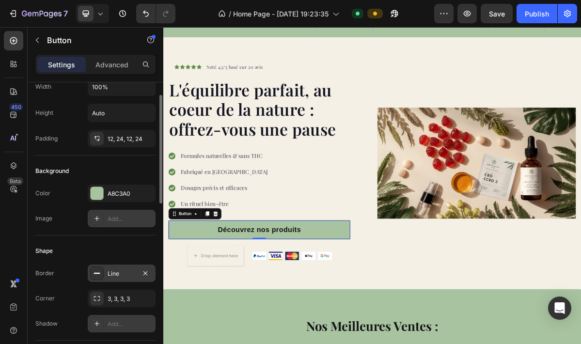
click at [97, 327] on icon at bounding box center [97, 324] width 8 height 8
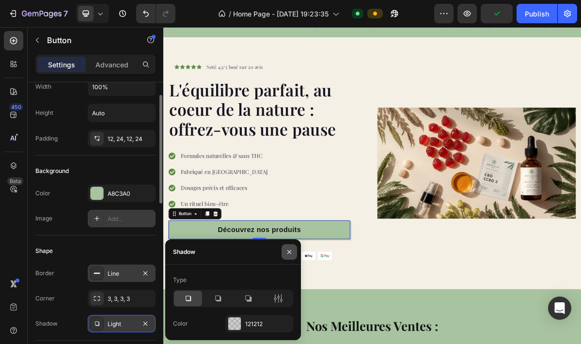
click at [292, 253] on icon "button" at bounding box center [289, 252] width 8 height 8
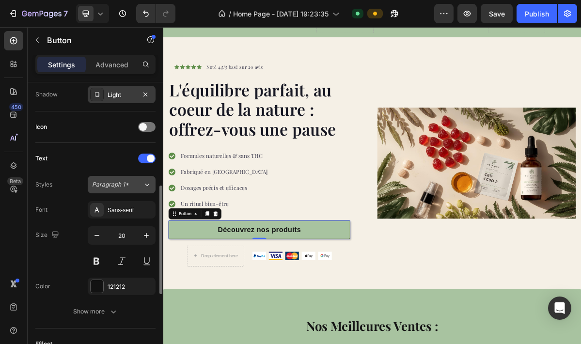
scroll to position [273, 0]
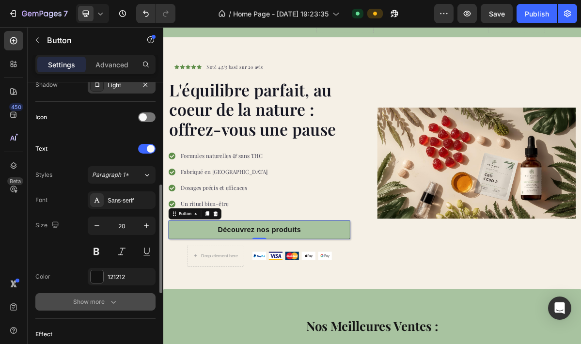
click at [111, 302] on icon "button" at bounding box center [114, 302] width 10 height 10
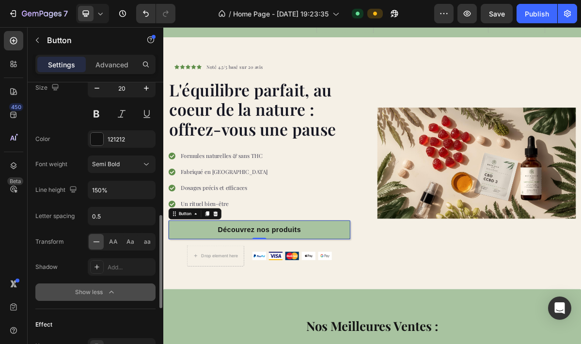
scroll to position [411, 0]
click at [98, 265] on icon at bounding box center [97, 267] width 8 height 8
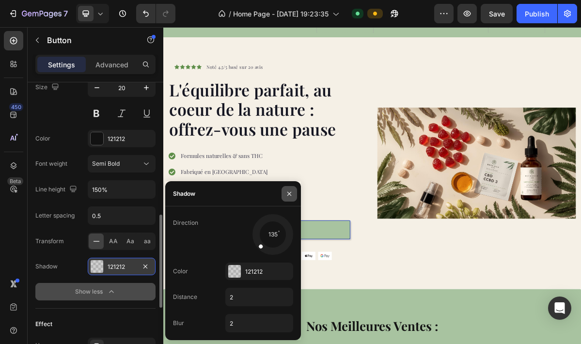
click at [289, 196] on icon "button" at bounding box center [289, 194] width 8 height 8
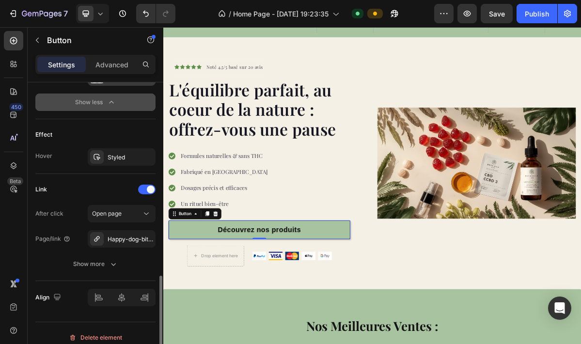
scroll to position [609, 0]
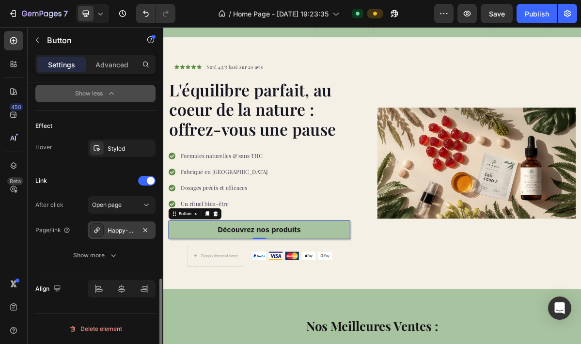
click at [125, 232] on div "Happy-dog-bites" at bounding box center [122, 230] width 28 height 9
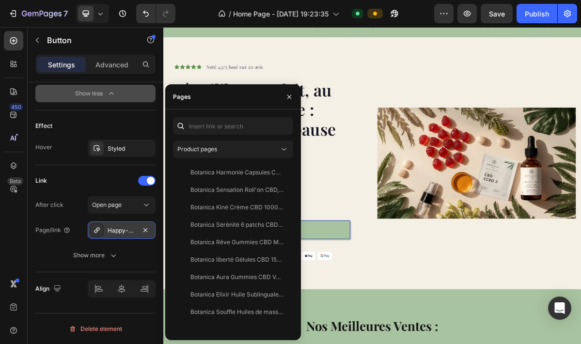
click at [123, 230] on div "Happy-dog-bites" at bounding box center [122, 230] width 28 height 9
click at [289, 96] on icon "button" at bounding box center [289, 97] width 4 height 4
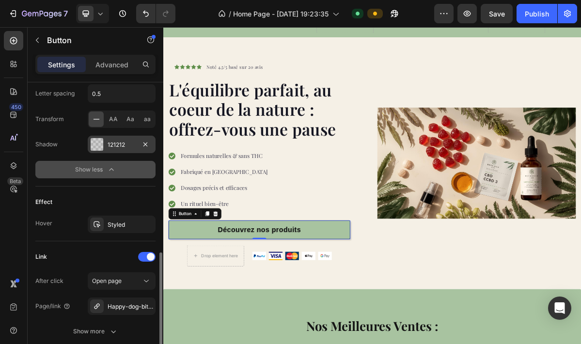
scroll to position [524, 0]
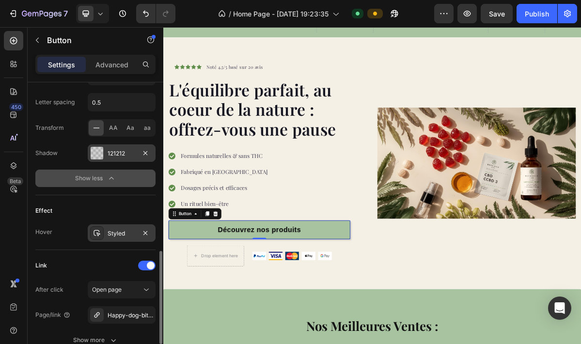
click at [118, 232] on div "Styled" at bounding box center [122, 233] width 28 height 9
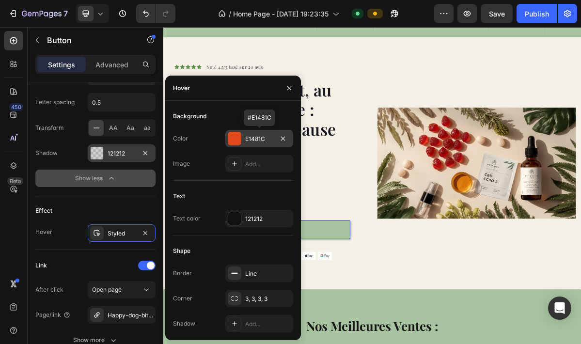
click at [232, 137] on div at bounding box center [234, 138] width 13 height 13
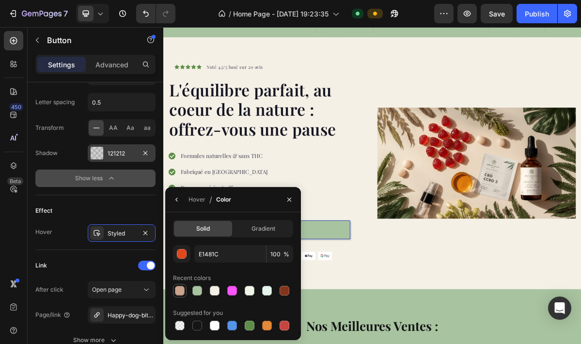
click at [179, 292] on div at bounding box center [180, 291] width 10 height 10
type input "C9A38D"
click at [291, 201] on icon "button" at bounding box center [289, 199] width 4 height 4
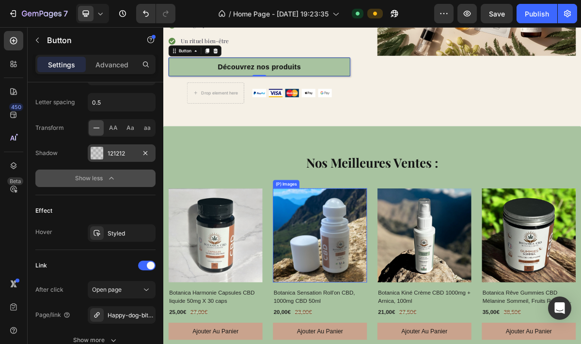
scroll to position [274, 0]
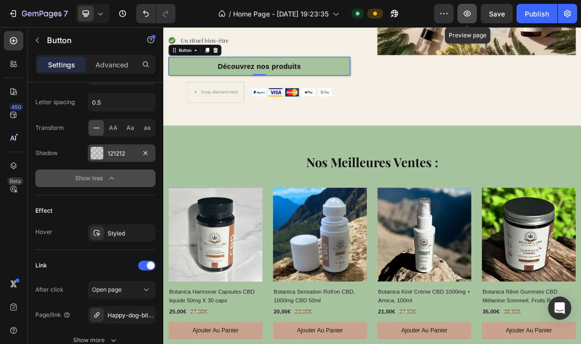
click at [466, 14] on icon "button" at bounding box center [467, 14] width 10 height 10
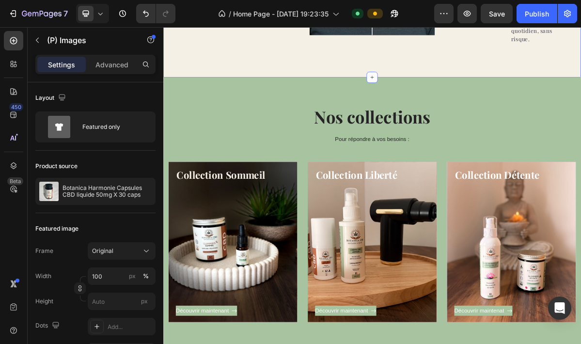
scroll to position [1076, 0]
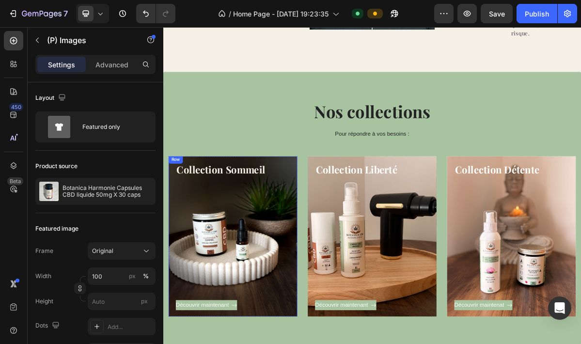
click at [244, 281] on div "Découvrir maintenant Button" at bounding box center [260, 328] width 159 height 186
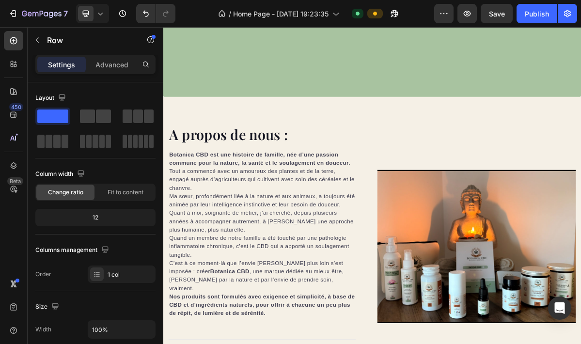
scroll to position [1814, 0]
